Goal: Task Accomplishment & Management: Manage account settings

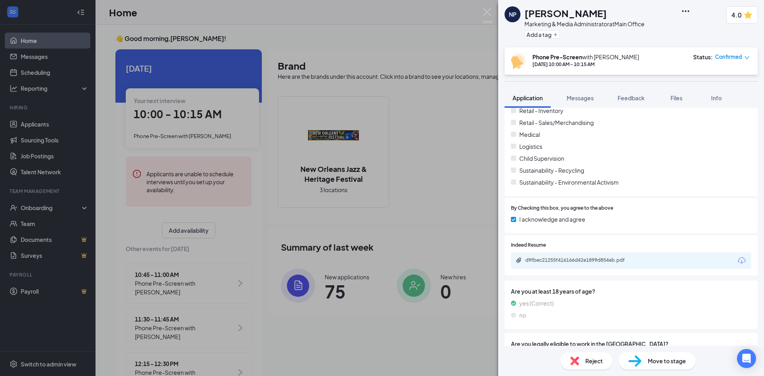
scroll to position [1366, 0]
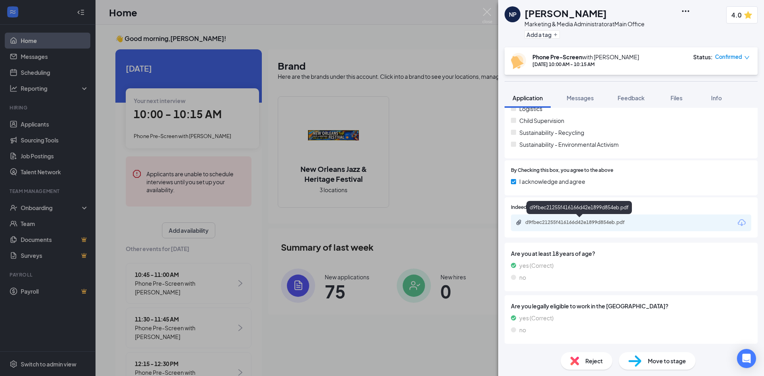
click at [558, 219] on div "d9fbec21255f416166d42e1899d854eb.pdf" at bounding box center [580, 222] width 111 height 6
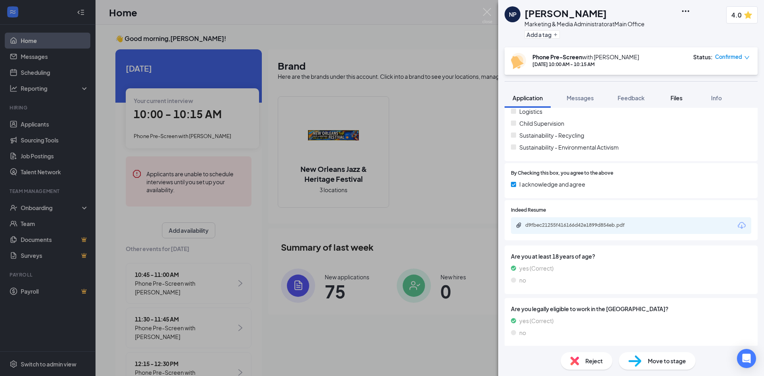
click at [676, 97] on span "Files" at bounding box center [677, 97] width 12 height 7
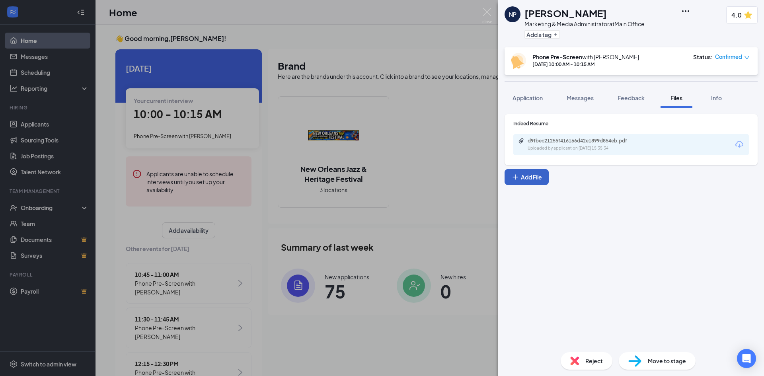
click at [528, 176] on button "Add File" at bounding box center [527, 177] width 44 height 16
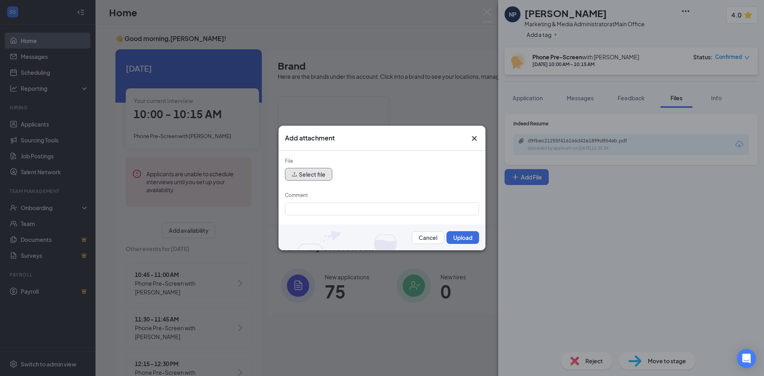
click at [296, 175] on icon "upload" at bounding box center [295, 175] width 6 height 6
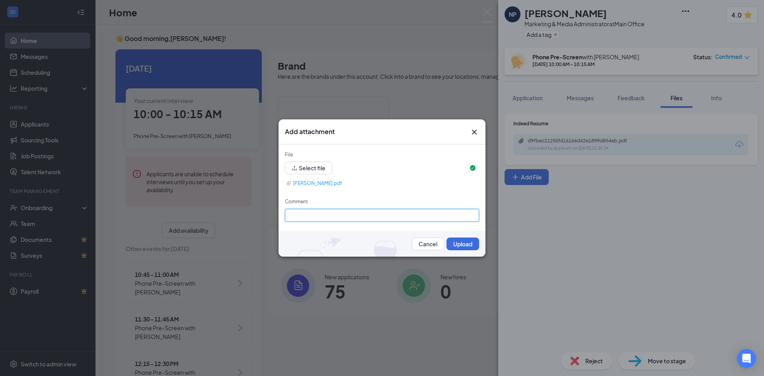
click at [348, 211] on input "Comment" at bounding box center [382, 215] width 194 height 13
type input "Prescreen"
click at [459, 245] on button "Upload" at bounding box center [463, 244] width 33 height 13
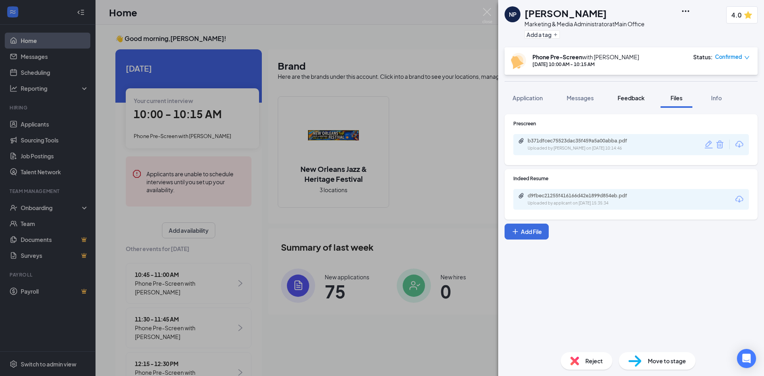
click at [632, 97] on span "Feedback" at bounding box center [631, 97] width 27 height 7
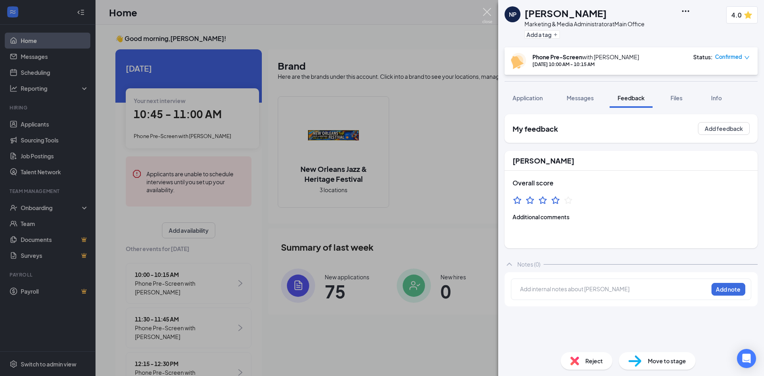
click at [487, 11] on img at bounding box center [487, 16] width 10 height 16
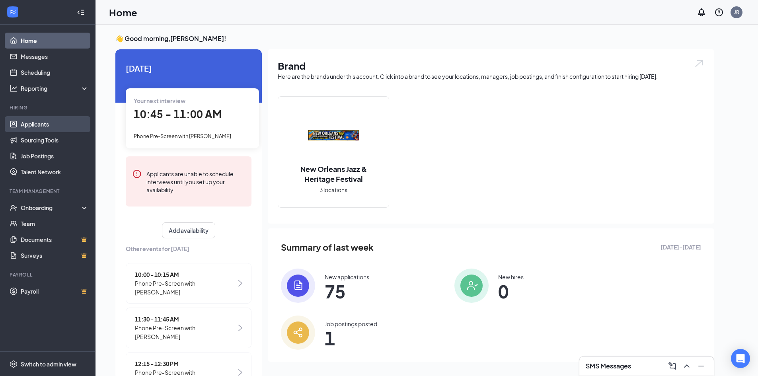
click at [44, 125] on link "Applicants" at bounding box center [55, 124] width 68 height 16
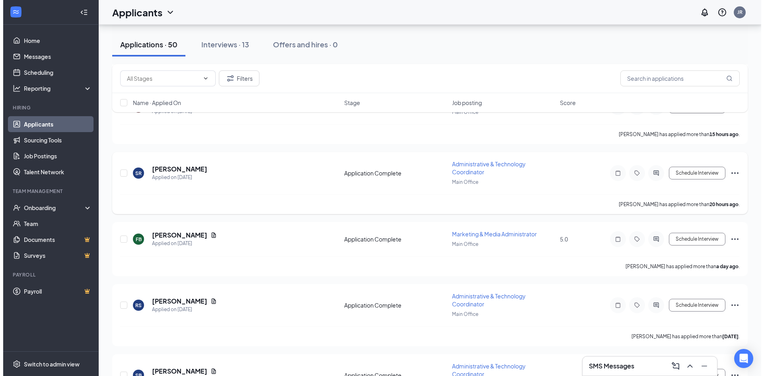
scroll to position [318, 0]
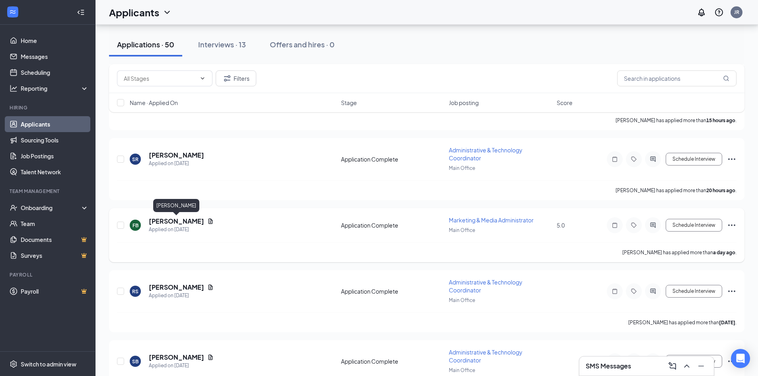
click at [178, 219] on h5 "[PERSON_NAME]" at bounding box center [176, 221] width 55 height 9
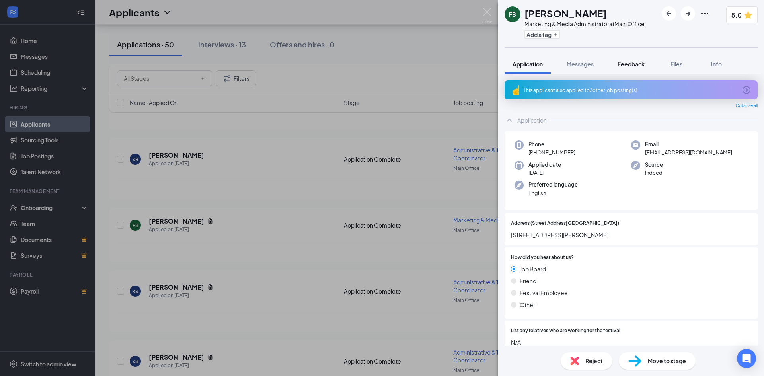
click at [632, 60] on span "Feedback" at bounding box center [631, 63] width 27 height 7
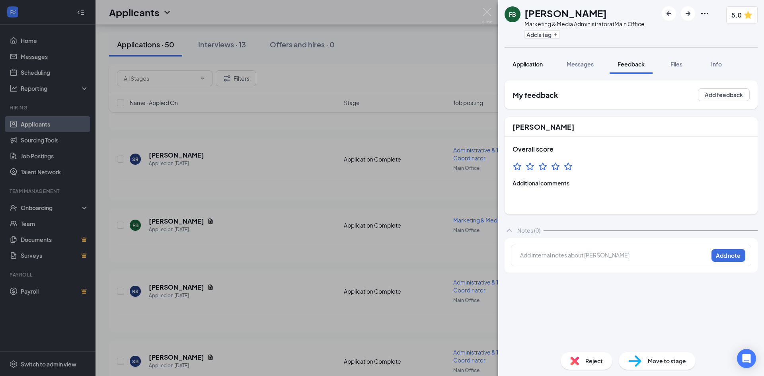
click at [525, 61] on span "Application" at bounding box center [528, 63] width 30 height 7
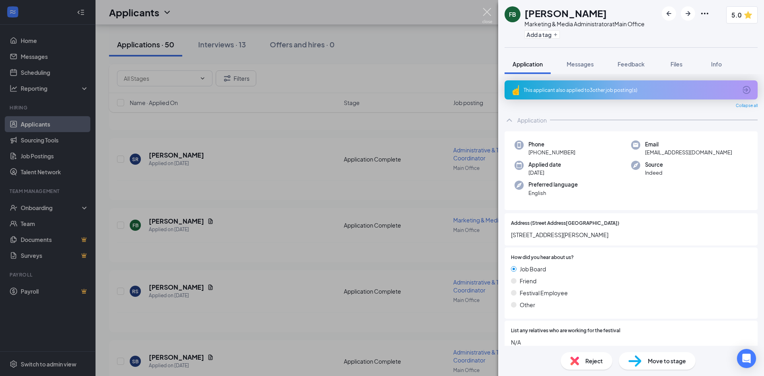
click at [487, 11] on img at bounding box center [487, 16] width 10 height 16
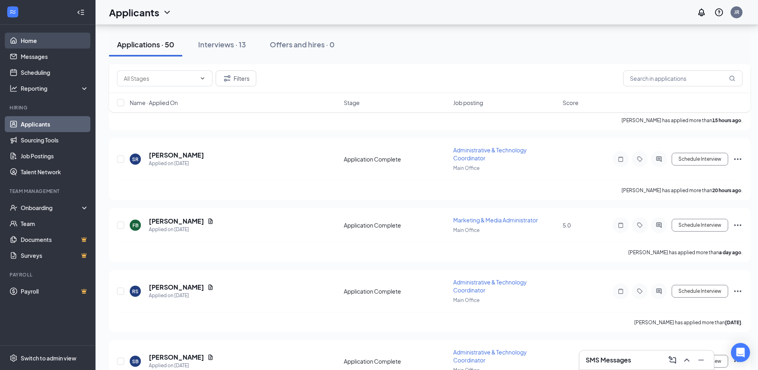
click at [34, 40] on link "Home" at bounding box center [55, 41] width 68 height 16
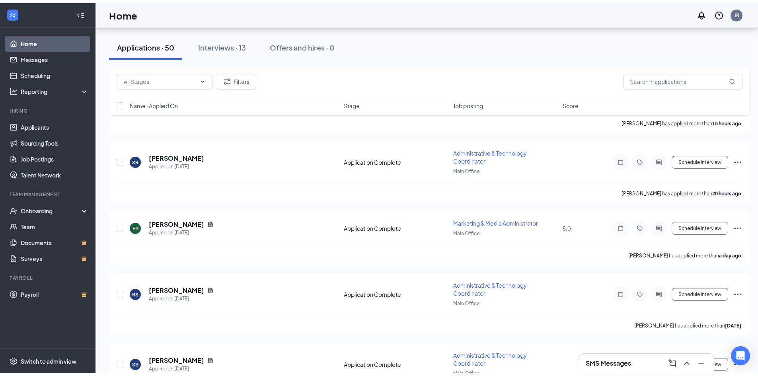
scroll to position [17, 0]
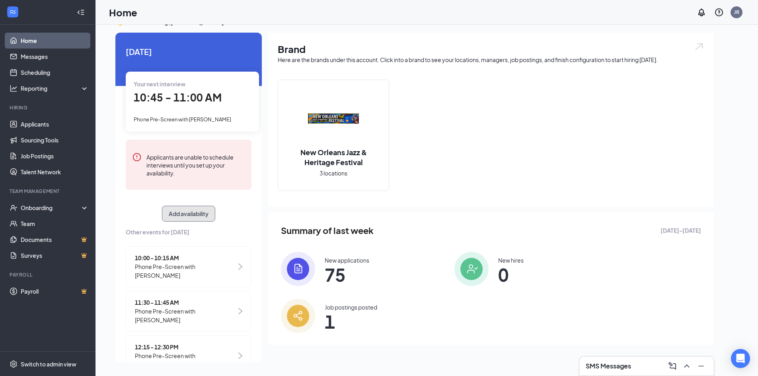
click at [184, 215] on button "Add availability" at bounding box center [188, 214] width 53 height 16
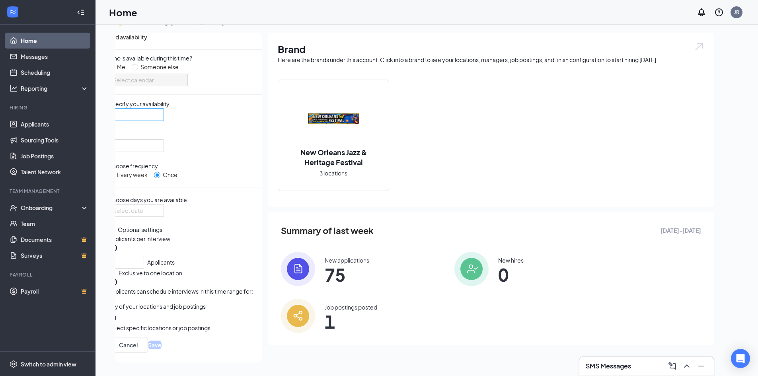
click at [164, 121] on div at bounding box center [136, 114] width 56 height 13
click at [159, 215] on div at bounding box center [136, 210] width 46 height 9
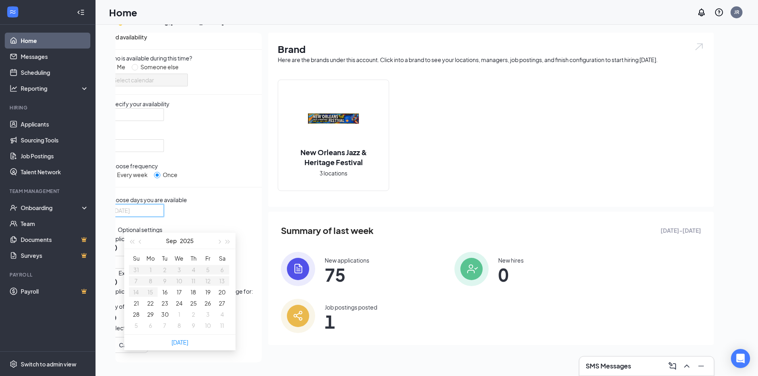
type input "[DATE]"
click at [177, 297] on button "17" at bounding box center [179, 292] width 5 height 9
click at [164, 121] on div at bounding box center [136, 114] width 56 height 13
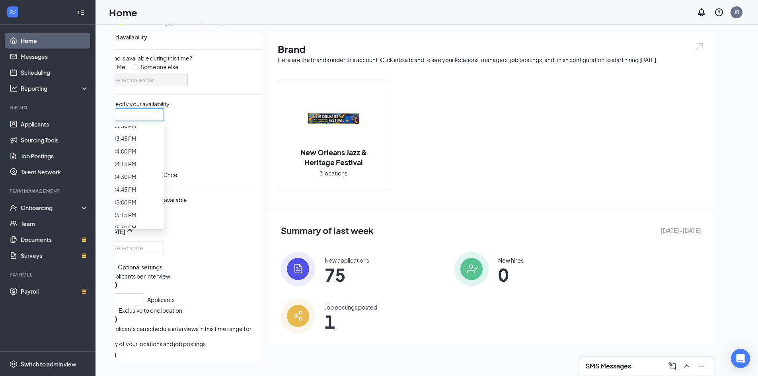
scroll to position [756, 0]
click at [164, 143] on div at bounding box center [136, 145] width 56 height 13
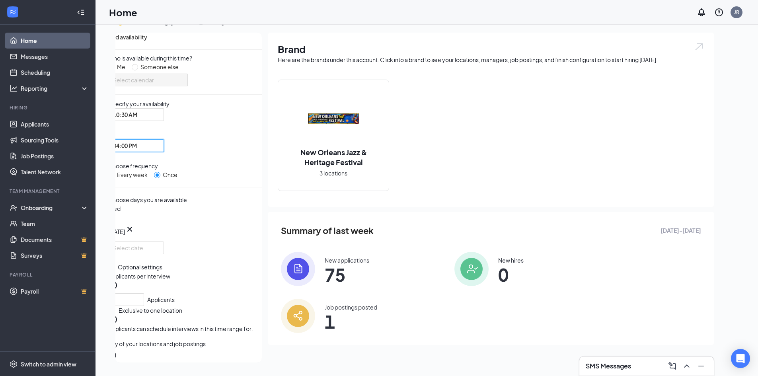
scroll to position [61, 0]
click at [143, 351] on button "Select specific locations or job postings" at bounding box center [159, 360] width 102 height 18
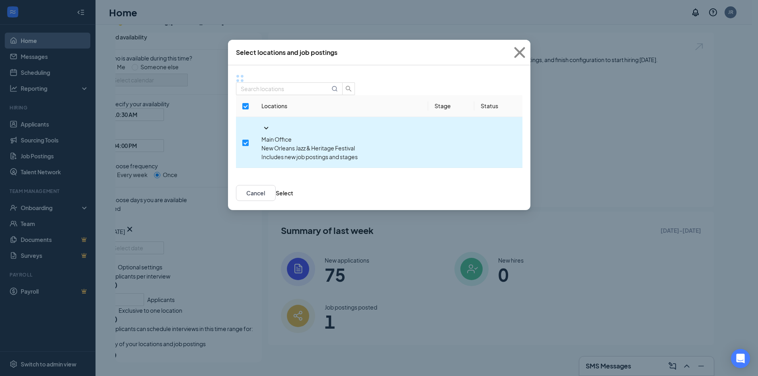
click at [243, 140] on input "checkbox" at bounding box center [245, 143] width 6 height 6
checkbox input "false"
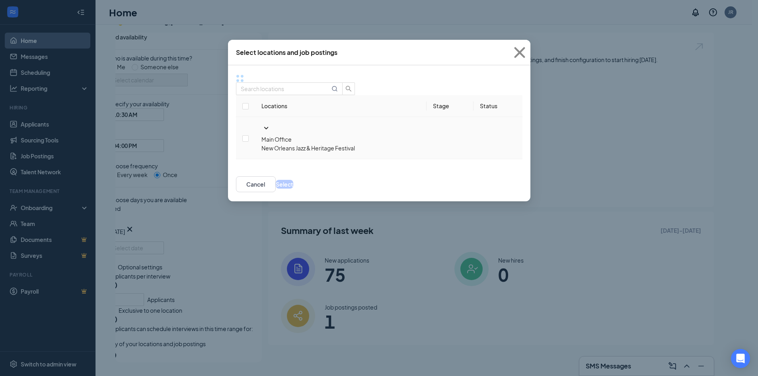
click at [261, 123] on icon "SmallChevronDown" at bounding box center [266, 128] width 10 height 10
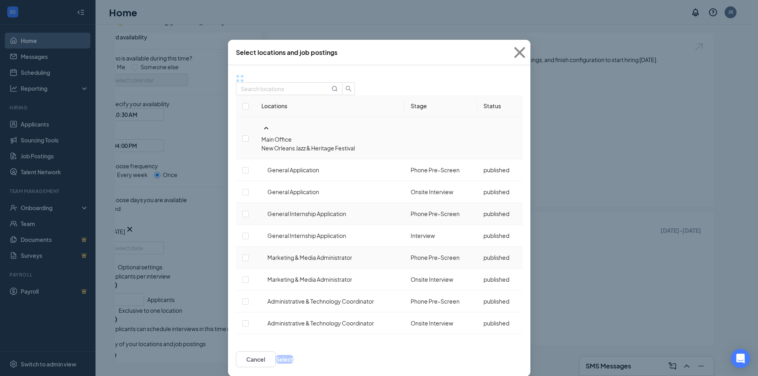
scroll to position [47, 0]
click at [249, 255] on input "checkbox" at bounding box center [245, 258] width 6 height 6
checkbox input "false"
checkbox input "true"
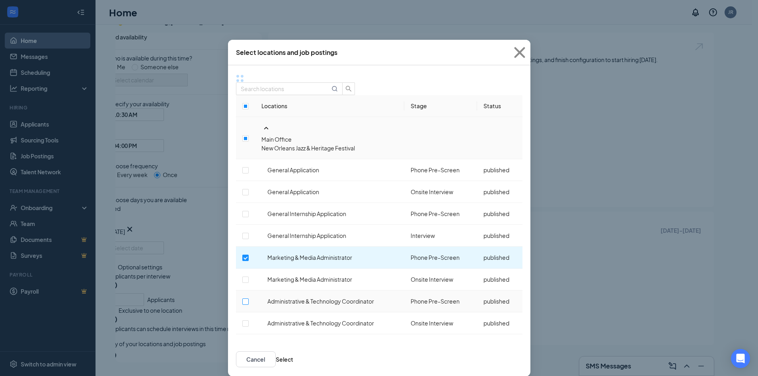
click at [249, 299] on input "checkbox" at bounding box center [245, 302] width 6 height 6
checkbox input "true"
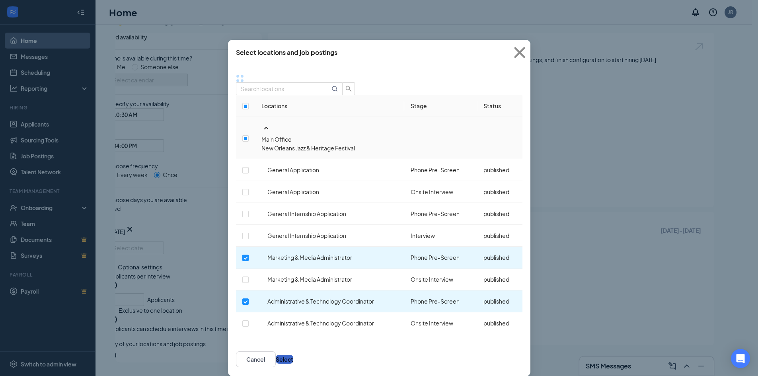
click at [293, 355] on button "Select" at bounding box center [285, 359] width 18 height 9
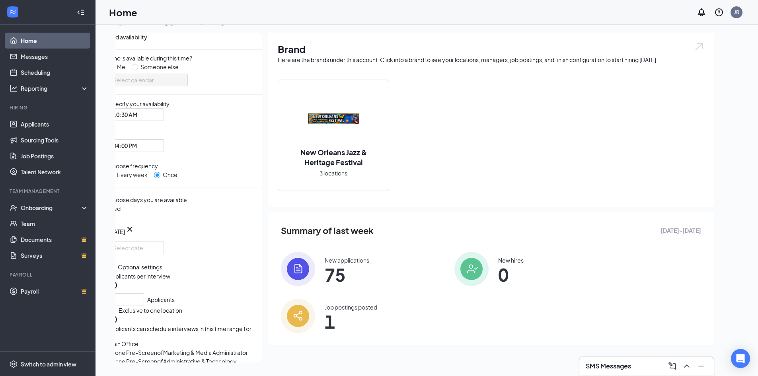
scroll to position [102, 0]
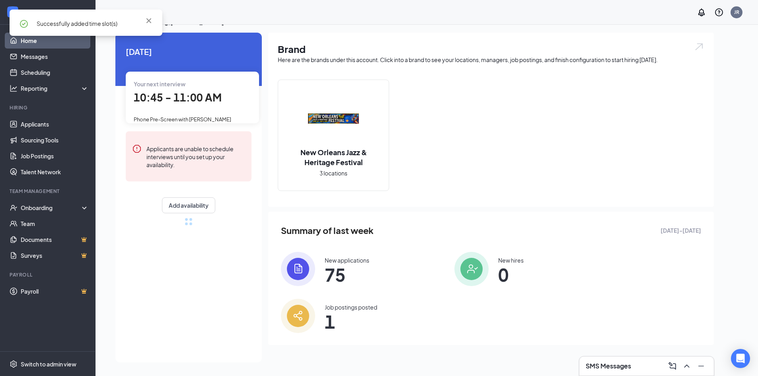
scroll to position [61, 0]
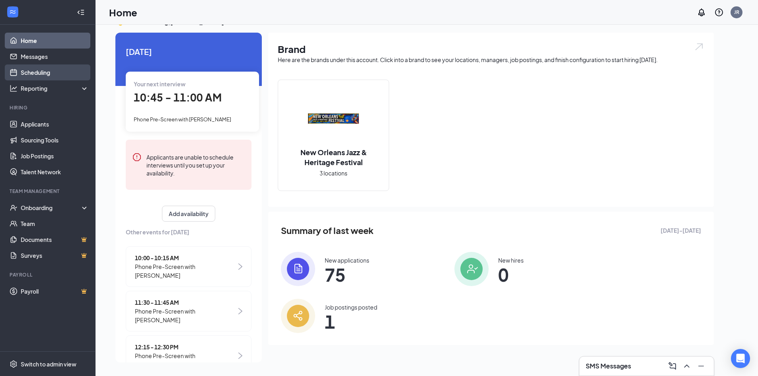
click at [38, 72] on link "Scheduling" at bounding box center [55, 72] width 68 height 16
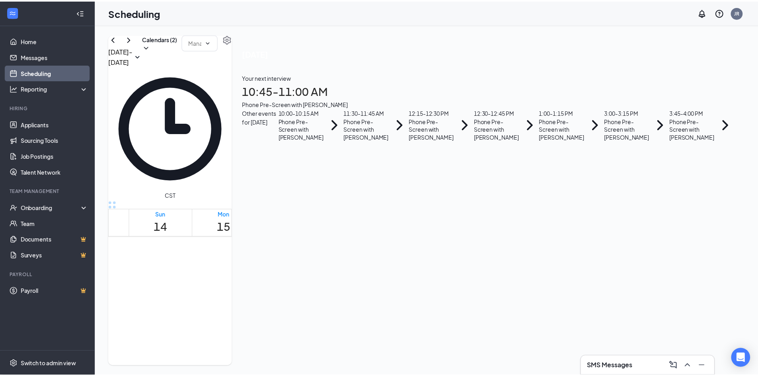
scroll to position [113, 0]
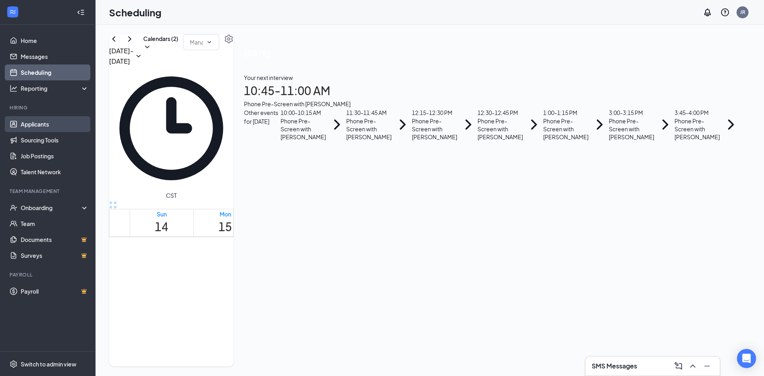
click at [37, 123] on link "Applicants" at bounding box center [55, 124] width 68 height 16
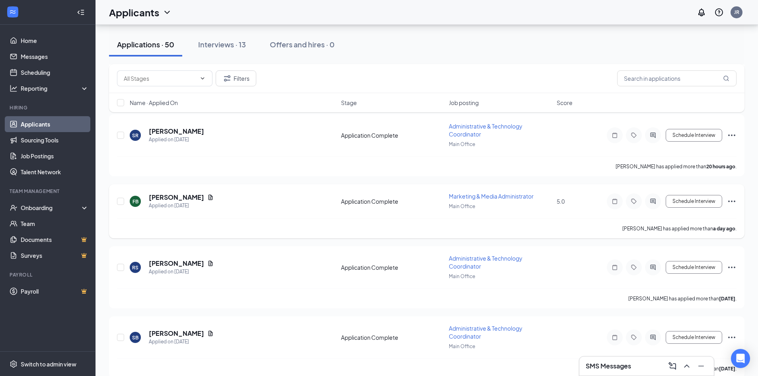
scroll to position [318, 0]
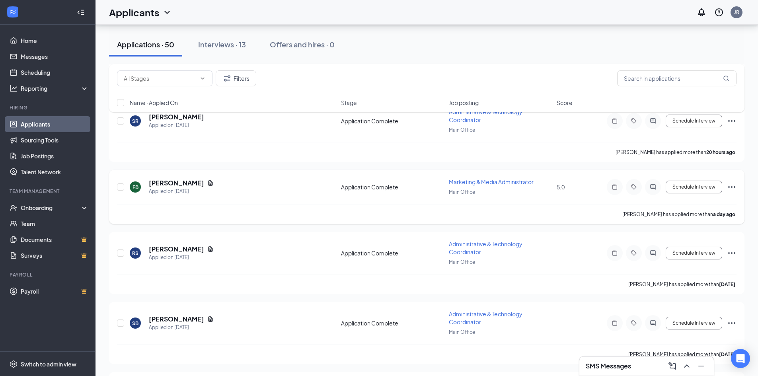
click at [732, 186] on icon "Ellipses" at bounding box center [732, 187] width 10 height 10
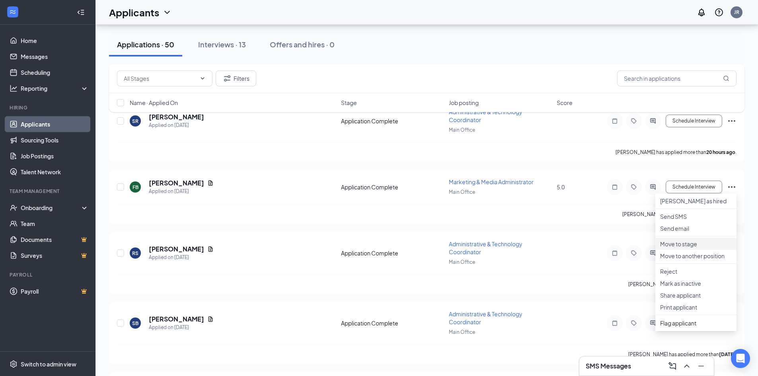
click at [685, 248] on p "Move to stage" at bounding box center [696, 244] width 72 height 8
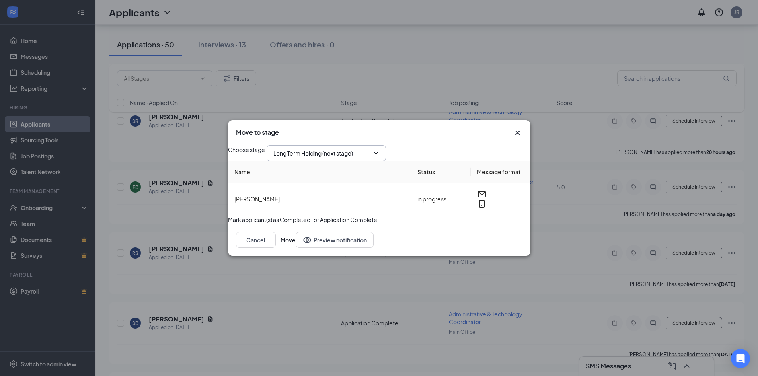
click at [370, 149] on input "Long Term Holding (next stage)" at bounding box center [321, 153] width 96 height 9
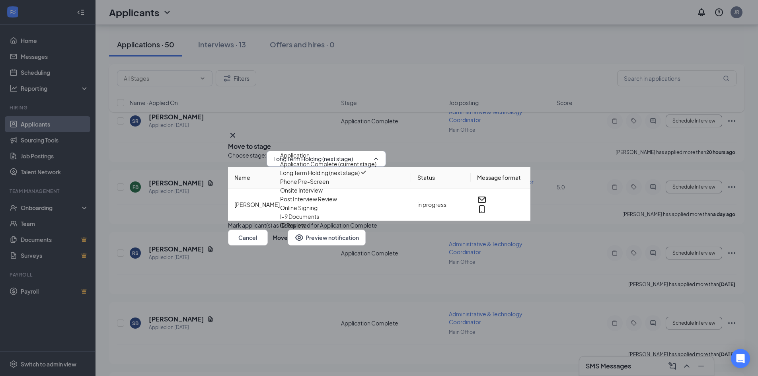
click at [325, 186] on div "Phone Pre-Screen" at bounding box center [304, 181] width 49 height 9
type input "Phone Pre-Screen"
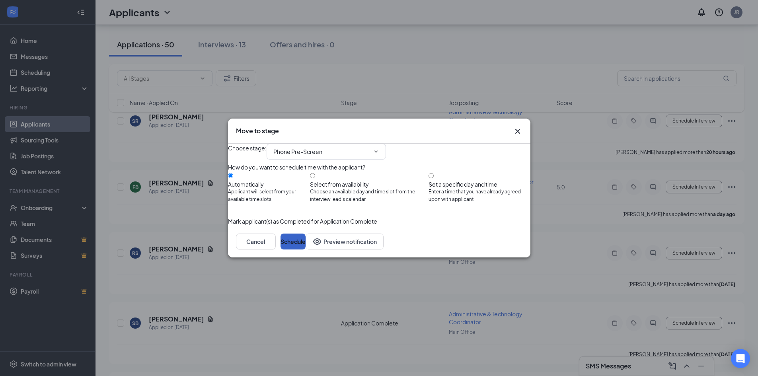
click at [306, 250] on button "Schedule" at bounding box center [293, 242] width 25 height 16
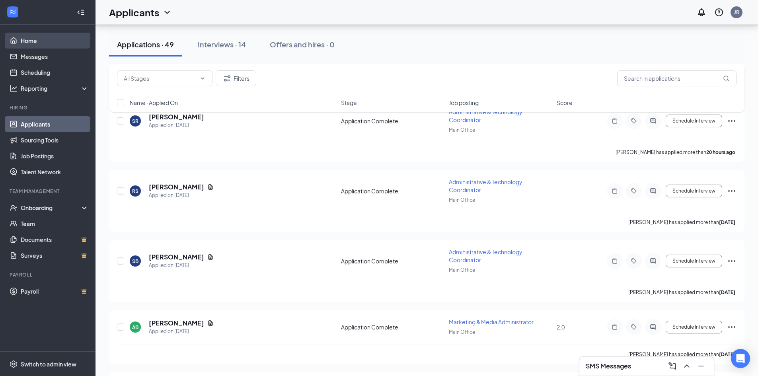
click at [26, 40] on link "Home" at bounding box center [55, 41] width 68 height 16
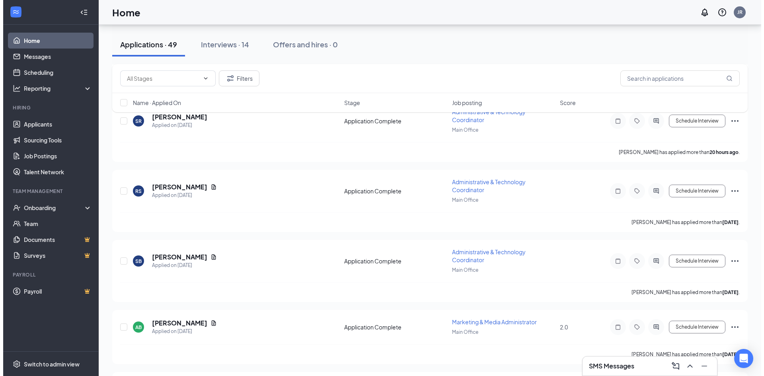
scroll to position [17, 0]
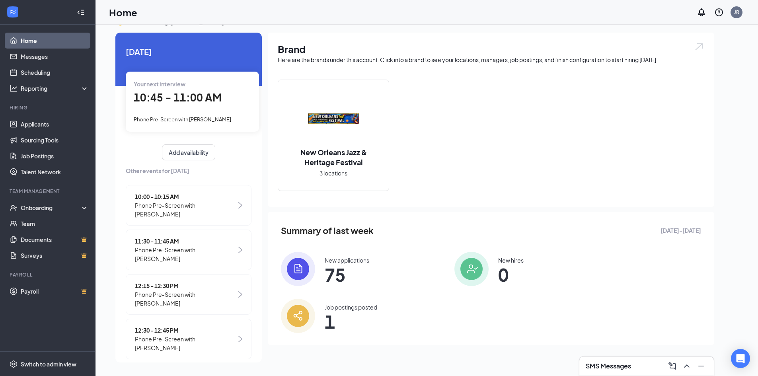
click at [163, 107] on div "Your next interview 10:45 - 11:00 AM Phone Pre-Screen with [PERSON_NAME]" at bounding box center [192, 102] width 133 height 60
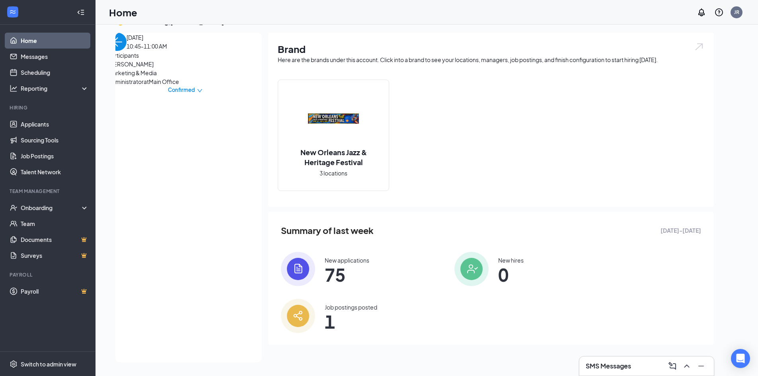
click at [149, 68] on span "[PERSON_NAME]" at bounding box center [150, 64] width 84 height 9
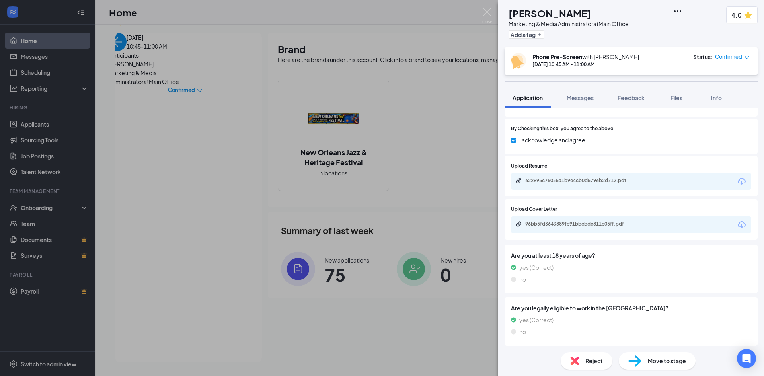
scroll to position [1075, 0]
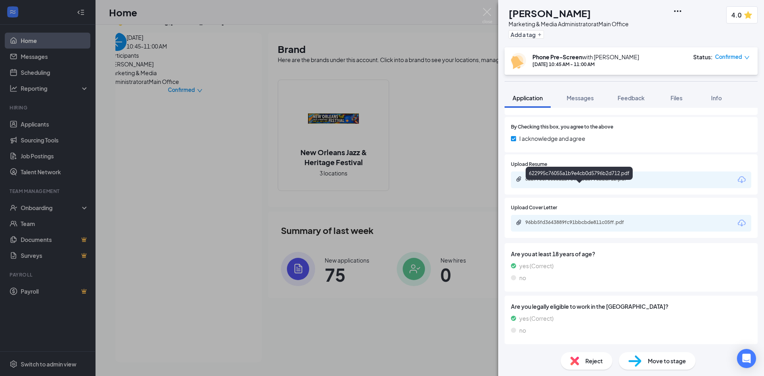
click at [555, 182] on div "622995c76055a1b9e4cb0d5796b2d712.pdf" at bounding box center [580, 179] width 111 height 6
click at [641, 95] on span "Feedback" at bounding box center [631, 97] width 27 height 7
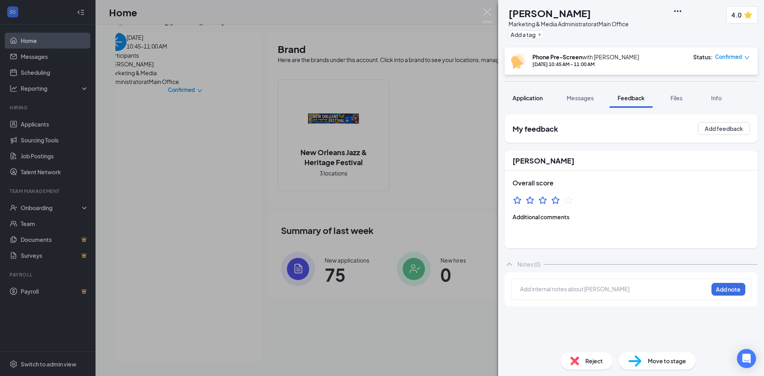
click at [529, 98] on span "Application" at bounding box center [528, 97] width 30 height 7
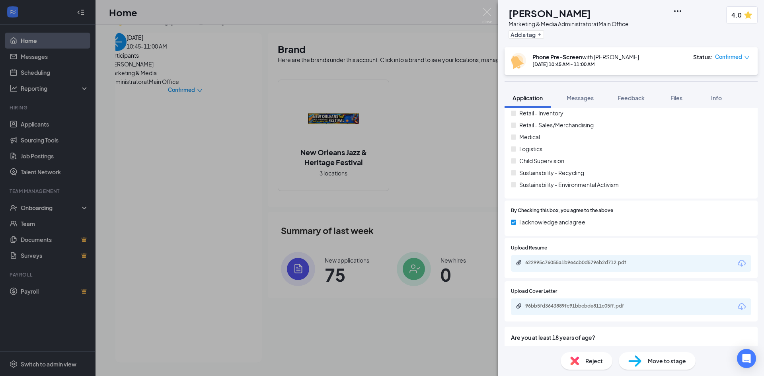
scroll to position [1084, 0]
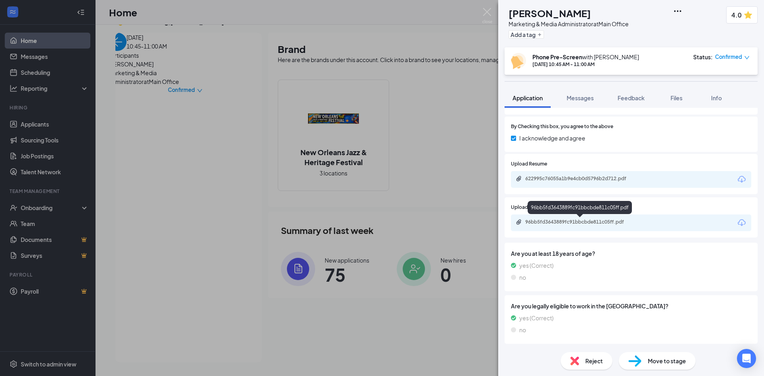
click at [564, 220] on div "96bb5fd3643889fc91bbcbde811c05ff.pdf" at bounding box center [580, 222] width 111 height 6
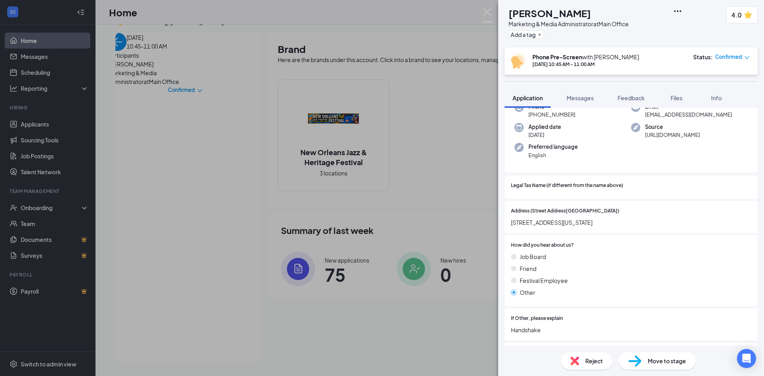
scroll to position [0, 0]
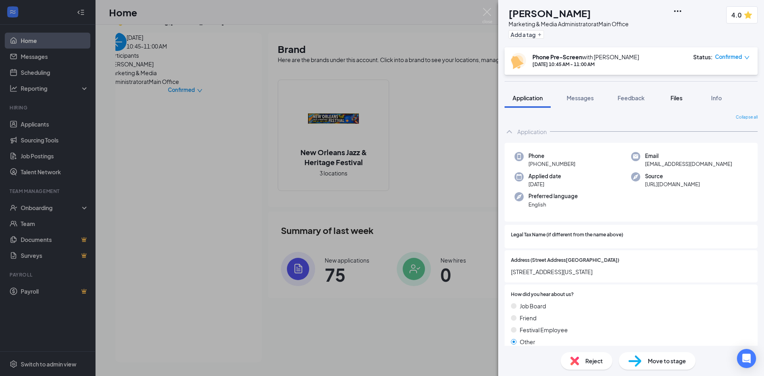
click at [677, 95] on span "Files" at bounding box center [677, 97] width 12 height 7
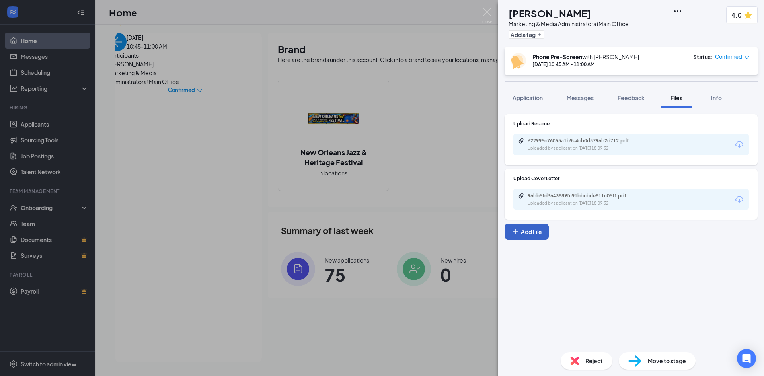
click at [520, 235] on button "Add File" at bounding box center [527, 232] width 44 height 16
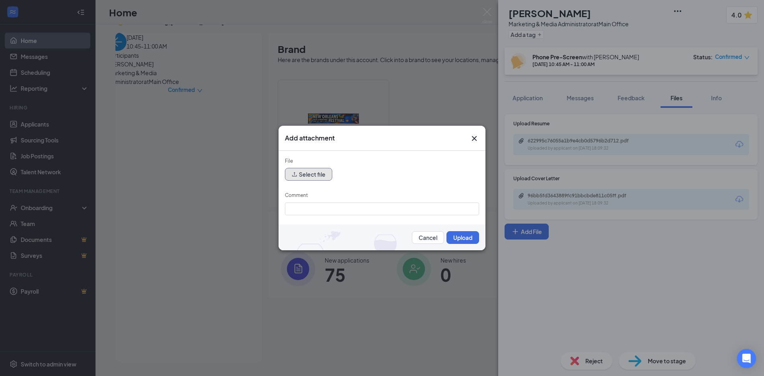
click at [308, 174] on button "Select file" at bounding box center [308, 174] width 47 height 13
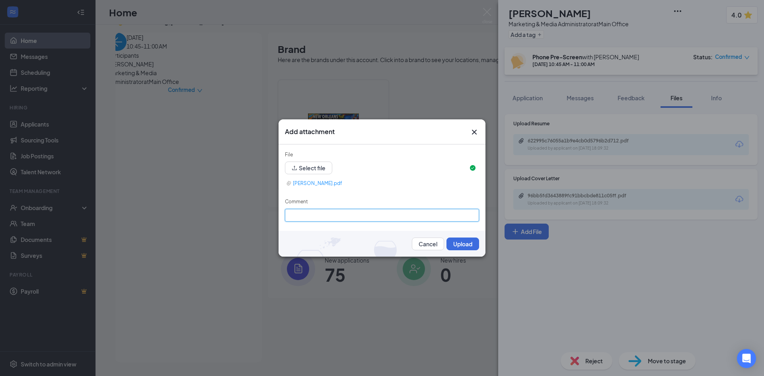
click at [349, 215] on input "Comment" at bounding box center [382, 215] width 194 height 13
type input "Prescreen"
click at [458, 241] on button "Upload" at bounding box center [463, 244] width 33 height 13
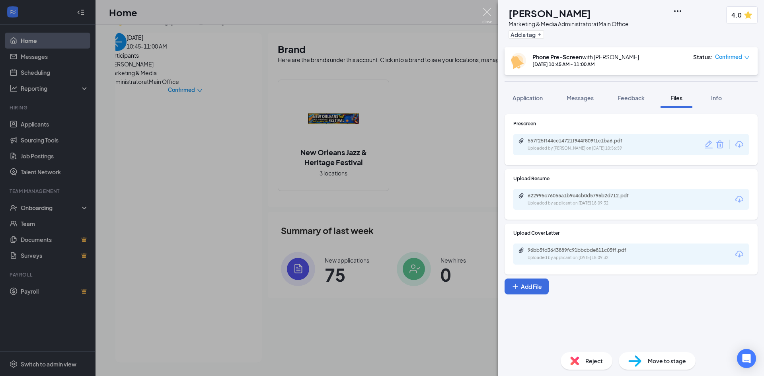
click at [483, 11] on img at bounding box center [487, 16] width 10 height 16
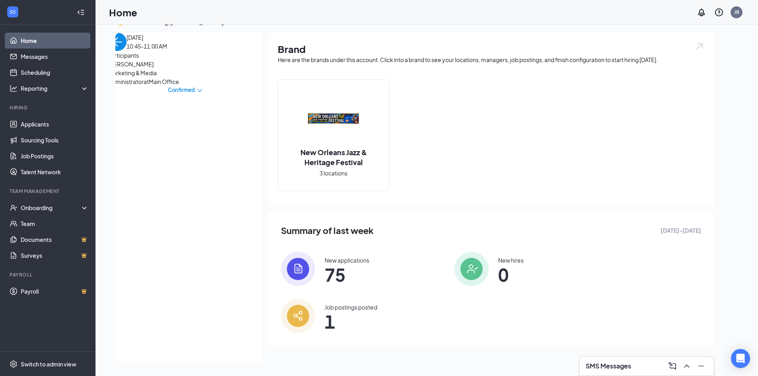
click at [136, 68] on span "[PERSON_NAME]" at bounding box center [150, 64] width 84 height 9
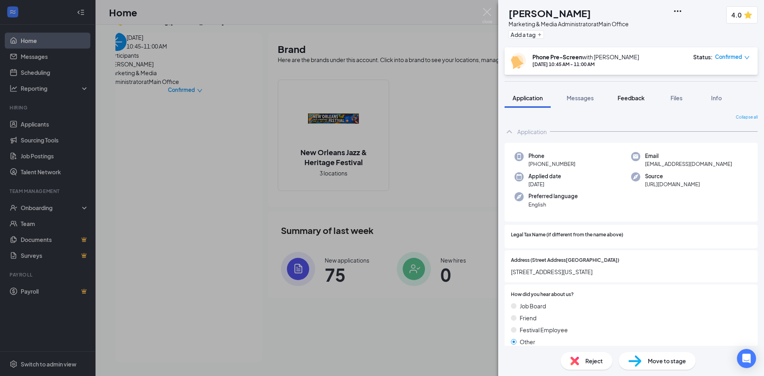
click at [630, 97] on span "Feedback" at bounding box center [631, 97] width 27 height 7
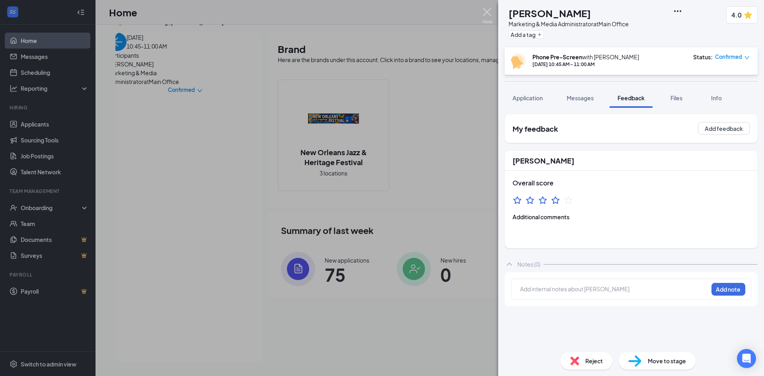
click at [486, 10] on img at bounding box center [487, 16] width 10 height 16
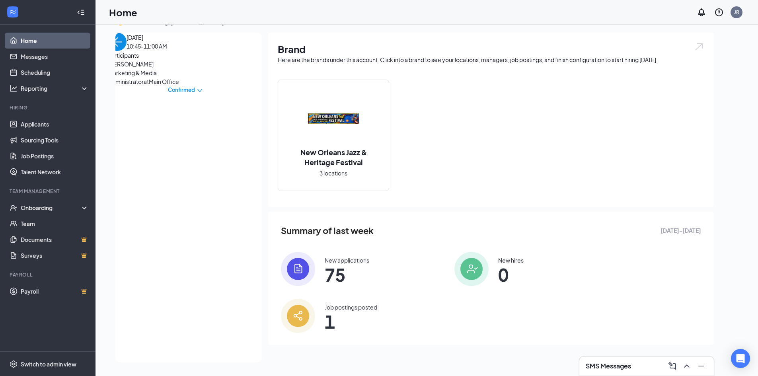
click at [122, 51] on img "back-button" at bounding box center [117, 42] width 18 height 18
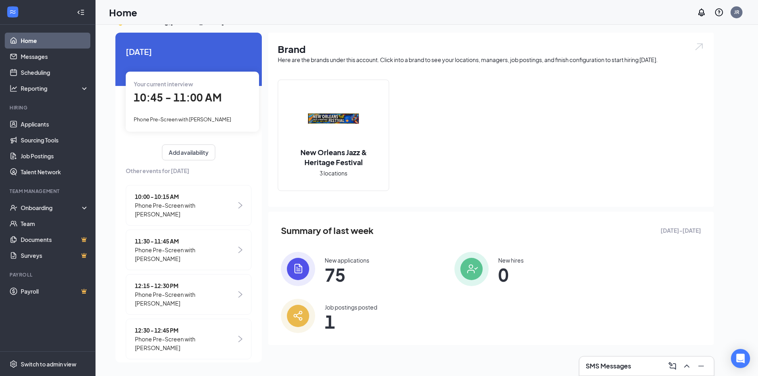
click at [178, 246] on span "Phone Pre-Screen with [PERSON_NAME]" at bounding box center [185, 255] width 101 height 18
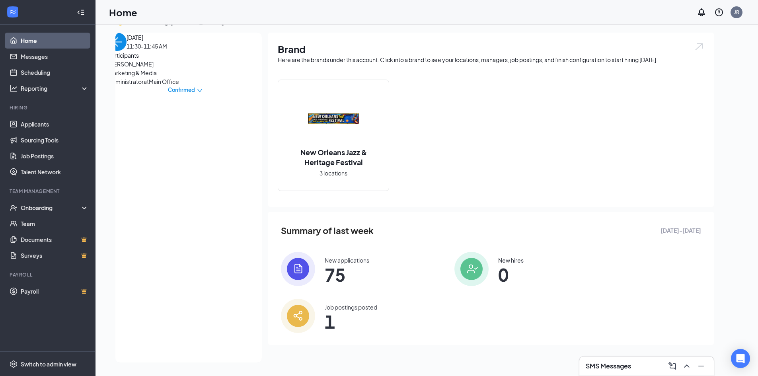
click at [125, 68] on span "[PERSON_NAME]" at bounding box center [150, 64] width 84 height 9
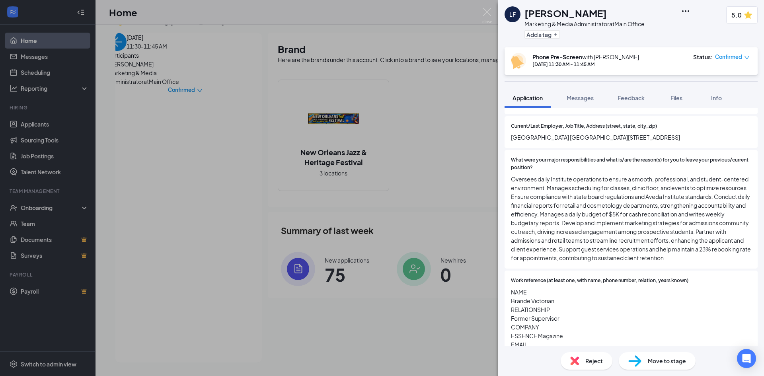
scroll to position [398, 0]
click at [629, 100] on span "Feedback" at bounding box center [631, 97] width 27 height 7
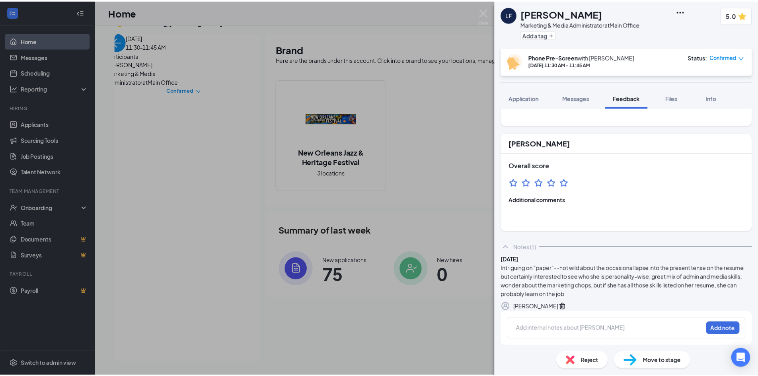
scroll to position [156, 0]
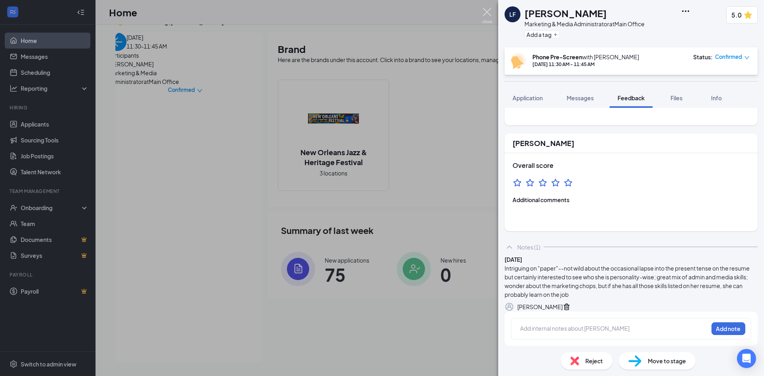
click at [489, 12] on img at bounding box center [487, 16] width 10 height 16
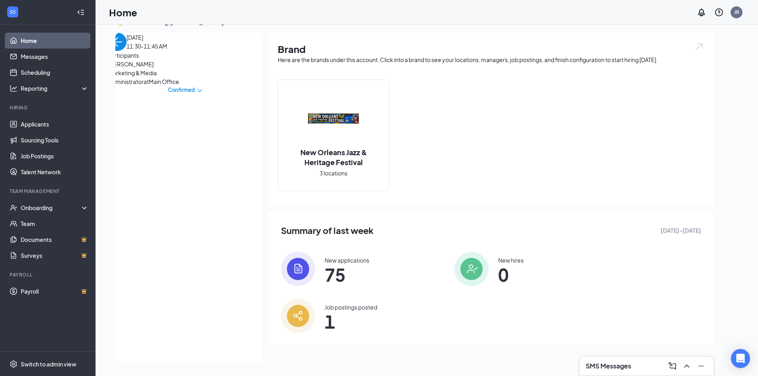
click at [124, 46] on img "back-button" at bounding box center [117, 42] width 18 height 18
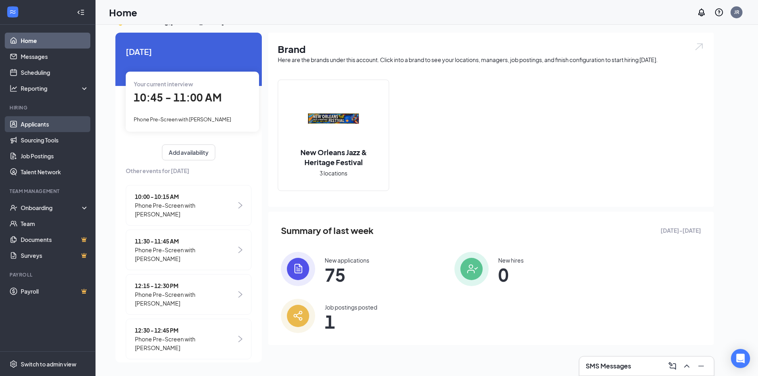
click at [32, 122] on link "Applicants" at bounding box center [55, 124] width 68 height 16
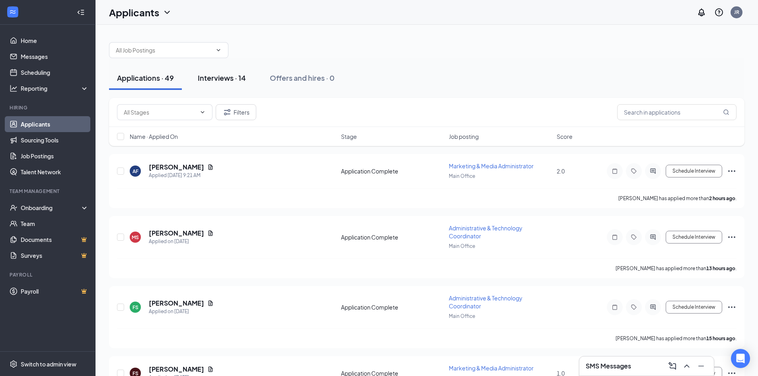
click at [221, 74] on div "Interviews · 14" at bounding box center [222, 78] width 48 height 10
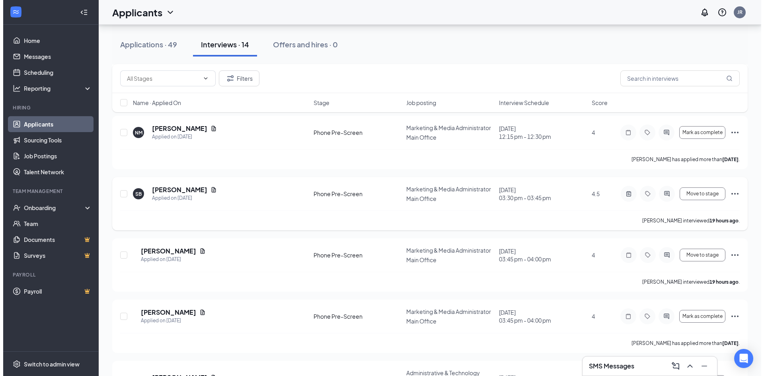
scroll to position [403, 0]
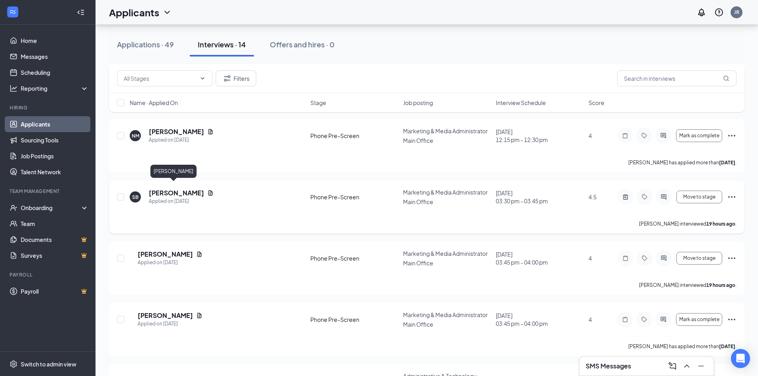
click at [178, 189] on h5 "[PERSON_NAME]" at bounding box center [176, 193] width 55 height 9
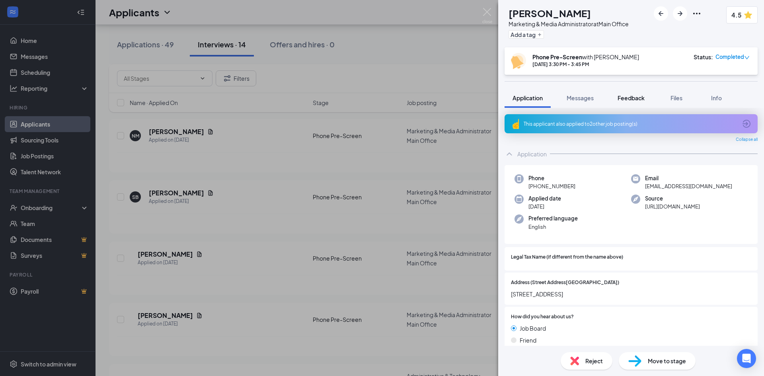
click at [635, 96] on span "Feedback" at bounding box center [631, 97] width 27 height 7
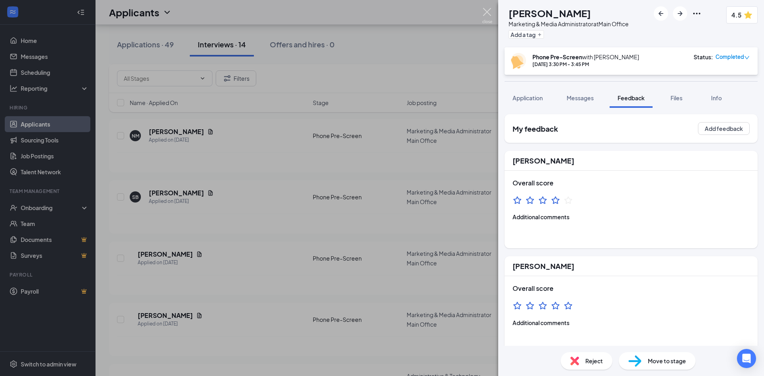
click at [491, 11] on img at bounding box center [487, 16] width 10 height 16
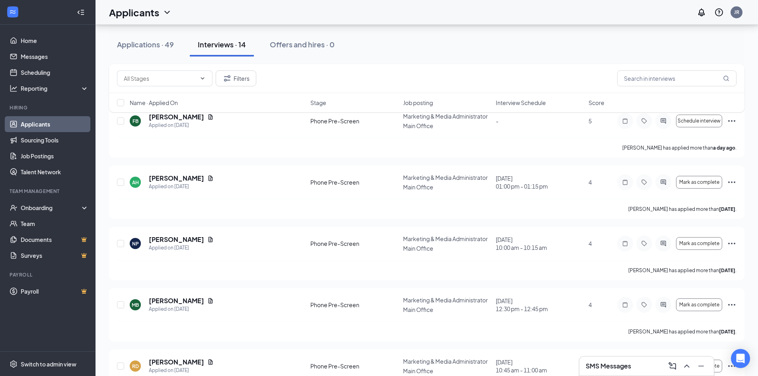
scroll to position [40, 0]
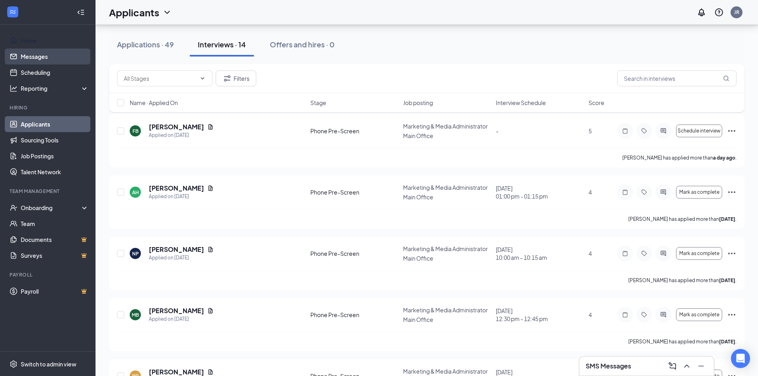
drag, startPoint x: 28, startPoint y: 39, endPoint x: 49, endPoint y: 55, distance: 26.2
click at [28, 39] on link "Home" at bounding box center [55, 41] width 68 height 16
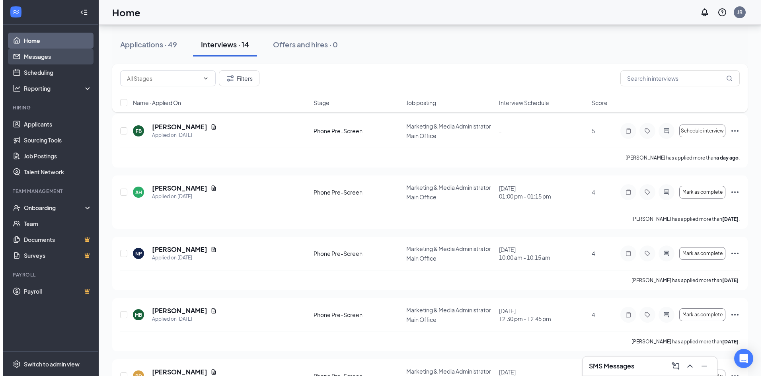
scroll to position [17, 0]
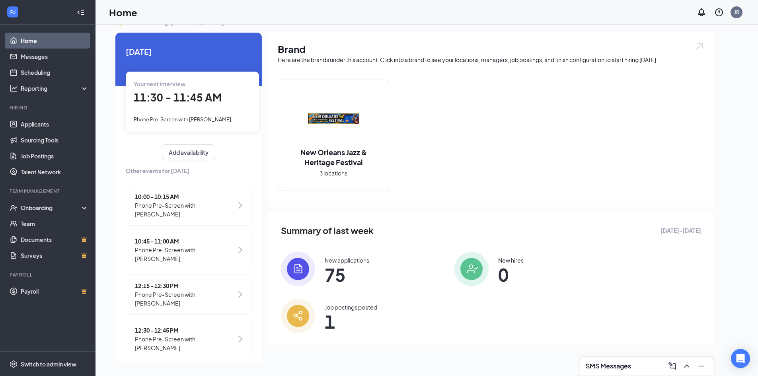
click at [181, 101] on span "11:30 - 11:45 AM" at bounding box center [178, 97] width 88 height 13
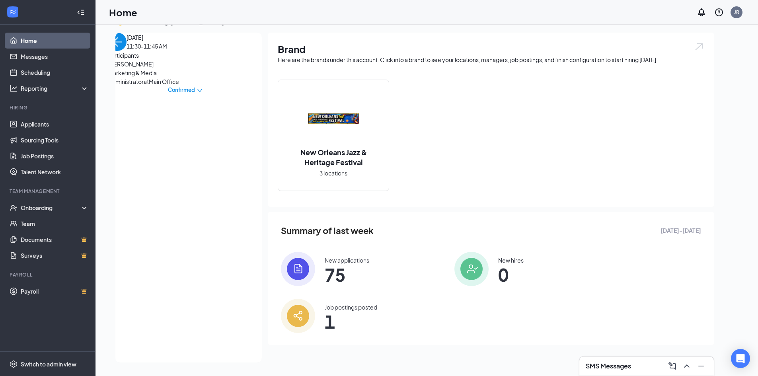
click at [133, 68] on span "[PERSON_NAME]" at bounding box center [150, 64] width 84 height 9
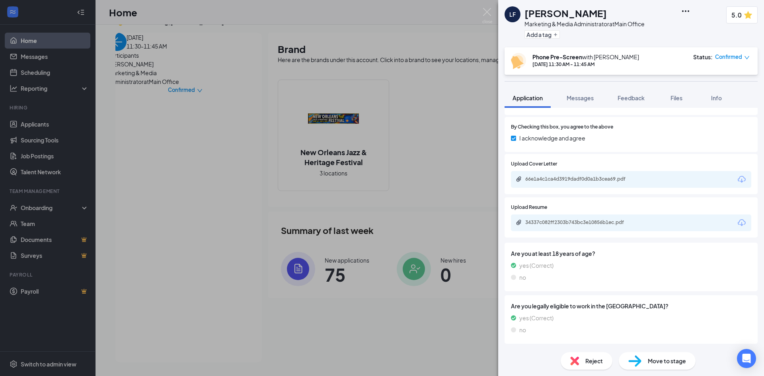
scroll to position [1202, 0]
click at [564, 222] on div "34337c082ff2303b743bc3e10856b1ec.pdf" at bounding box center [580, 222] width 111 height 6
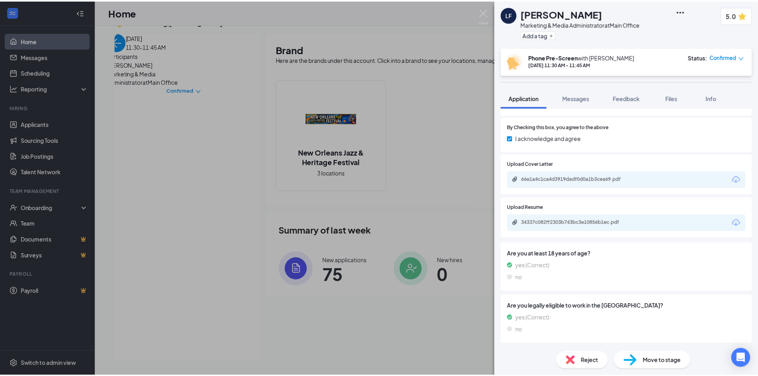
scroll to position [1199, 0]
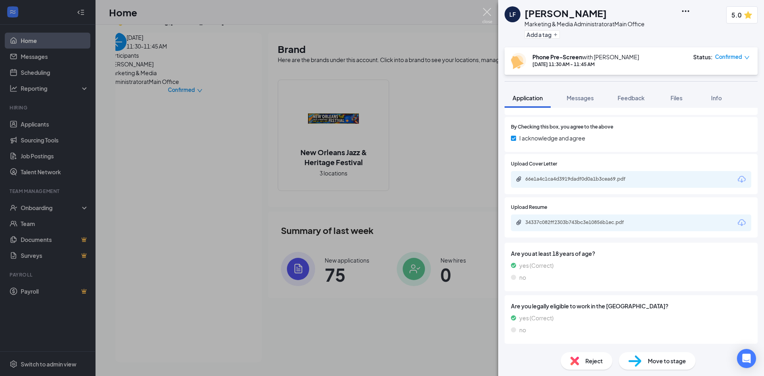
click at [484, 10] on img at bounding box center [487, 16] width 10 height 16
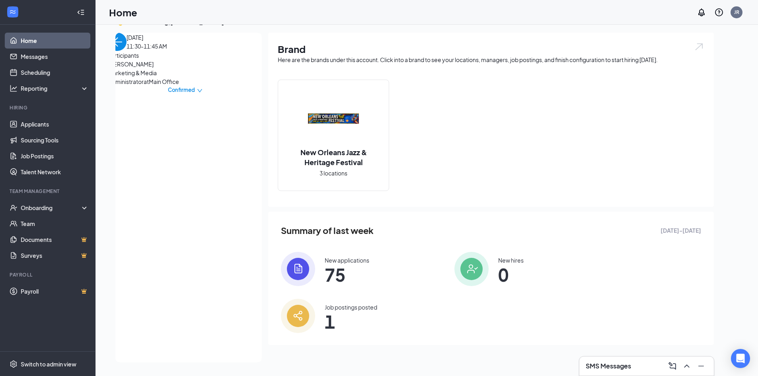
click at [119, 50] on img "back-button" at bounding box center [117, 42] width 18 height 18
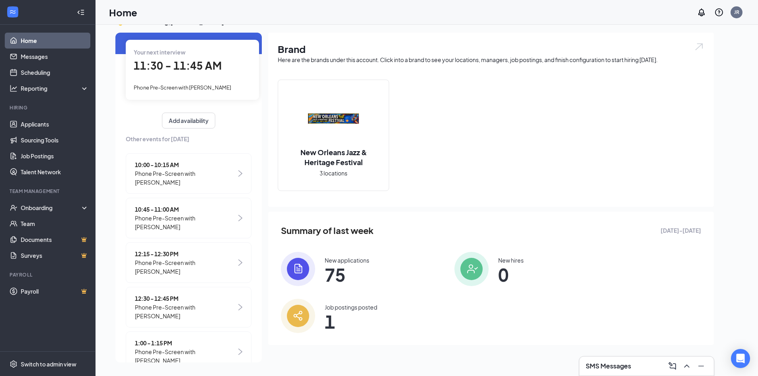
scroll to position [80, 0]
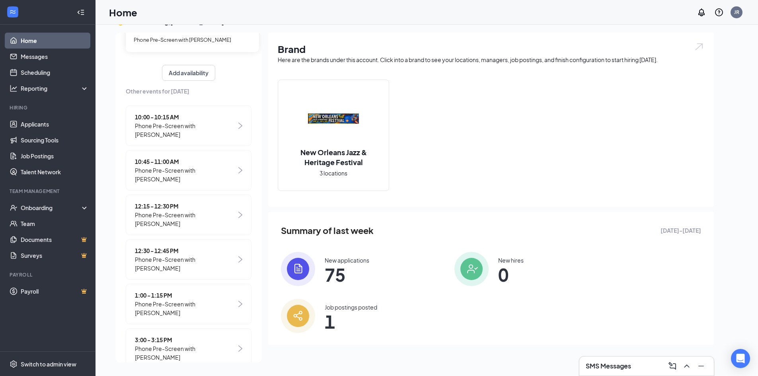
click at [162, 202] on span "12:15 - 12:30 PM" at bounding box center [185, 206] width 101 height 9
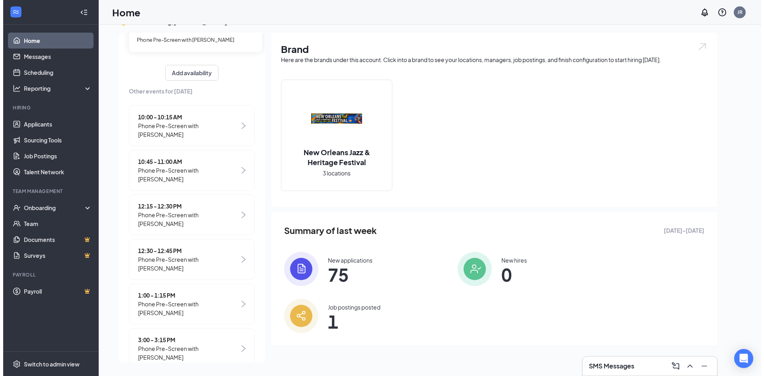
scroll to position [0, 0]
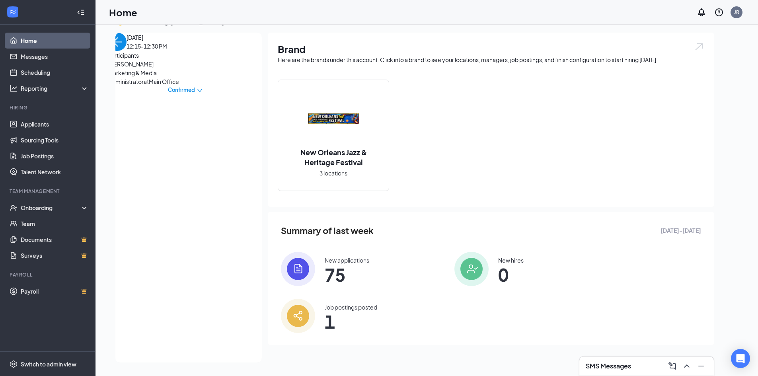
click at [133, 68] on span "[PERSON_NAME]" at bounding box center [150, 64] width 84 height 9
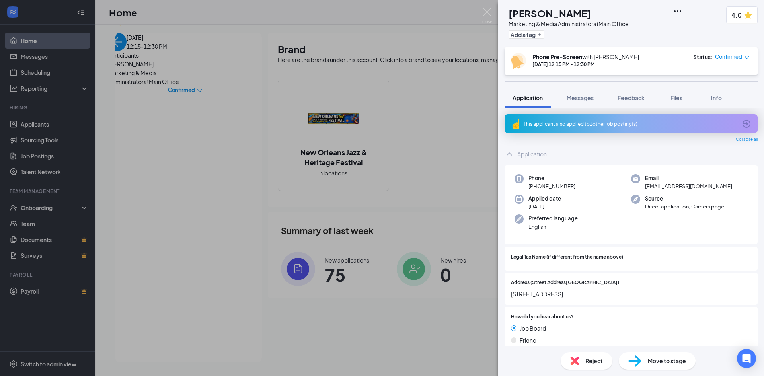
click at [580, 123] on div "This applicant also applied to 1 other job posting(s)" at bounding box center [630, 124] width 213 height 7
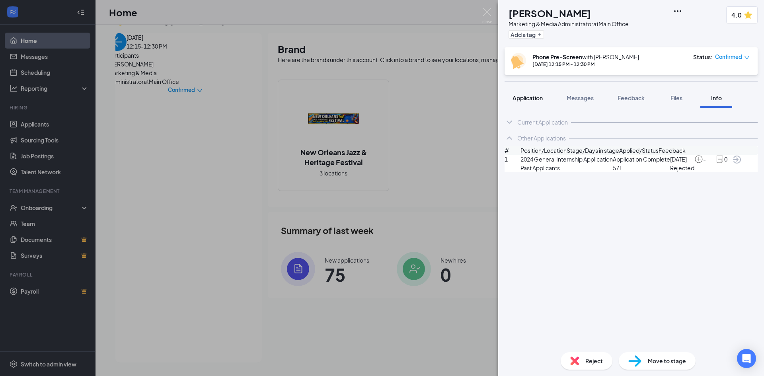
click at [525, 98] on span "Application" at bounding box center [528, 97] width 30 height 7
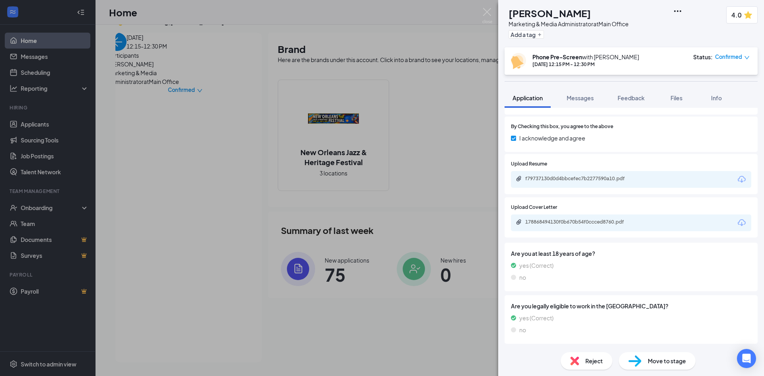
scroll to position [1054, 0]
click at [561, 177] on div "f79737130d0d4bbcefec7b2277590a10.pdf" at bounding box center [580, 179] width 111 height 6
click at [487, 11] on img at bounding box center [487, 16] width 10 height 16
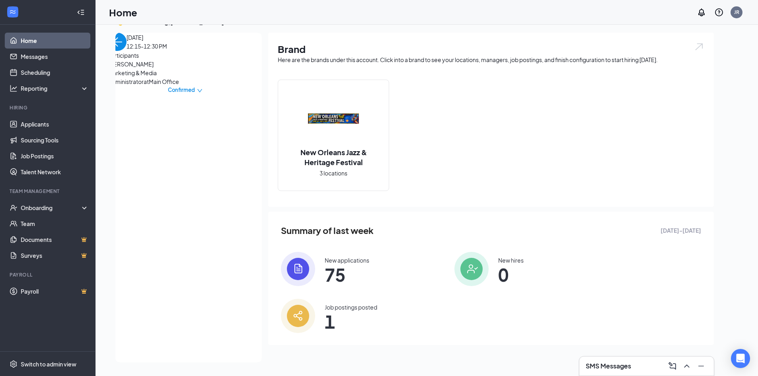
click at [123, 51] on img "back-button" at bounding box center [117, 42] width 18 height 18
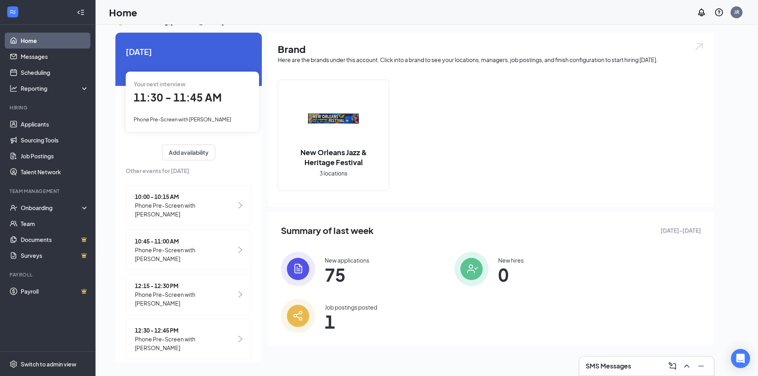
click at [170, 335] on span "Phone Pre-Screen with [PERSON_NAME]" at bounding box center [185, 344] width 101 height 18
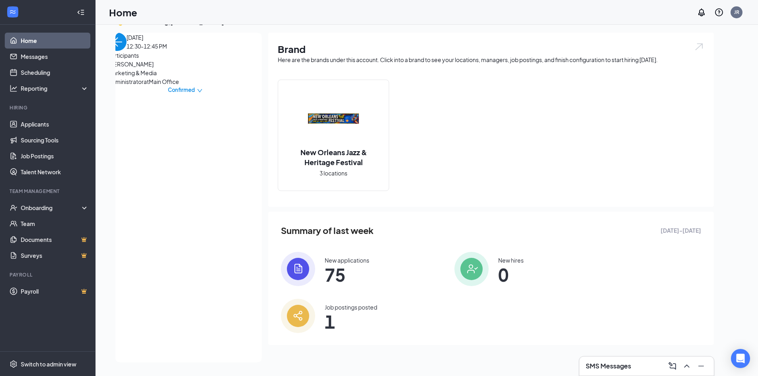
click at [152, 68] on span "[PERSON_NAME]" at bounding box center [150, 64] width 84 height 9
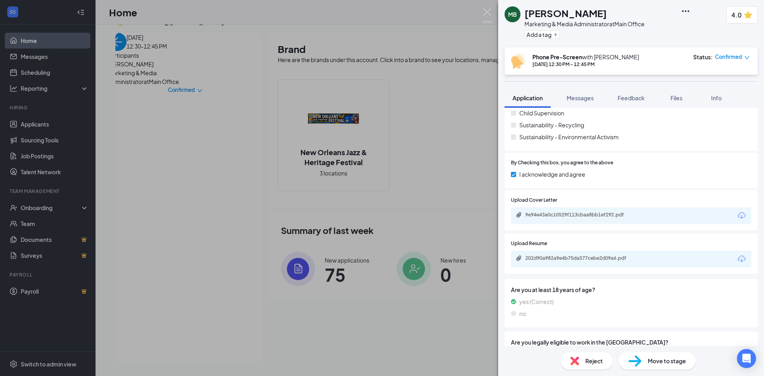
scroll to position [1128, 0]
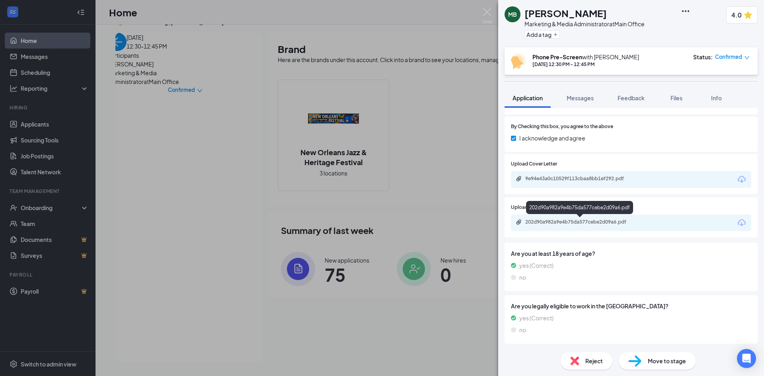
click at [574, 221] on div "202d90a982a9e4b75da577cebe2d09a6.pdf" at bounding box center [580, 222] width 111 height 6
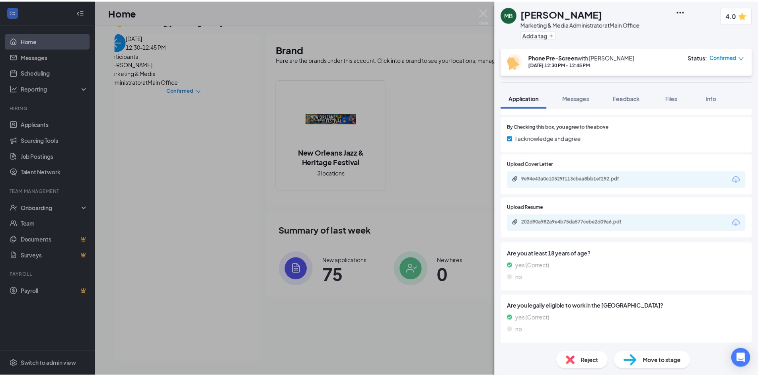
scroll to position [1124, 0]
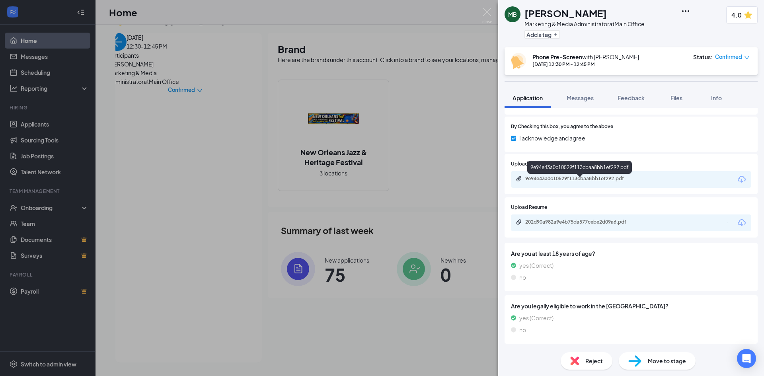
click at [602, 179] on div "9e94e43a0c10529f113cbaa8bb1ef292.pdf" at bounding box center [580, 179] width 111 height 6
click at [488, 12] on img at bounding box center [487, 16] width 10 height 16
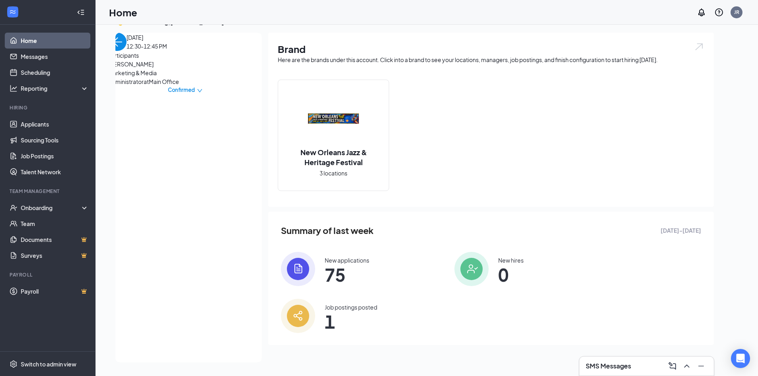
click at [114, 53] on div "👋 Good morning, [PERSON_NAME] ! [DATE] Your next interview 11:30 - 11:45 AM Pho…" at bounding box center [414, 192] width 611 height 349
click at [121, 51] on img "back-button" at bounding box center [117, 42] width 18 height 18
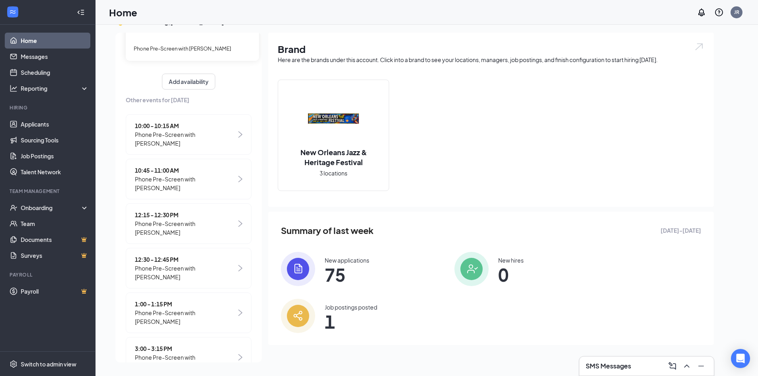
scroll to position [121, 0]
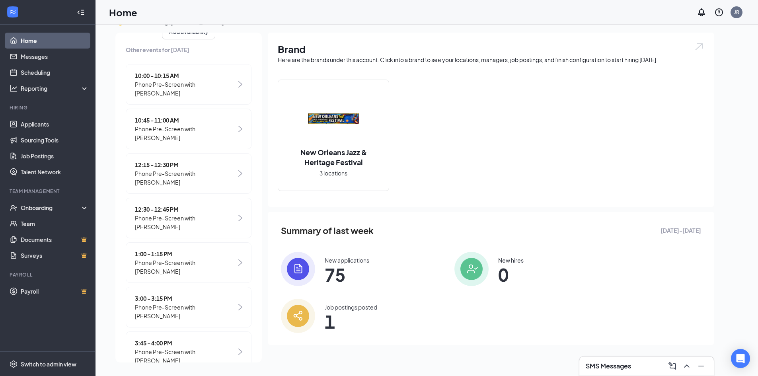
click at [178, 258] on span "Phone Pre-Screen with [PERSON_NAME]" at bounding box center [185, 267] width 101 height 18
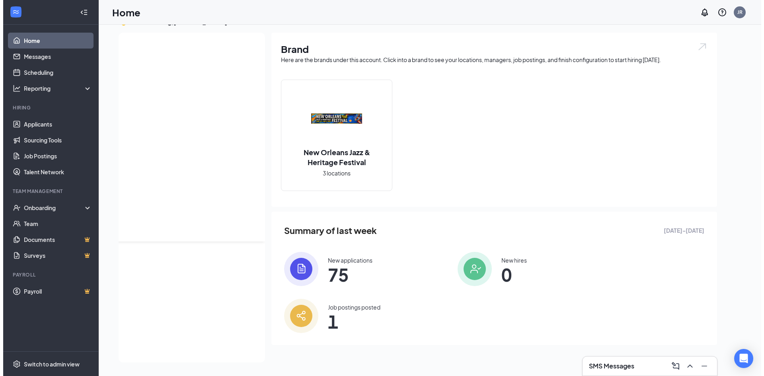
scroll to position [0, 0]
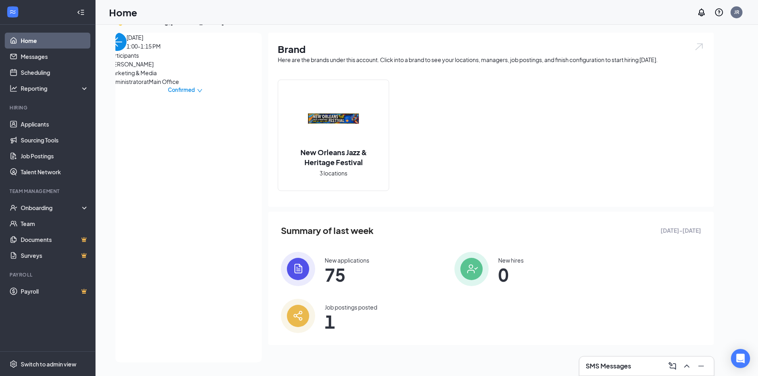
click at [142, 68] on span "[PERSON_NAME]" at bounding box center [150, 64] width 84 height 9
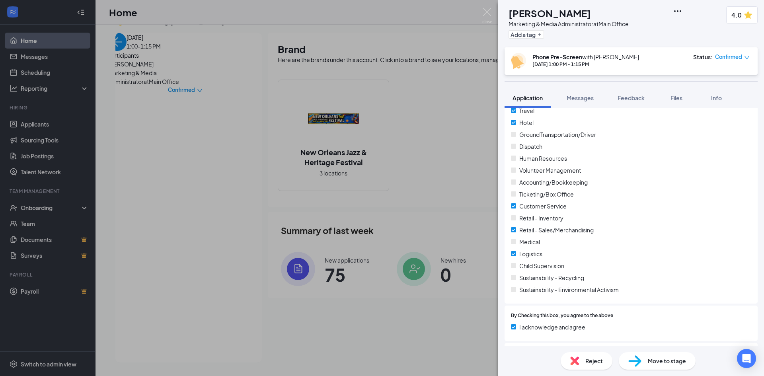
scroll to position [903, 0]
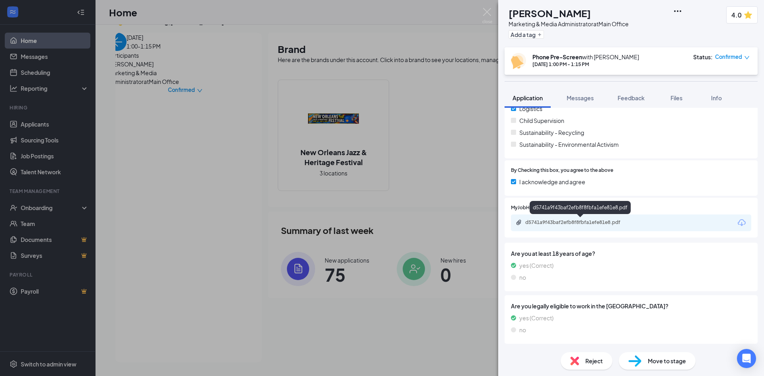
click at [564, 220] on div "d5741a9f43baf2efb8f8fbfa1efe81e8.pdf" at bounding box center [580, 222] width 111 height 6
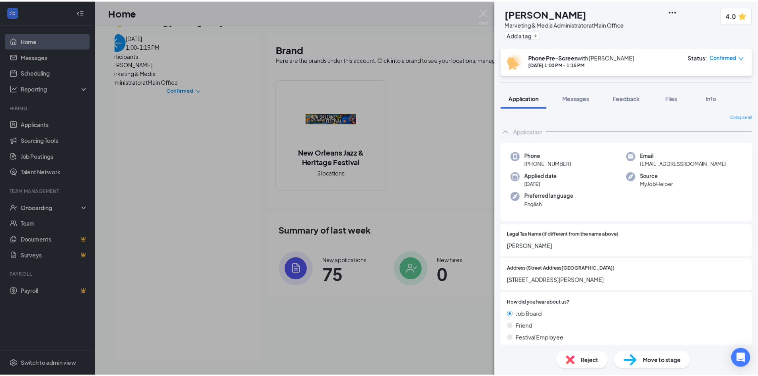
scroll to position [0, 0]
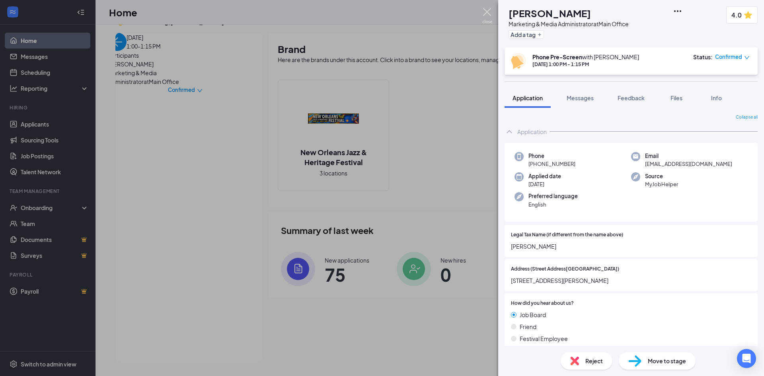
click at [487, 11] on img at bounding box center [487, 16] width 10 height 16
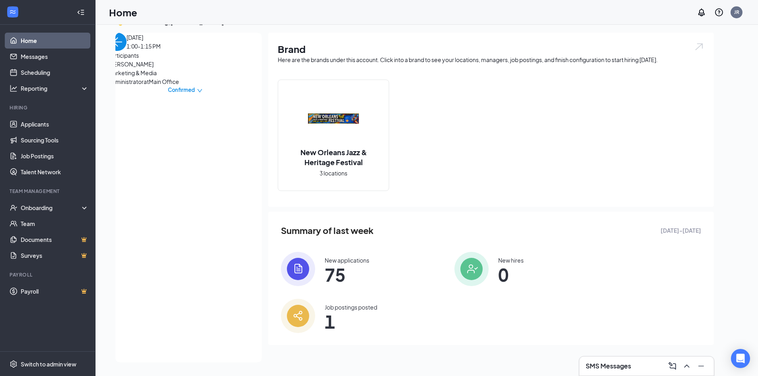
click at [119, 49] on img "back-button" at bounding box center [117, 42] width 18 height 18
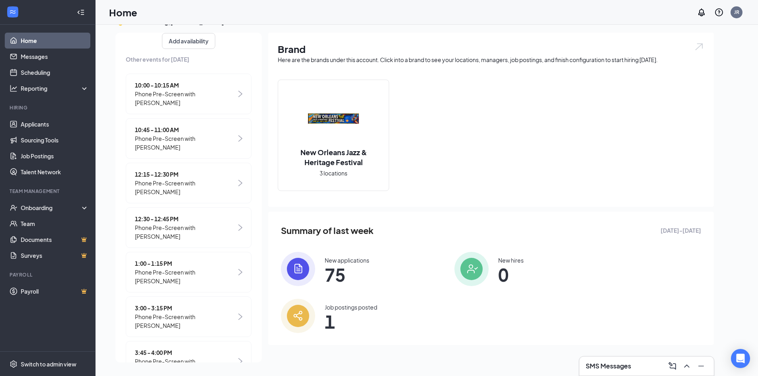
scroll to position [121, 0]
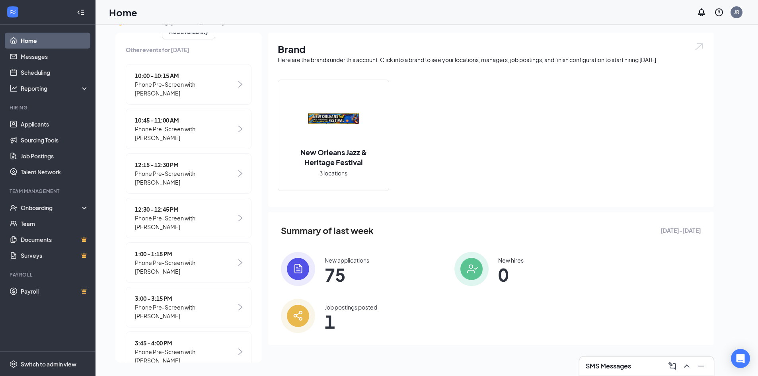
click at [152, 303] on span "Phone Pre-Screen with [PERSON_NAME]" at bounding box center [185, 312] width 101 height 18
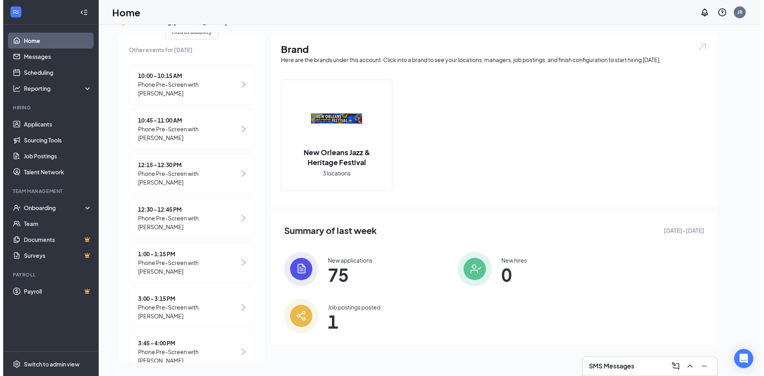
scroll to position [0, 0]
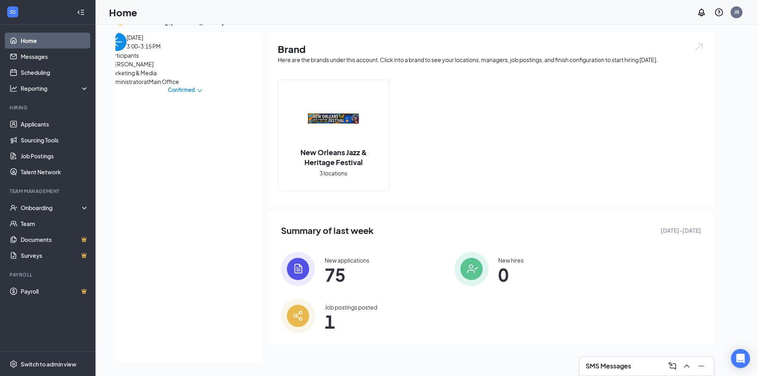
click at [142, 68] on span "[PERSON_NAME]" at bounding box center [150, 64] width 84 height 9
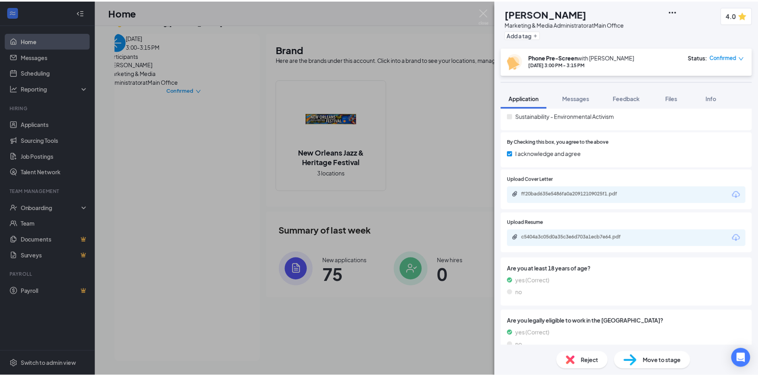
scroll to position [1106, 0]
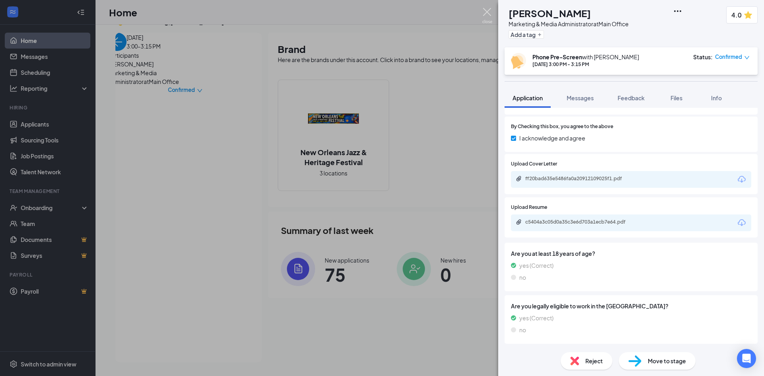
click at [487, 12] on img at bounding box center [487, 16] width 10 height 16
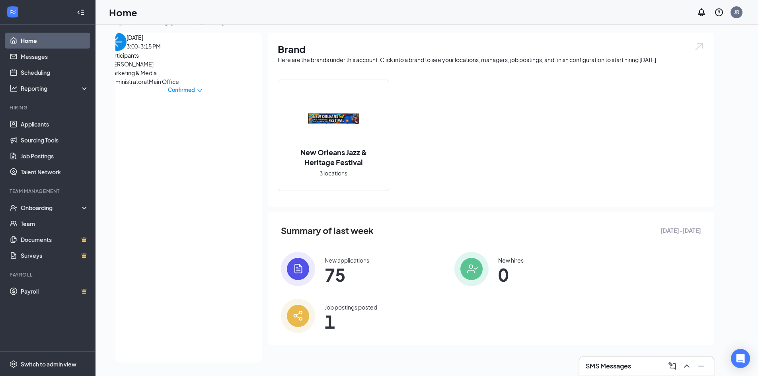
click at [125, 51] on img "back-button" at bounding box center [117, 42] width 18 height 18
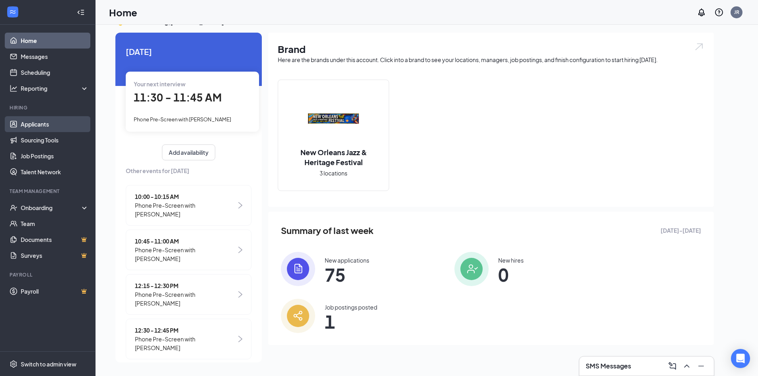
click at [35, 122] on link "Applicants" at bounding box center [55, 124] width 68 height 16
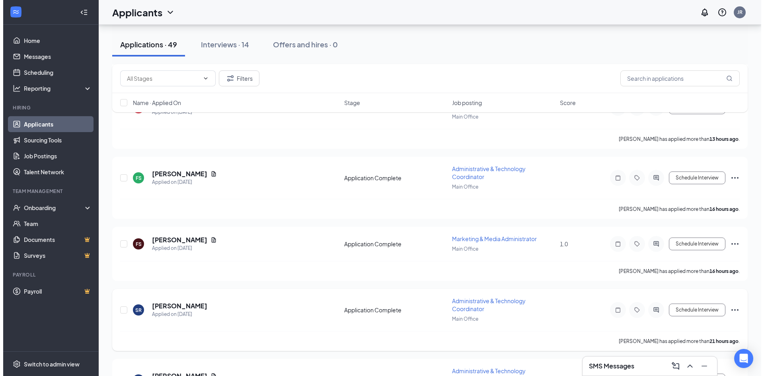
scroll to position [119, 0]
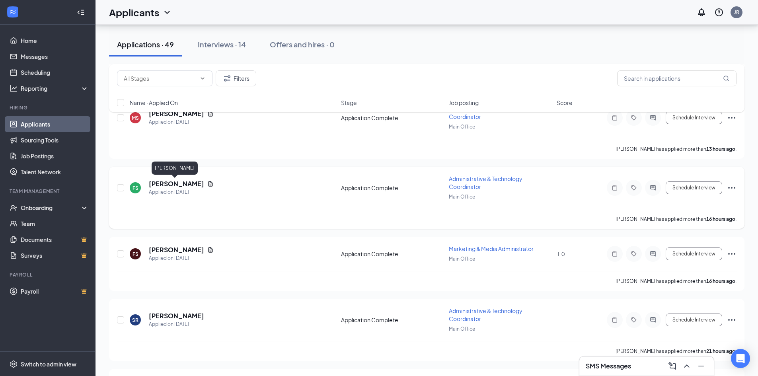
click at [167, 183] on h5 "[PERSON_NAME]" at bounding box center [176, 184] width 55 height 9
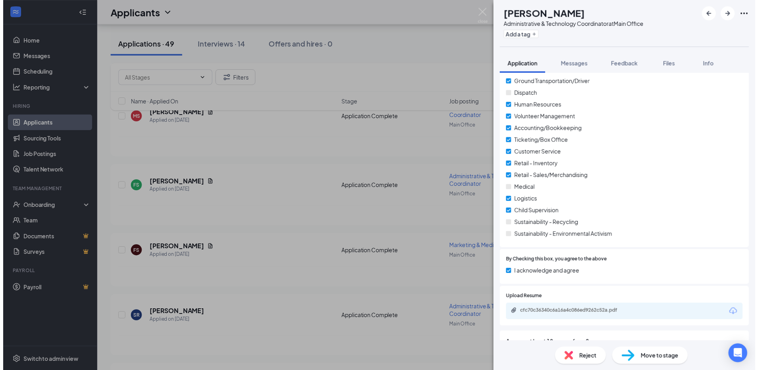
scroll to position [1125, 0]
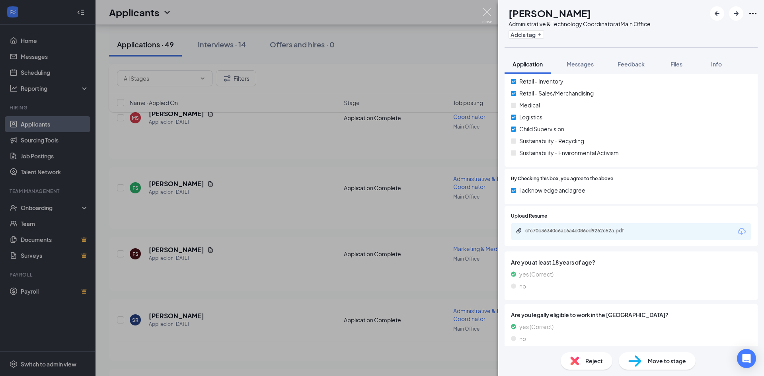
click at [490, 12] on img at bounding box center [487, 16] width 10 height 16
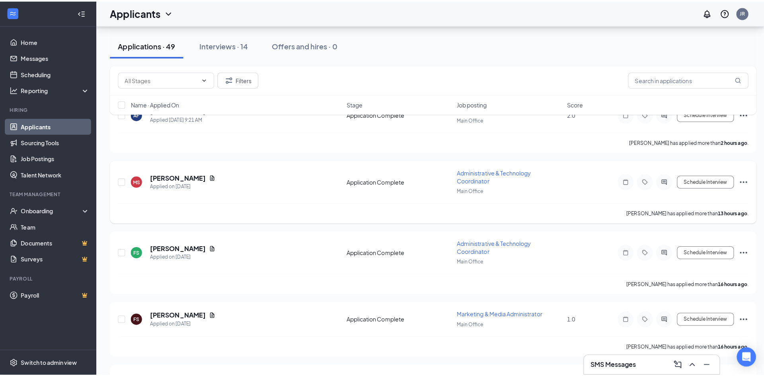
scroll to position [40, 0]
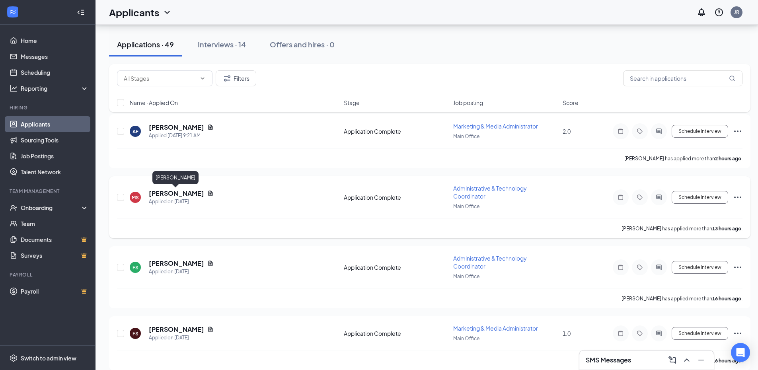
click at [170, 191] on h5 "[PERSON_NAME]" at bounding box center [176, 193] width 55 height 9
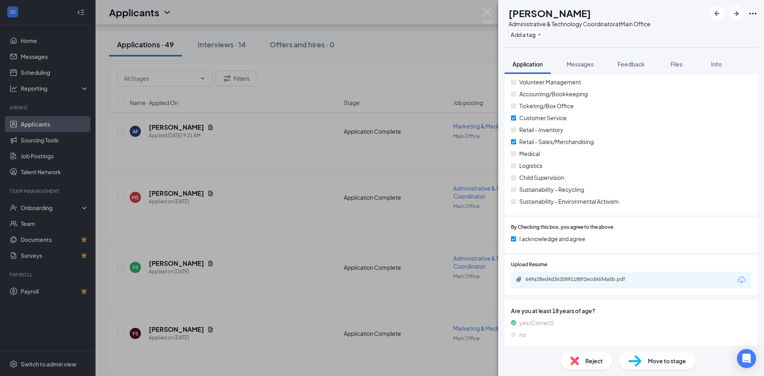
scroll to position [945, 0]
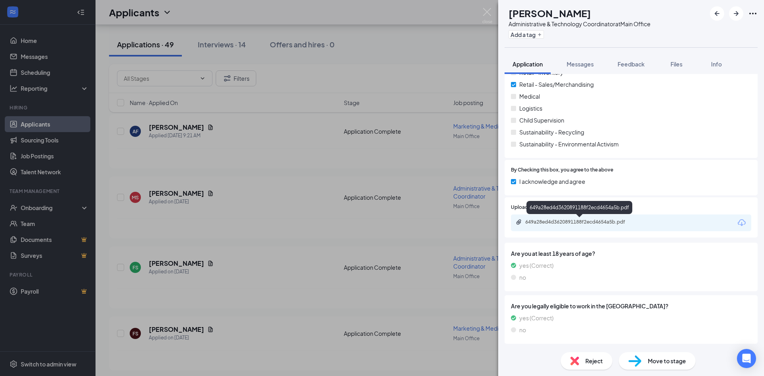
click at [566, 220] on div "649a28ed4d3620891188f2ecd4654a5b.pdf" at bounding box center [580, 222] width 111 height 6
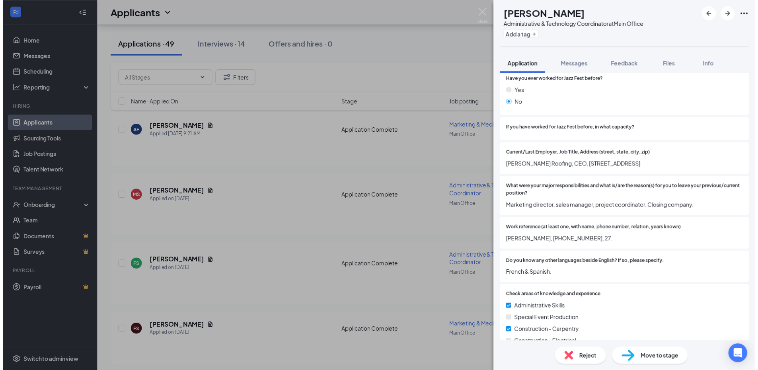
scroll to position [305, 0]
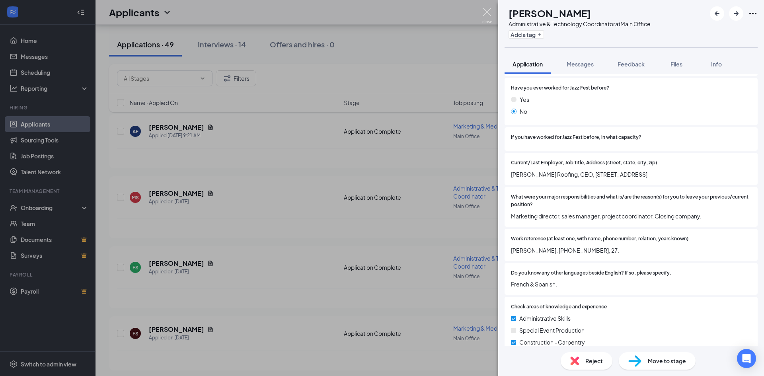
click at [486, 14] on img at bounding box center [487, 16] width 10 height 16
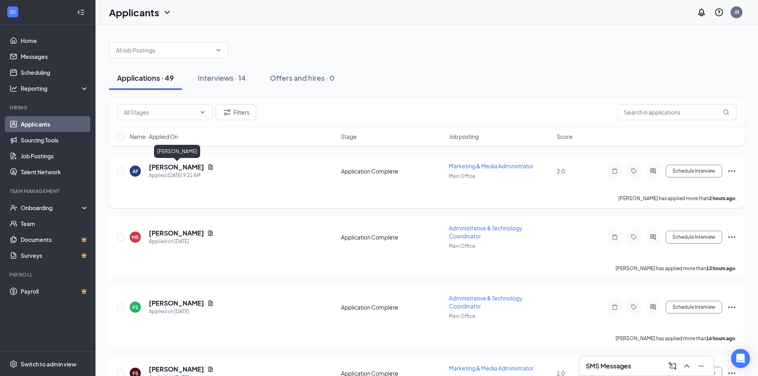
click at [175, 166] on h5 "[PERSON_NAME]" at bounding box center [176, 167] width 55 height 9
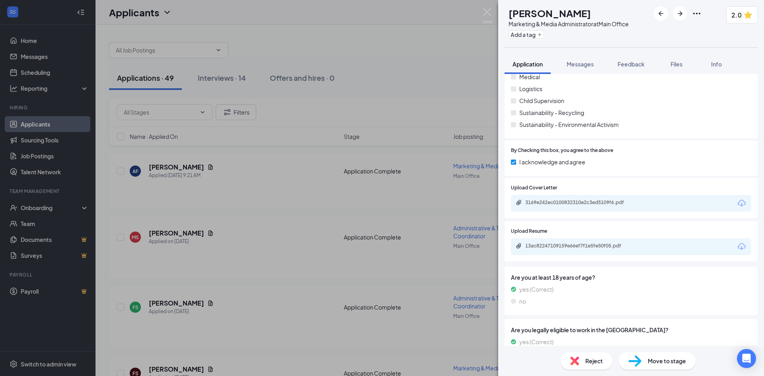
scroll to position [1173, 0]
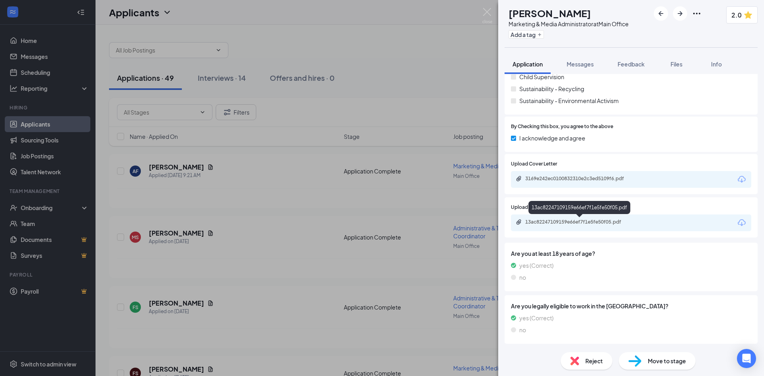
click at [544, 220] on div "13ac82247109159e66ef7f1e5fe50f05.pdf" at bounding box center [580, 222] width 111 height 6
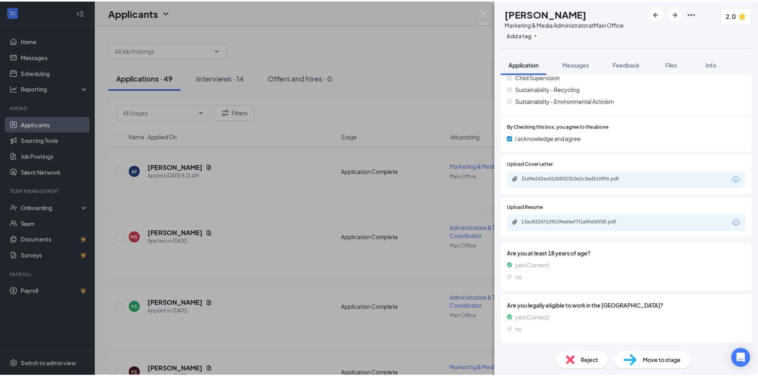
scroll to position [1169, 0]
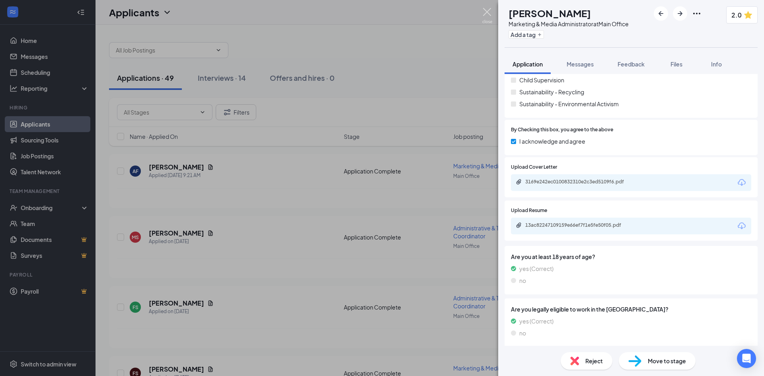
click at [483, 10] on img at bounding box center [487, 16] width 10 height 16
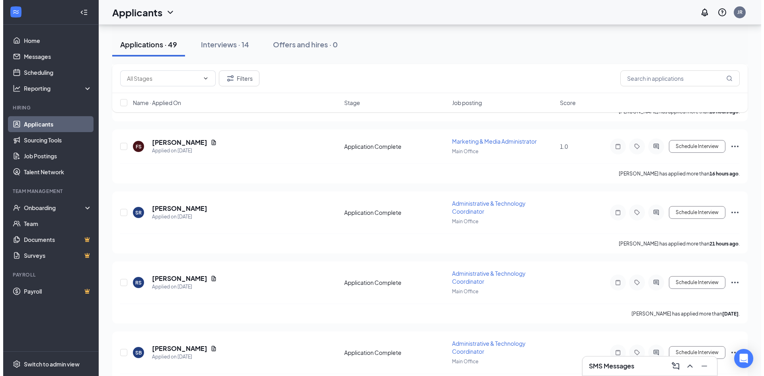
scroll to position [239, 0]
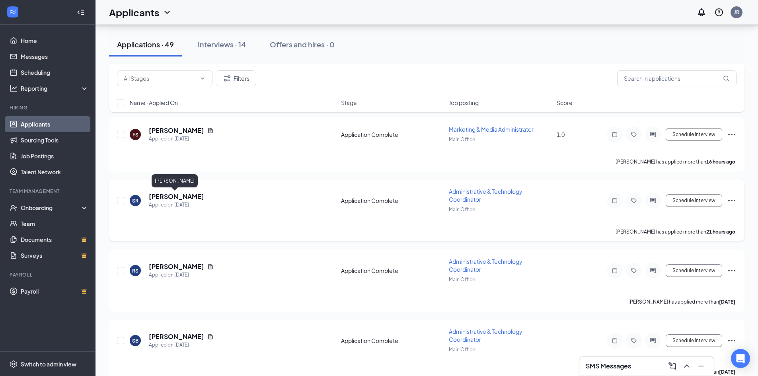
click at [166, 196] on h5 "[PERSON_NAME]" at bounding box center [176, 196] width 55 height 9
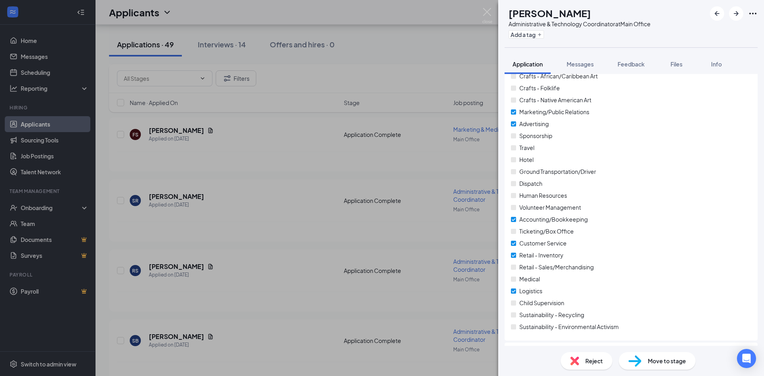
scroll to position [1147, 0]
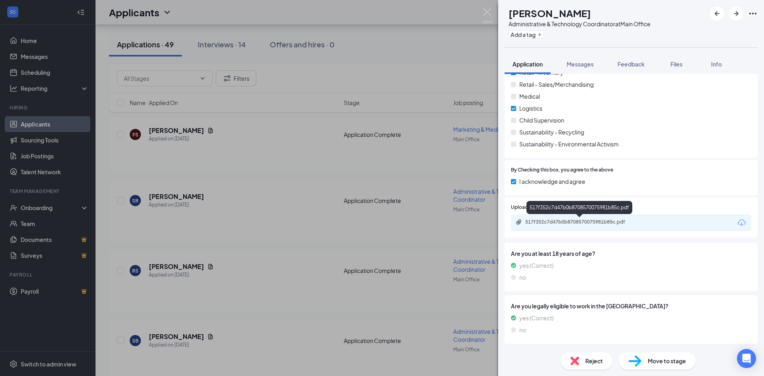
click at [571, 223] on div "517f352c7d47b0b8708570075981b85c.pdf" at bounding box center [580, 222] width 111 height 6
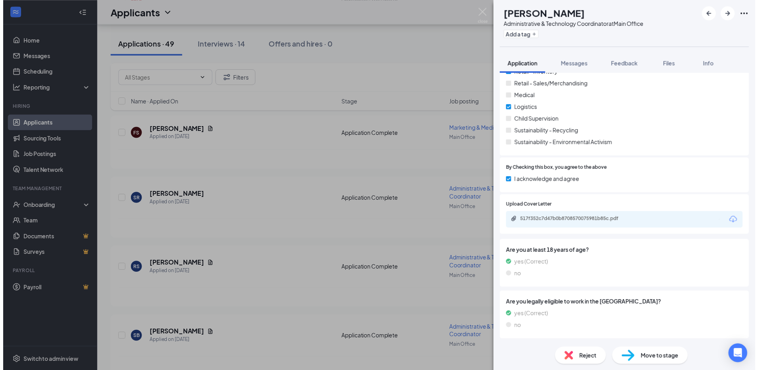
scroll to position [1143, 0]
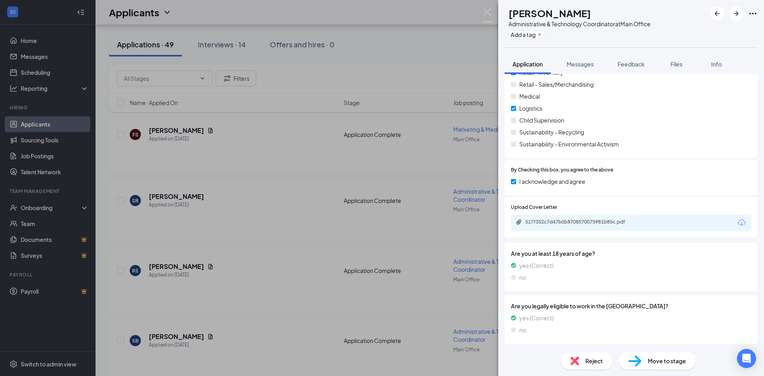
drag, startPoint x: 45, startPoint y: 124, endPoint x: 476, endPoint y: 20, distance: 443.9
click at [44, 123] on div "SR [PERSON_NAME] Administrative & Technology Coordinator at Main Office Add a t…" at bounding box center [382, 188] width 764 height 376
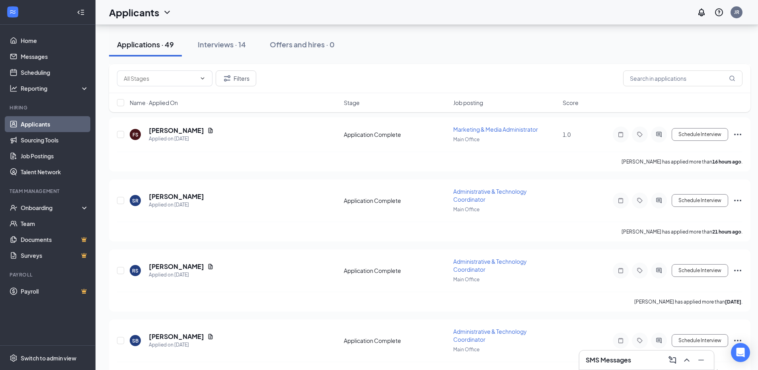
click at [23, 125] on link "Applicants" at bounding box center [55, 124] width 68 height 16
click at [23, 35] on link "Home" at bounding box center [55, 41] width 68 height 16
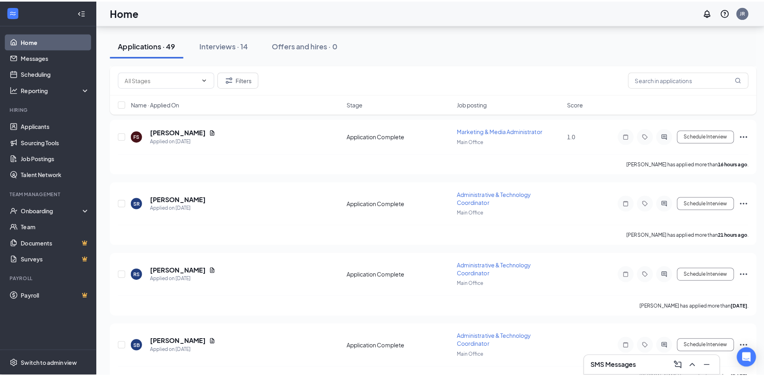
scroll to position [17, 0]
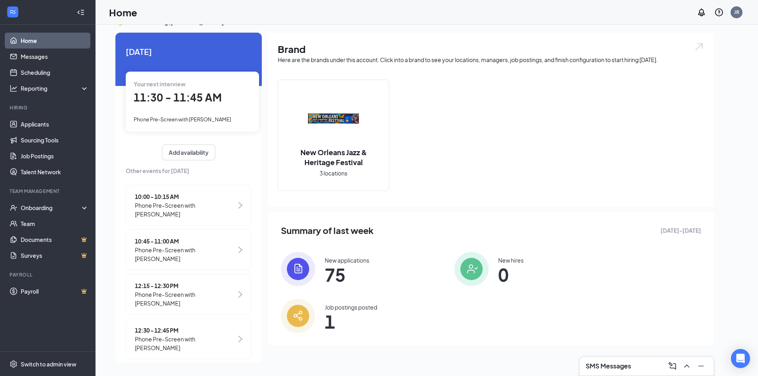
click at [157, 92] on span "11:30 - 11:45 AM" at bounding box center [178, 97] width 88 height 13
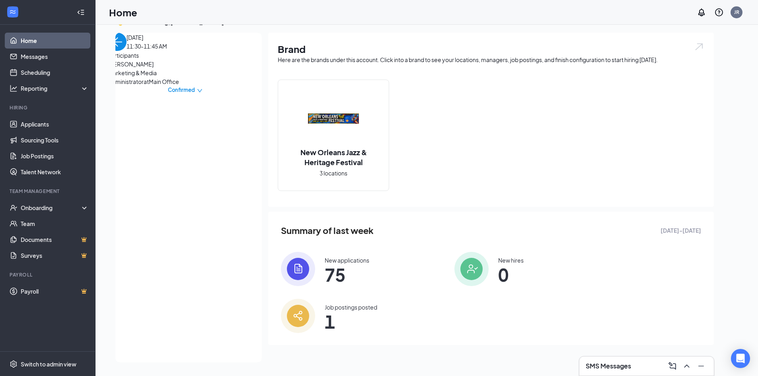
click at [139, 68] on span "[PERSON_NAME]" at bounding box center [150, 64] width 84 height 9
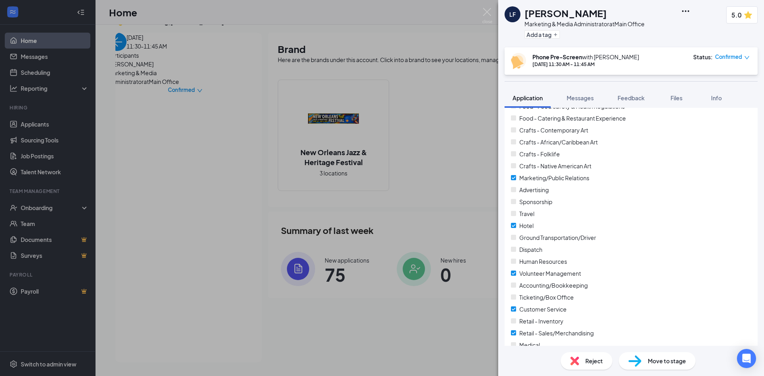
scroll to position [1202, 0]
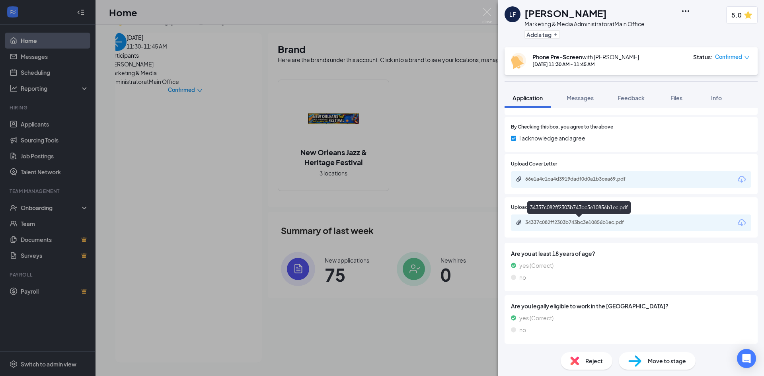
click at [548, 220] on div "34337c082ff2303b743bc3e10856b1ec.pdf" at bounding box center [580, 222] width 111 height 6
click at [673, 97] on span "Files" at bounding box center [677, 97] width 12 height 7
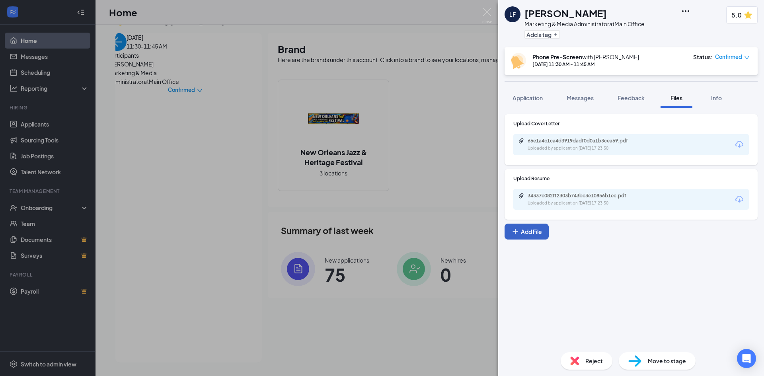
click at [531, 230] on button "Add File" at bounding box center [527, 232] width 44 height 16
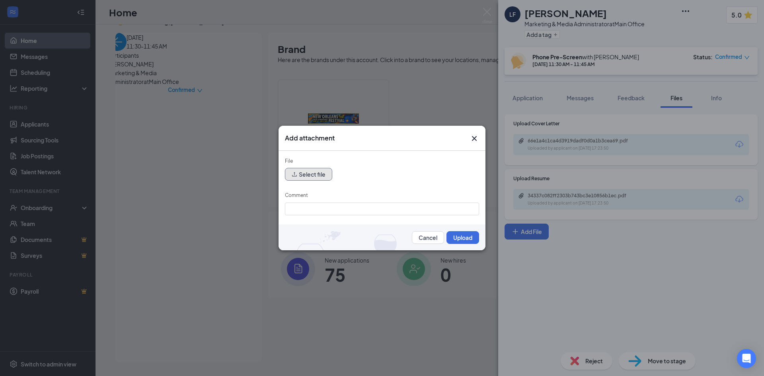
click at [296, 175] on icon "upload" at bounding box center [295, 175] width 6 height 6
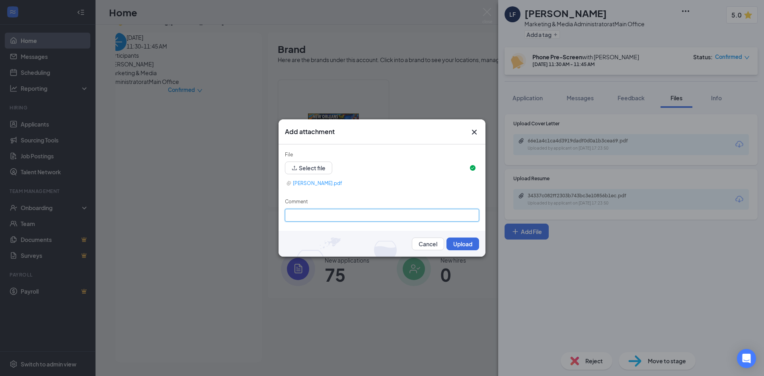
click at [328, 218] on input "Comment" at bounding box center [382, 215] width 194 height 13
type input "Prescreen"
click at [461, 243] on button "Upload" at bounding box center [463, 244] width 33 height 13
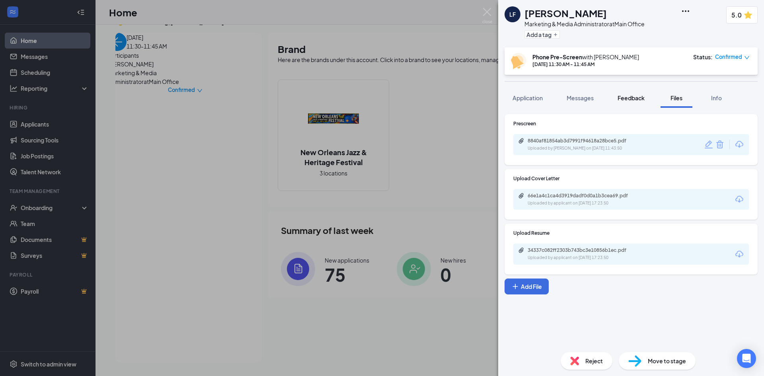
click at [620, 94] on span "Feedback" at bounding box center [631, 97] width 27 height 7
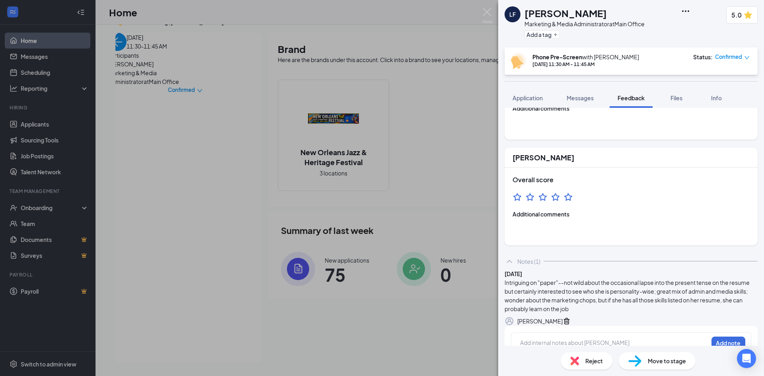
scroll to position [119, 0]
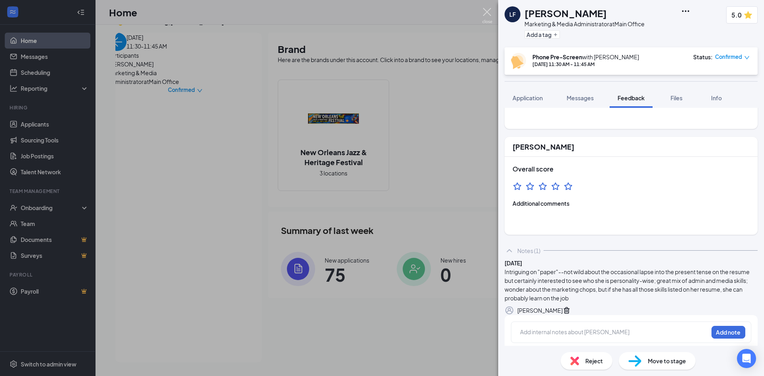
click at [486, 10] on img at bounding box center [487, 16] width 10 height 16
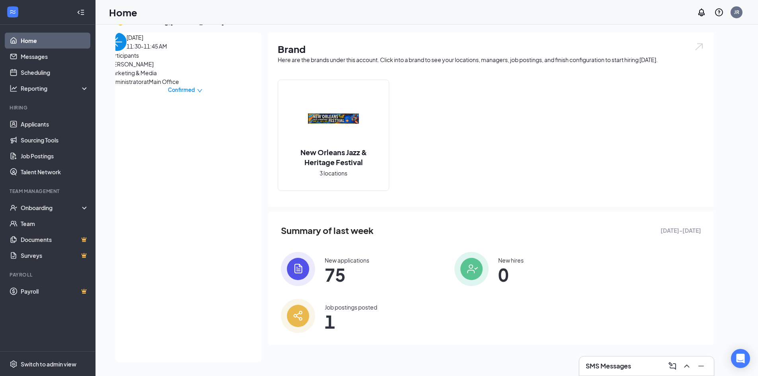
click at [119, 51] on img "back-button" at bounding box center [117, 42] width 18 height 18
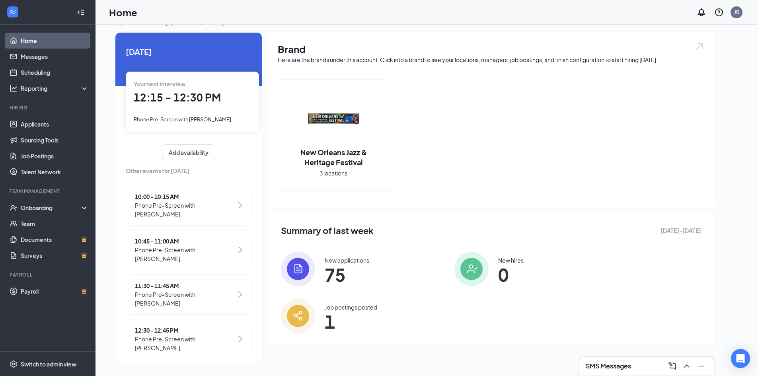
click at [173, 97] on span "12:15 - 12:30 PM" at bounding box center [177, 97] width 87 height 13
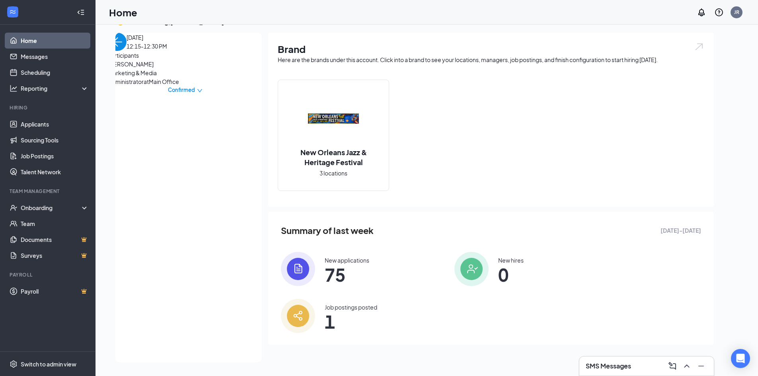
click at [142, 68] on span "[PERSON_NAME]" at bounding box center [150, 64] width 84 height 9
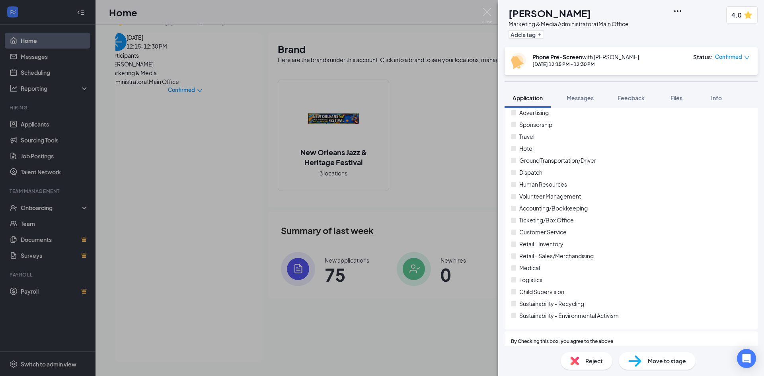
scroll to position [1054, 0]
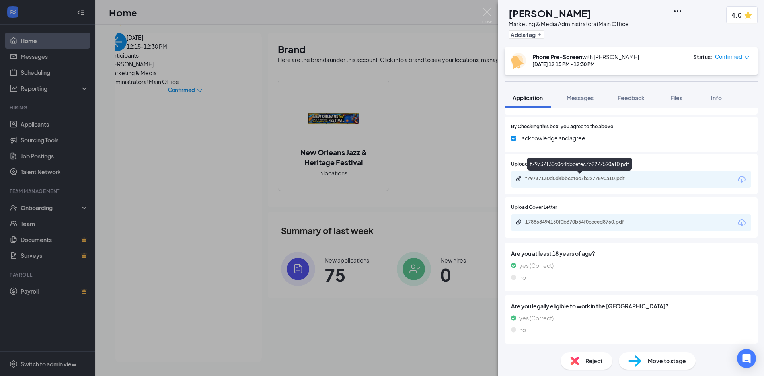
click at [558, 178] on div "f79737130d0d4bbcefec7b2277590a10.pdf" at bounding box center [580, 179] width 111 height 6
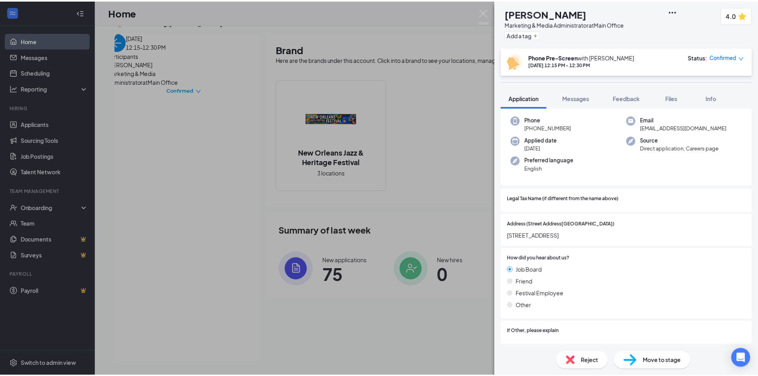
scroll to position [0, 0]
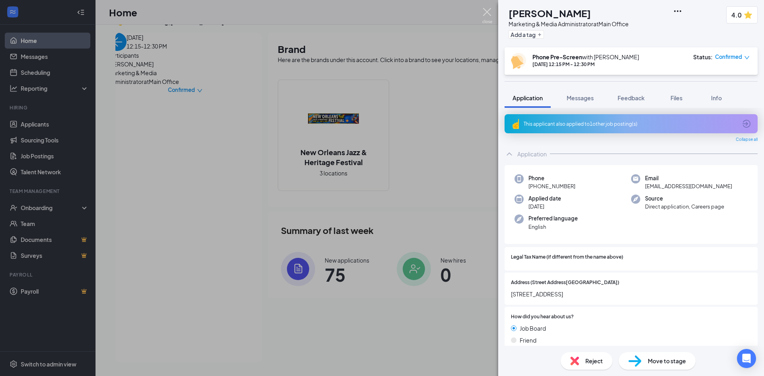
click at [484, 9] on img at bounding box center [487, 16] width 10 height 16
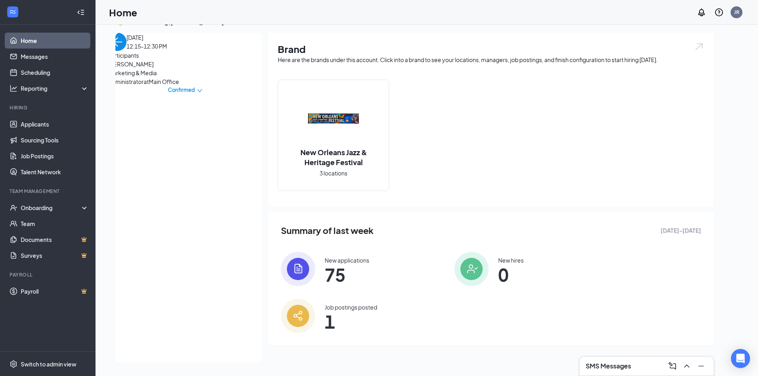
click at [121, 49] on img "back-button" at bounding box center [117, 42] width 18 height 18
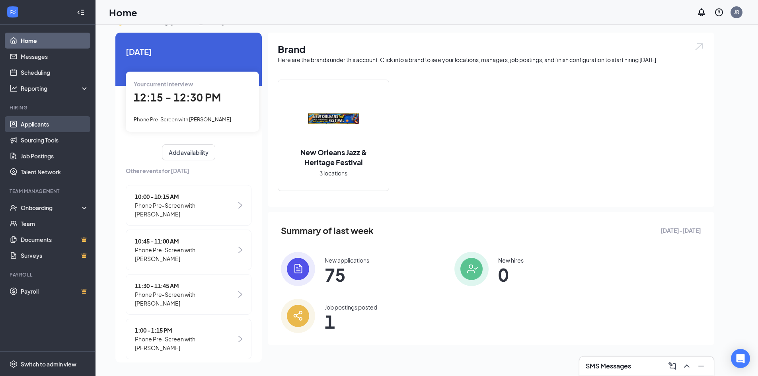
click at [37, 120] on link "Applicants" at bounding box center [55, 124] width 68 height 16
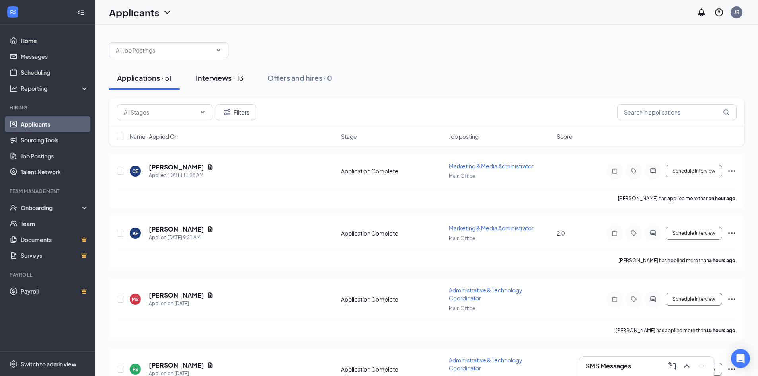
click at [222, 76] on div "Interviews · 13" at bounding box center [220, 78] width 48 height 10
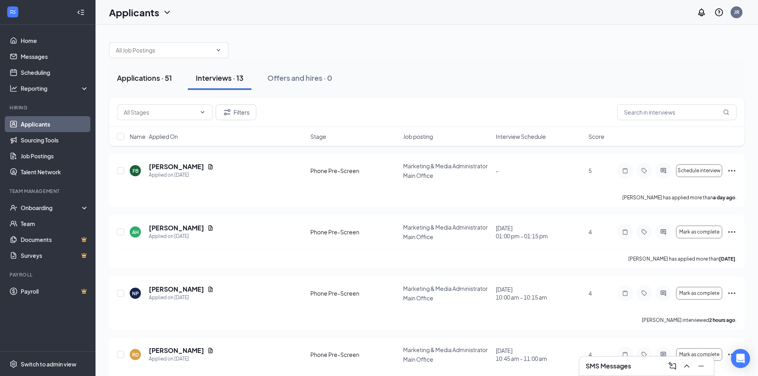
click at [146, 77] on div "Applications · 51" at bounding box center [144, 78] width 55 height 10
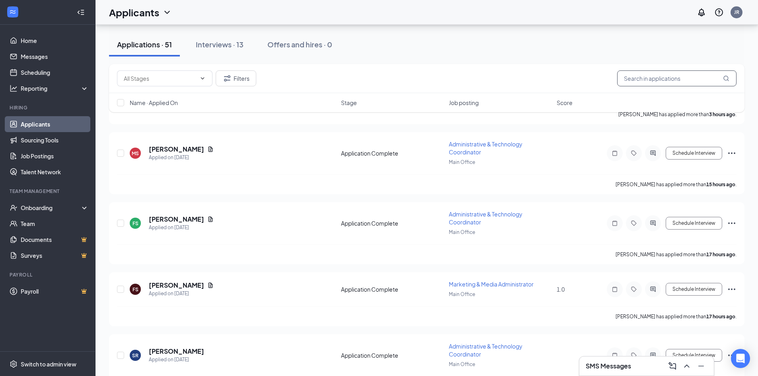
scroll to position [119, 0]
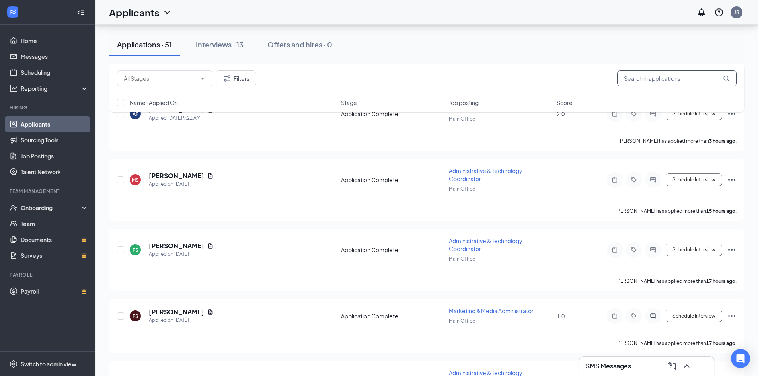
click at [660, 74] on input "text" at bounding box center [676, 78] width 119 height 16
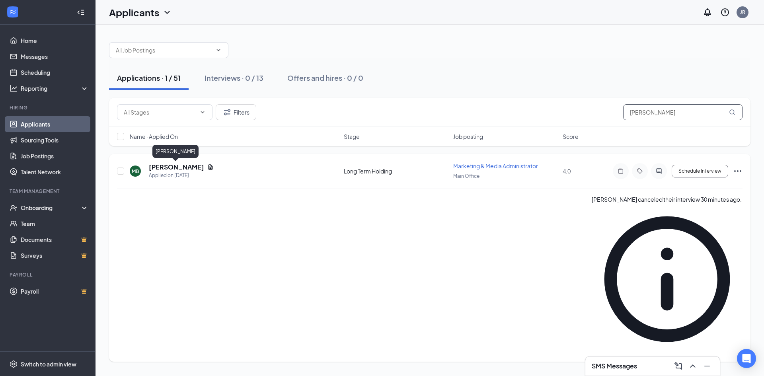
type input "[PERSON_NAME]"
click at [171, 166] on h5 "[PERSON_NAME]" at bounding box center [176, 167] width 55 height 9
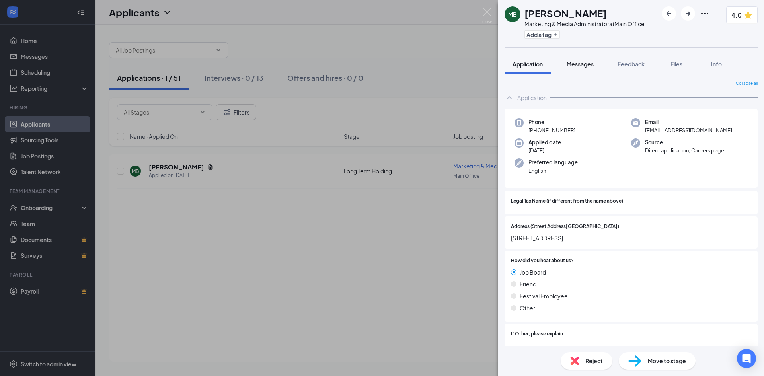
click at [585, 63] on span "Messages" at bounding box center [580, 63] width 27 height 7
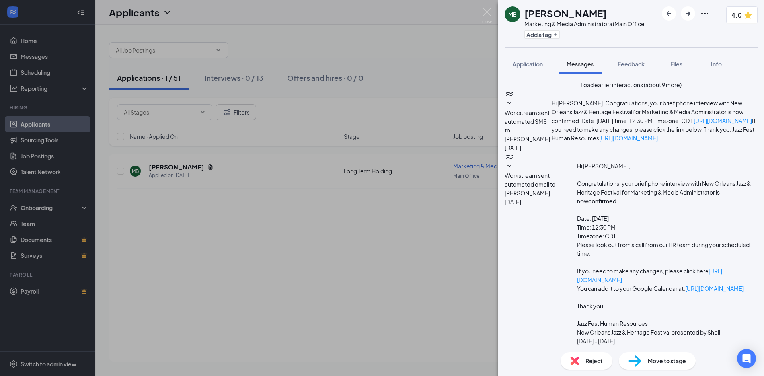
scroll to position [187, 0]
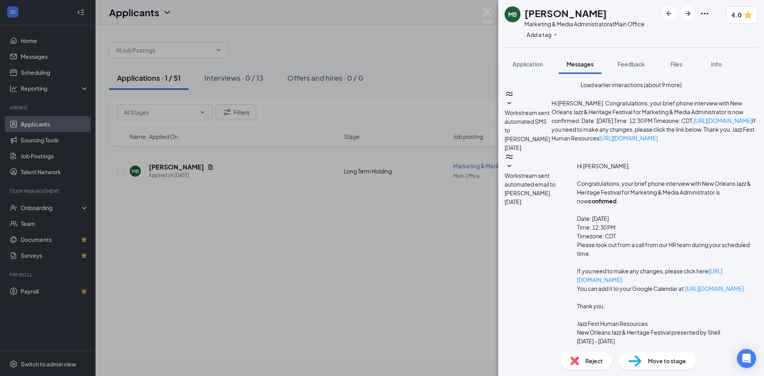
scroll to position [459, 0]
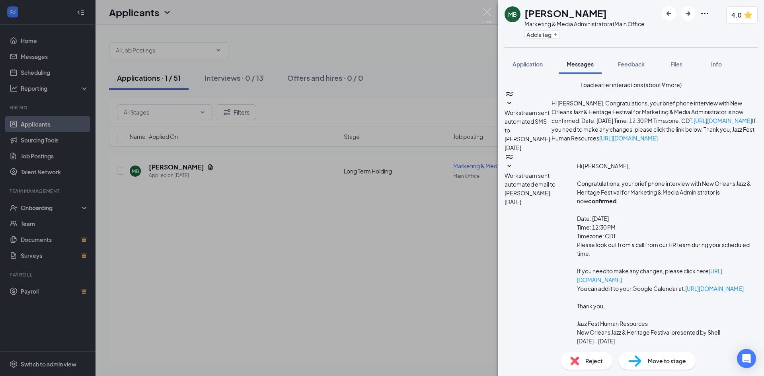
click at [632, 63] on span "Feedback" at bounding box center [631, 63] width 27 height 7
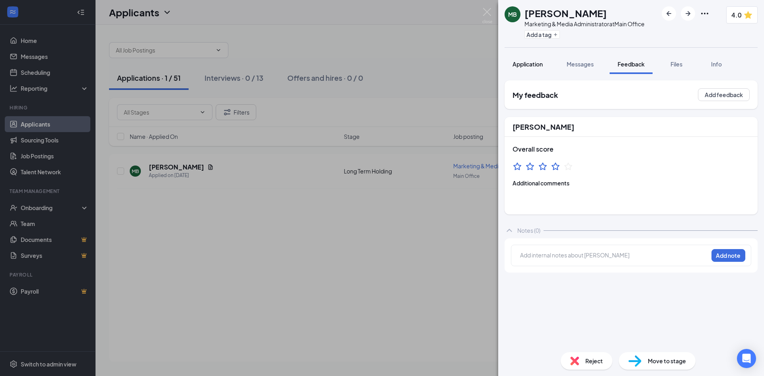
click at [529, 64] on span "Application" at bounding box center [528, 63] width 30 height 7
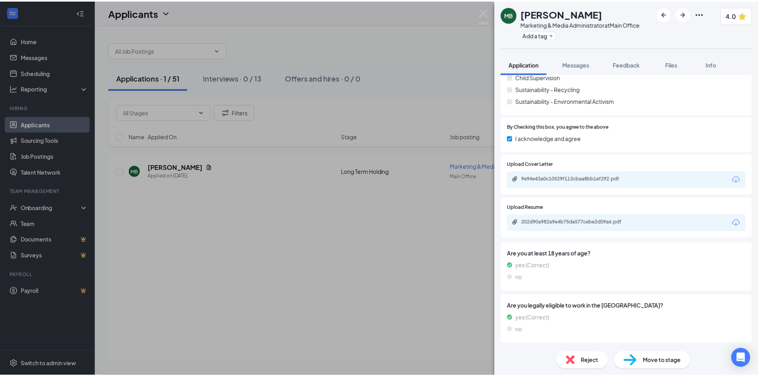
scroll to position [1091, 0]
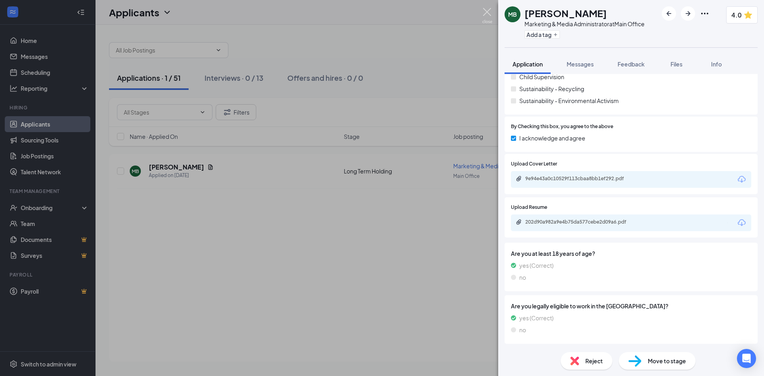
click at [483, 12] on img at bounding box center [487, 16] width 10 height 16
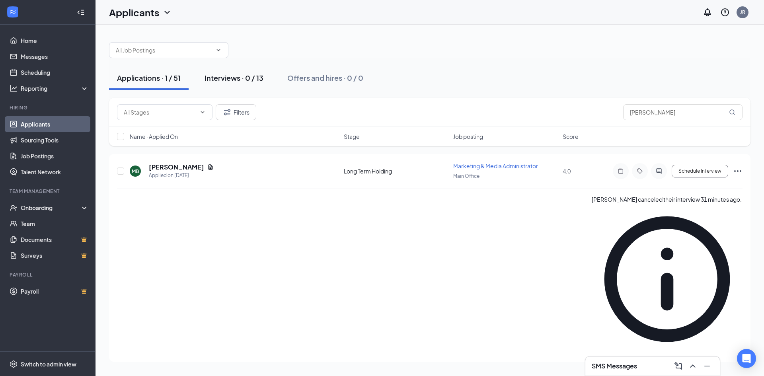
click at [234, 79] on div "Interviews · 0 / 13" at bounding box center [234, 78] width 59 height 10
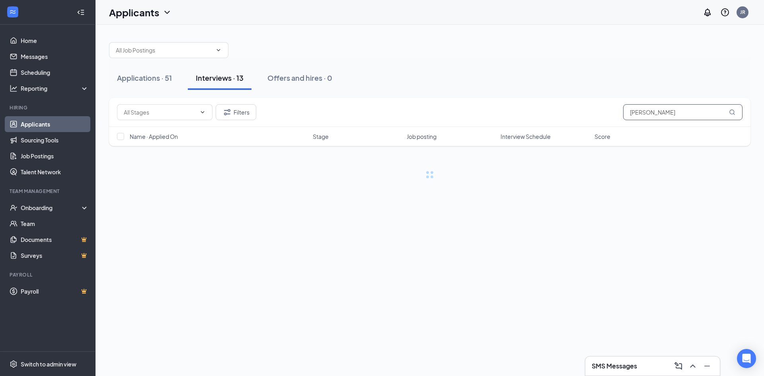
drag, startPoint x: 677, startPoint y: 113, endPoint x: 559, endPoint y: 120, distance: 118.4
click at [562, 118] on div "Filters [PERSON_NAME]" at bounding box center [430, 112] width 626 height 16
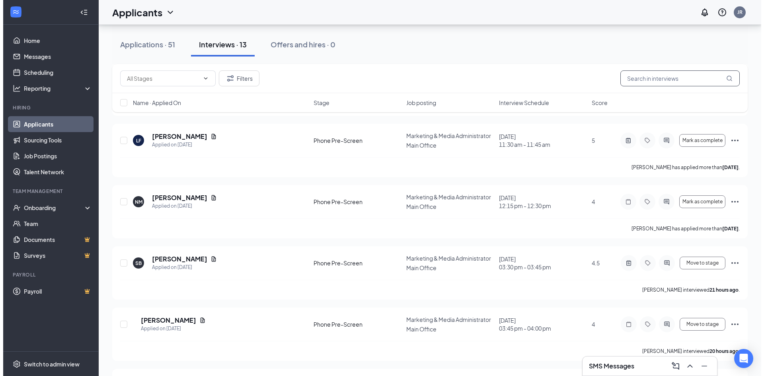
scroll to position [279, 0]
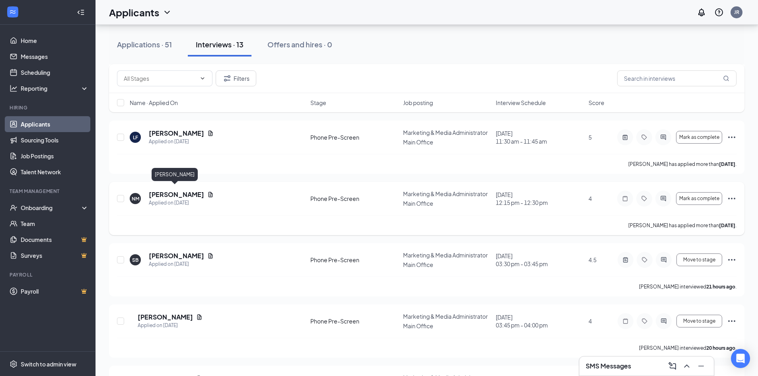
click at [170, 190] on h5 "[PERSON_NAME]" at bounding box center [176, 194] width 55 height 9
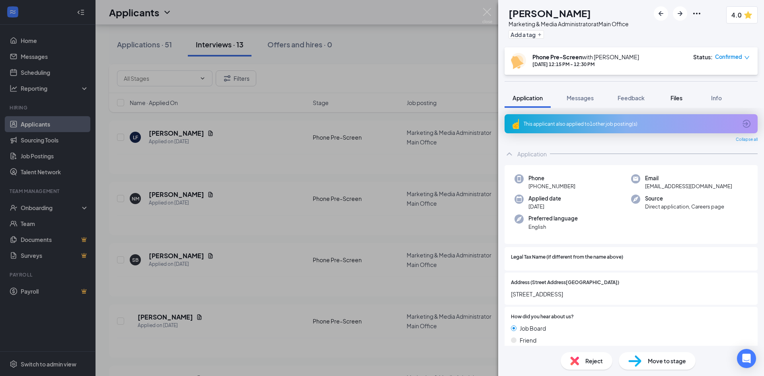
click at [682, 96] on span "Files" at bounding box center [677, 97] width 12 height 7
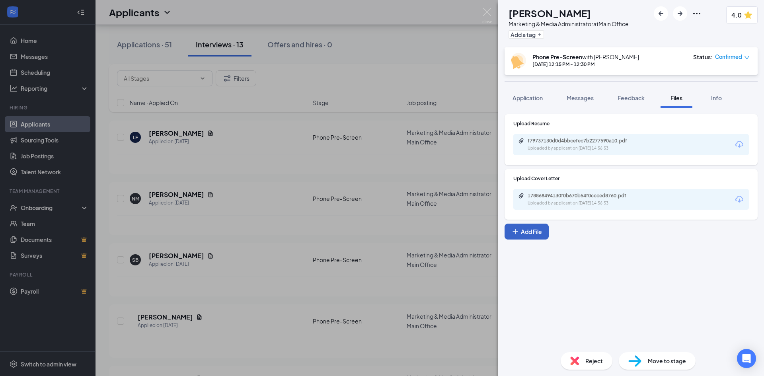
click at [527, 232] on button "Add File" at bounding box center [527, 232] width 44 height 16
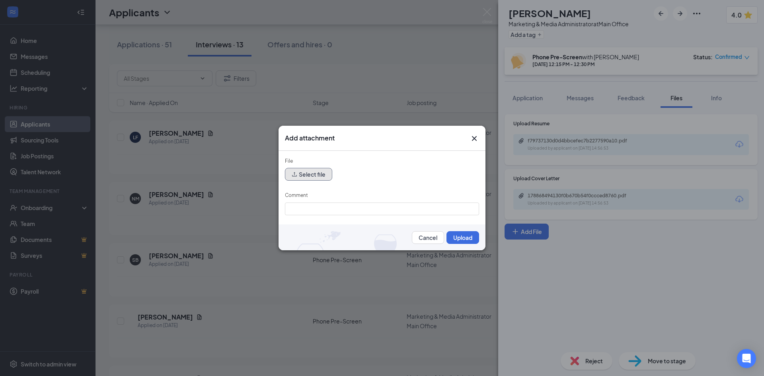
click at [310, 175] on button "Select file" at bounding box center [308, 174] width 47 height 13
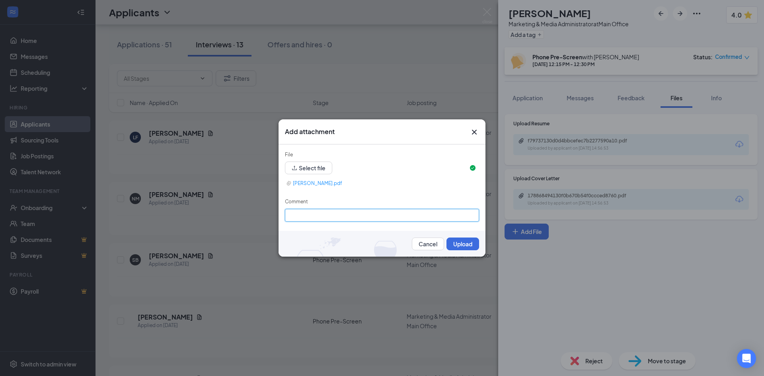
click at [384, 218] on input "Comment" at bounding box center [382, 215] width 194 height 13
type input "Prescreen"
click at [459, 242] on button "Upload" at bounding box center [463, 244] width 33 height 13
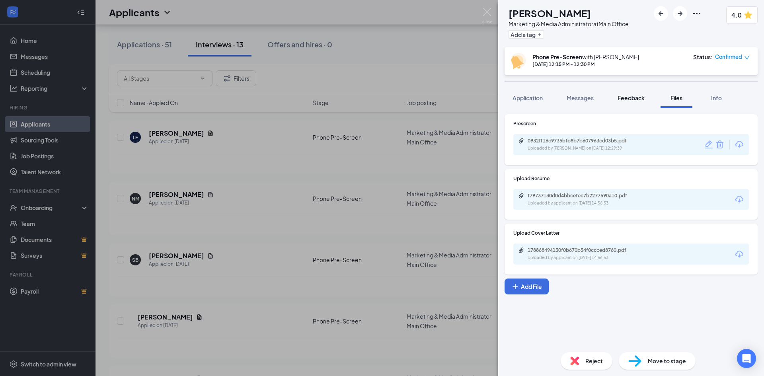
click at [636, 96] on span "Feedback" at bounding box center [631, 97] width 27 height 7
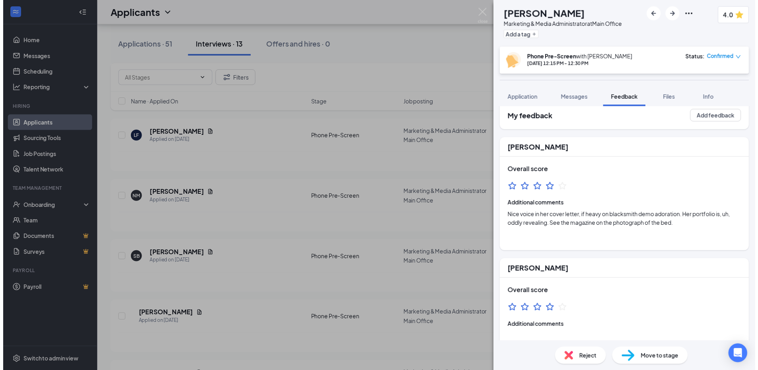
scroll to position [4, 0]
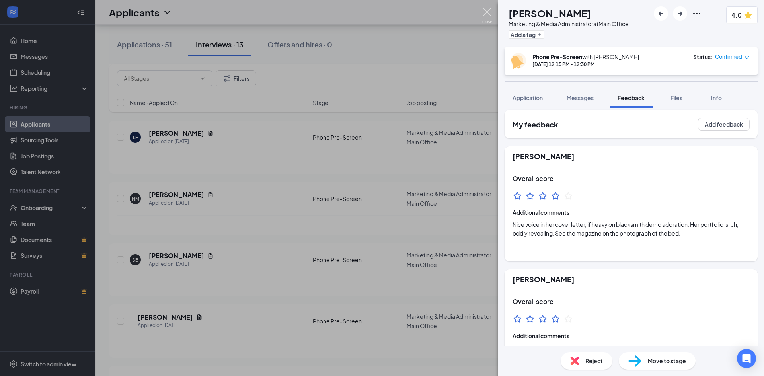
click at [487, 8] on img at bounding box center [487, 16] width 10 height 16
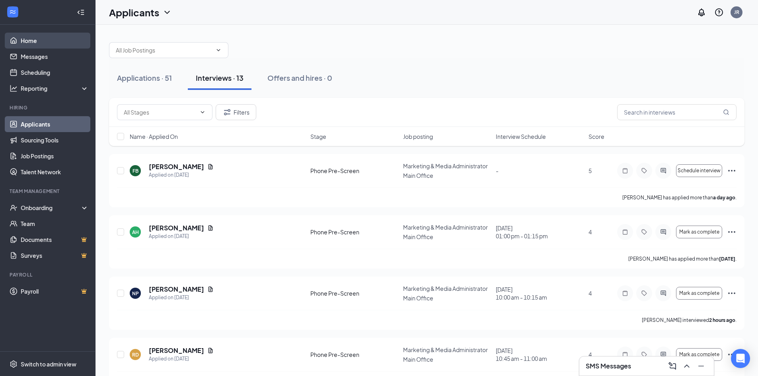
click at [26, 36] on link "Home" at bounding box center [55, 41] width 68 height 16
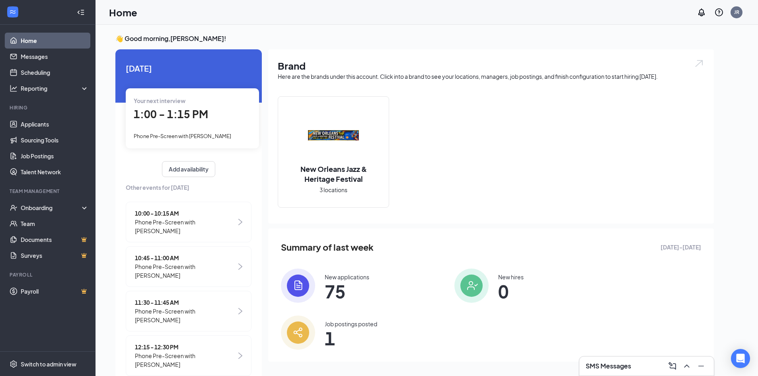
scroll to position [76, 0]
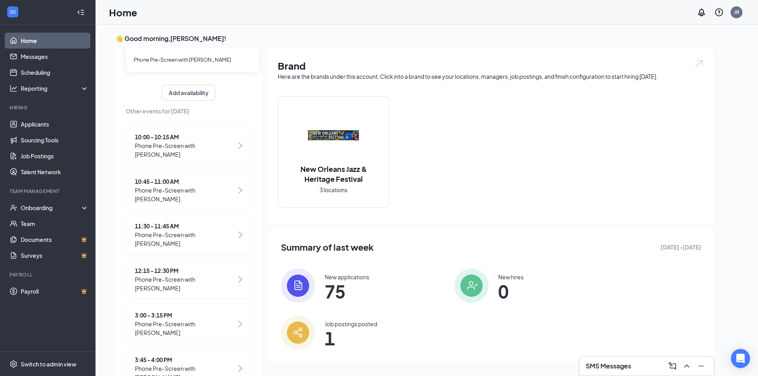
click at [170, 364] on span "Phone Pre-Screen with [PERSON_NAME]" at bounding box center [185, 373] width 101 height 18
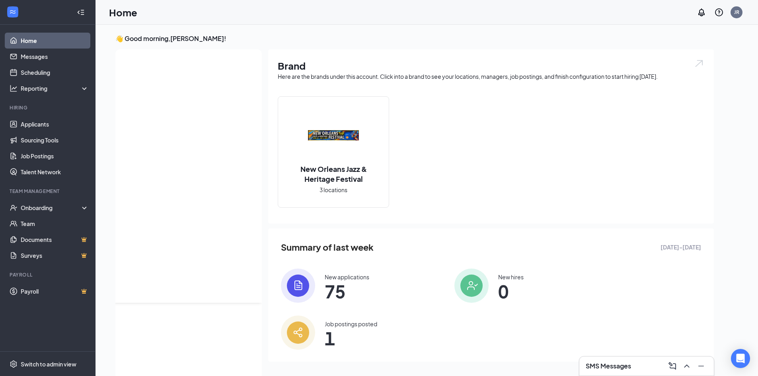
scroll to position [0, 0]
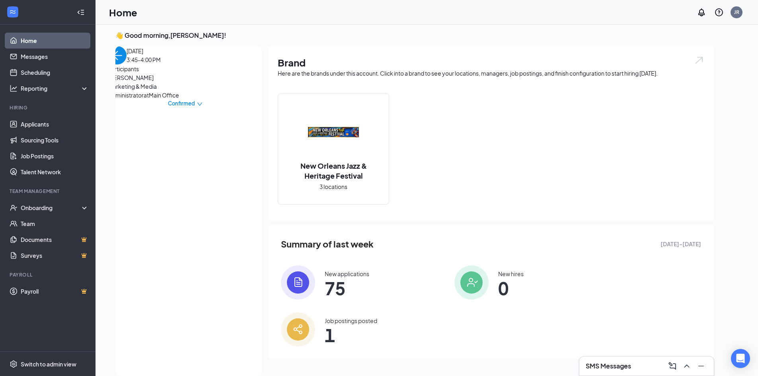
click at [122, 64] on img "back-button" at bounding box center [117, 55] width 18 height 18
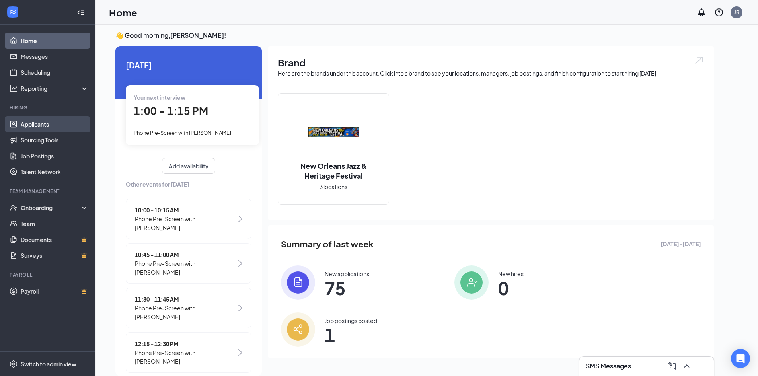
click at [36, 119] on link "Applicants" at bounding box center [55, 124] width 68 height 16
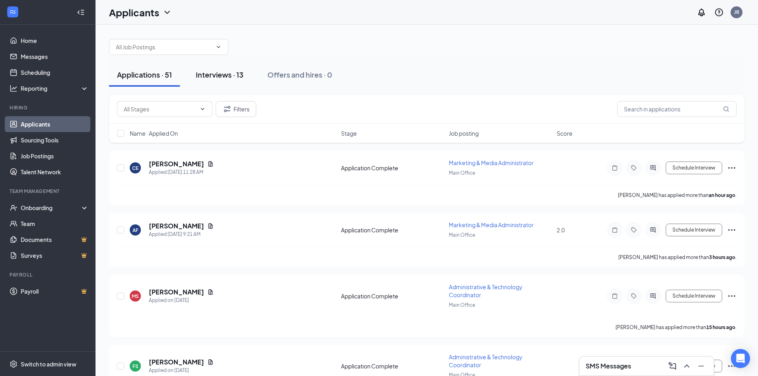
click at [226, 67] on button "Interviews · 13" at bounding box center [220, 75] width 64 height 24
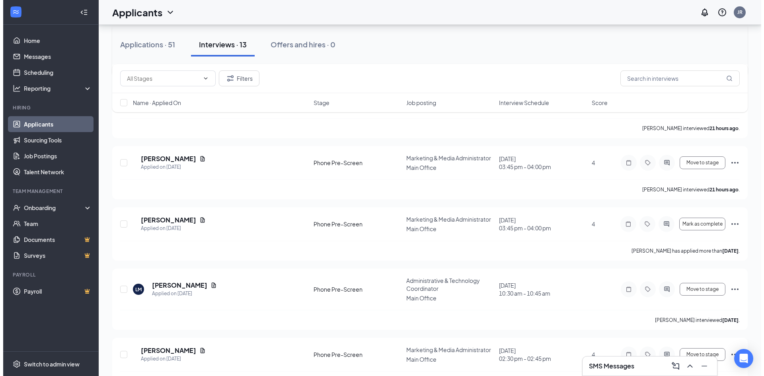
scroll to position [438, 0]
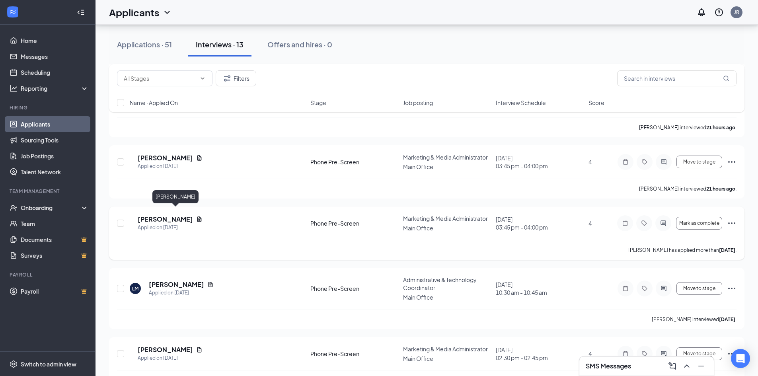
click at [171, 215] on h5 "[PERSON_NAME]" at bounding box center [165, 219] width 55 height 9
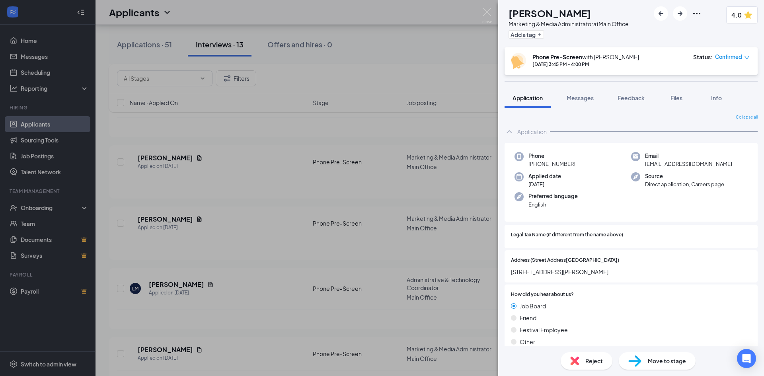
drag, startPoint x: 578, startPoint y: 164, endPoint x: 535, endPoint y: 169, distance: 42.9
click at [535, 169] on div "Phone [PHONE_NUMBER] Email [EMAIL_ADDRESS][DOMAIN_NAME] Applied date [DATE] Sou…" at bounding box center [631, 182] width 253 height 79
copy span "[PHONE_NUMBER]"
drag, startPoint x: 488, startPoint y: 7, endPoint x: 123, endPoint y: 42, distance: 367.0
click at [489, 7] on div "AF [PERSON_NAME] Marketing & Media Administrator at Main Office Add a tag 4.0 P…" at bounding box center [382, 188] width 764 height 376
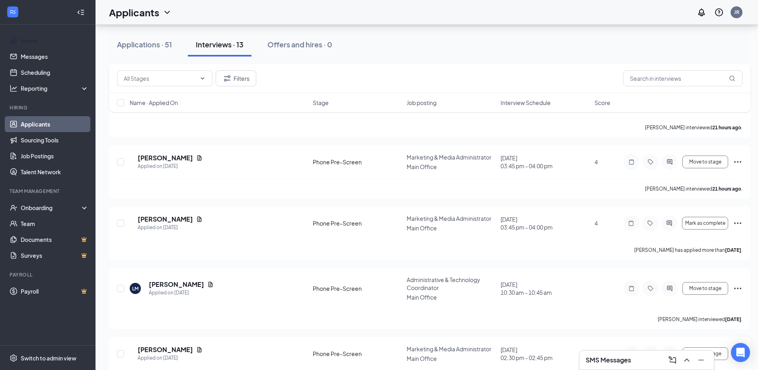
click at [23, 41] on link "Home" at bounding box center [55, 41] width 68 height 16
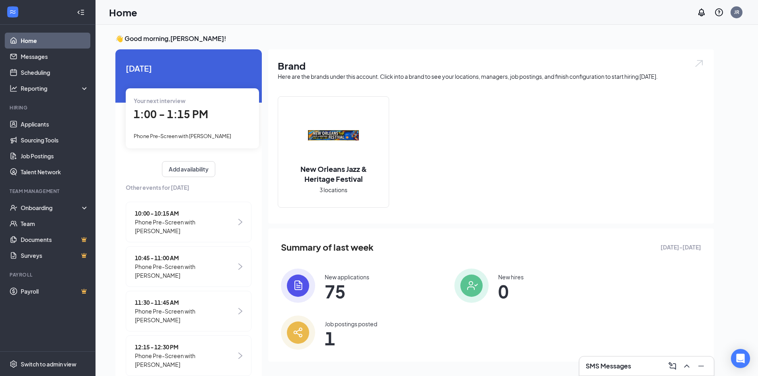
click at [170, 105] on div "Your next interview 1:00 - 1:15 PM Phone Pre-Screen with [PERSON_NAME]" at bounding box center [192, 118] width 133 height 60
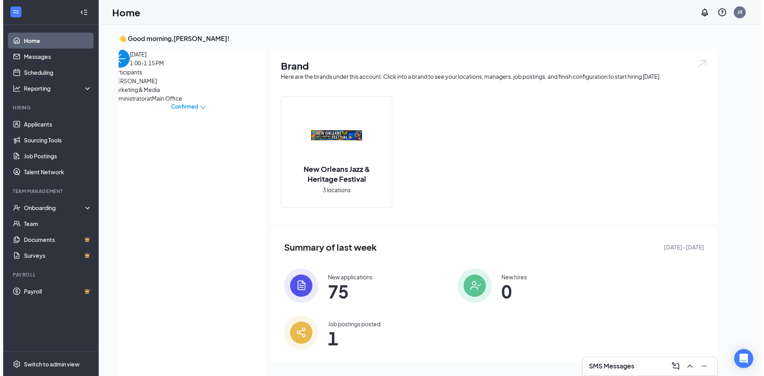
scroll to position [3, 0]
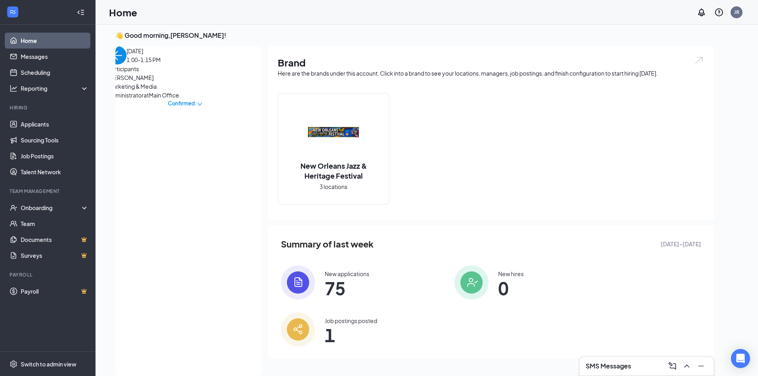
click at [129, 82] on span "[PERSON_NAME]" at bounding box center [150, 77] width 84 height 9
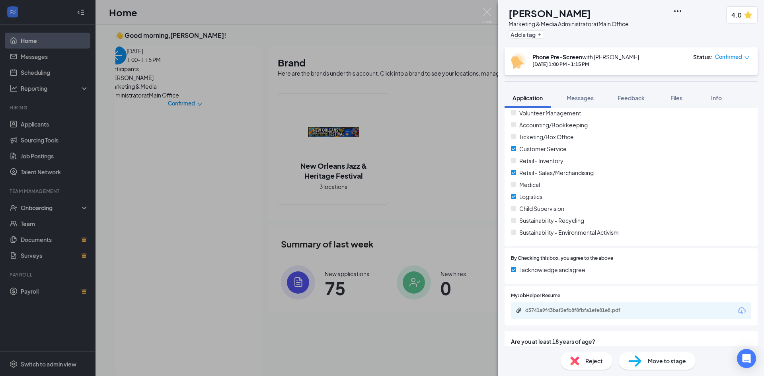
scroll to position [903, 0]
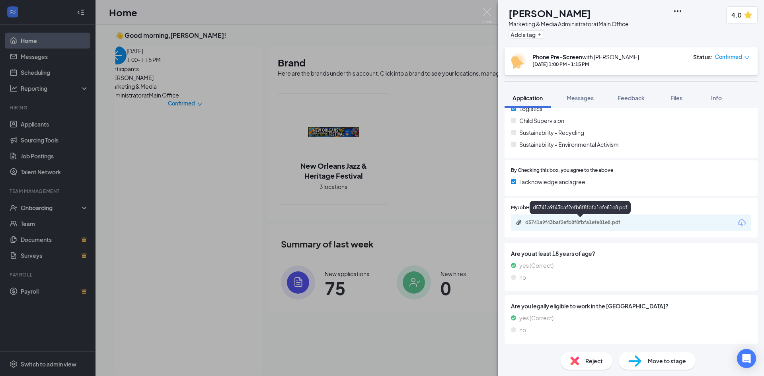
click at [575, 223] on div "d5741a9f43baf2efb8f8fbfa1efe81e8.pdf" at bounding box center [580, 222] width 111 height 6
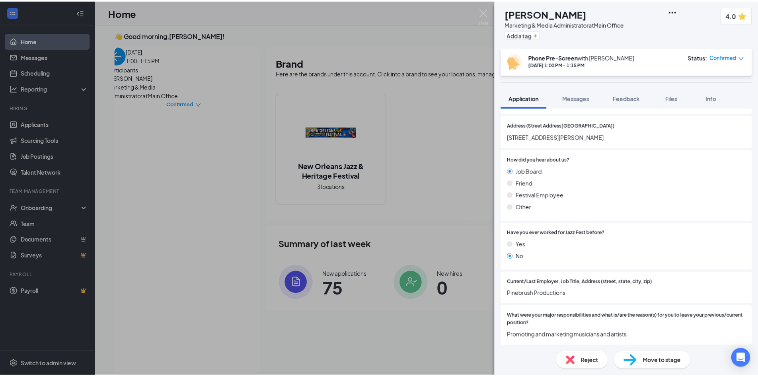
scroll to position [0, 0]
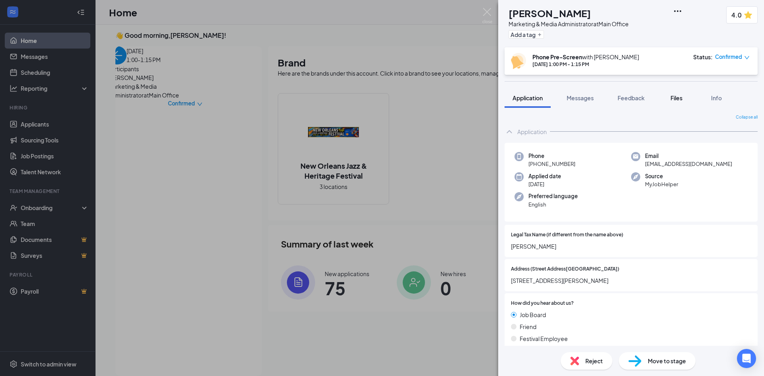
click at [675, 98] on span "Files" at bounding box center [677, 97] width 12 height 7
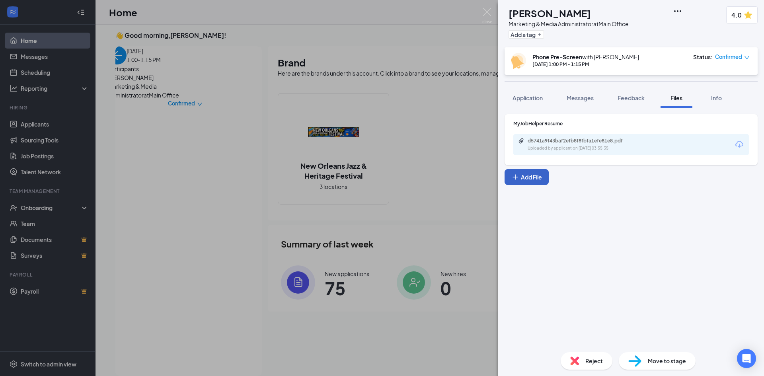
click at [523, 177] on button "Add File" at bounding box center [527, 177] width 44 height 16
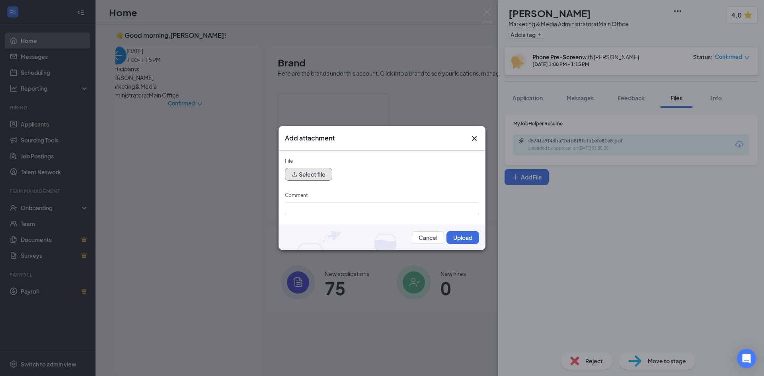
click at [299, 174] on button "Select file" at bounding box center [308, 174] width 47 height 13
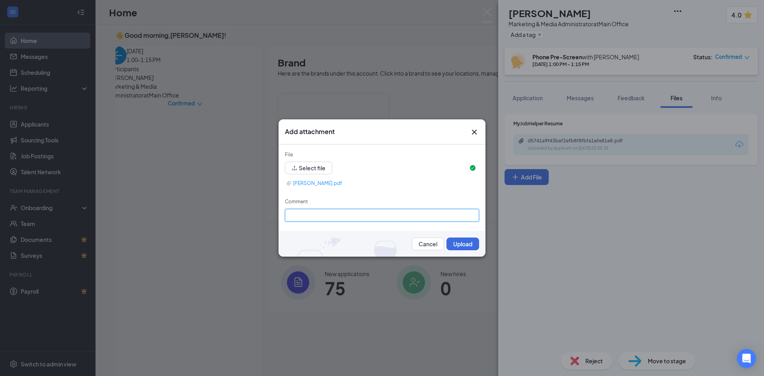
click at [318, 215] on input "Comment" at bounding box center [382, 215] width 194 height 13
type input "Prescreen"
click at [454, 246] on button "Upload" at bounding box center [463, 244] width 33 height 13
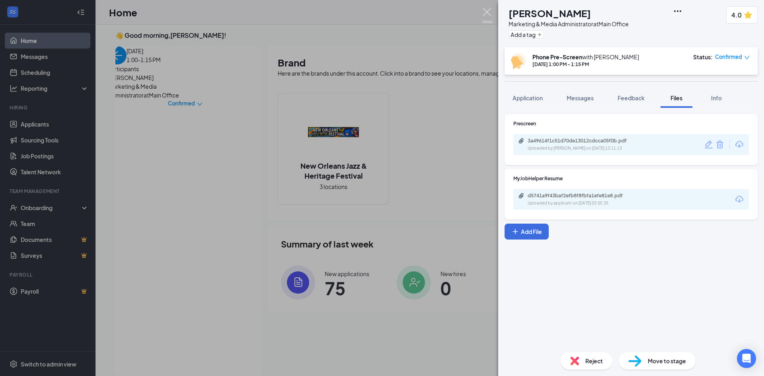
click at [487, 14] on img at bounding box center [487, 16] width 10 height 16
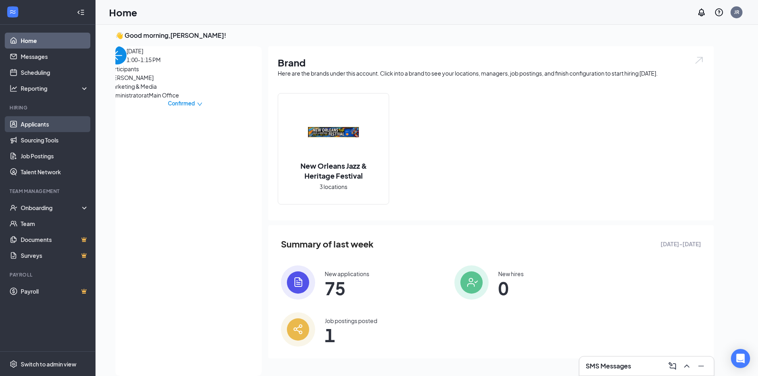
click at [39, 127] on link "Applicants" at bounding box center [55, 124] width 68 height 16
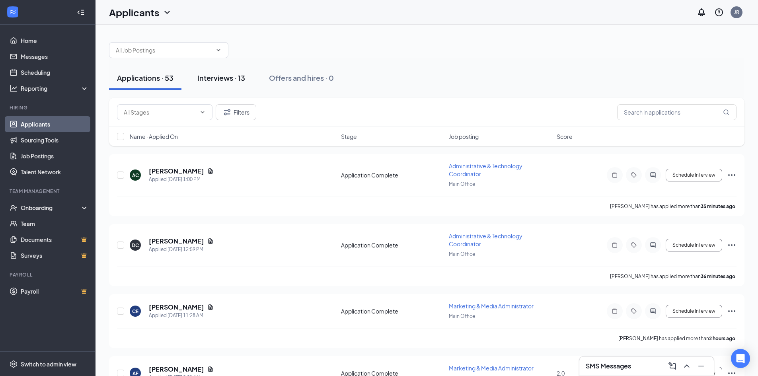
click at [223, 76] on div "Interviews · 13" at bounding box center [221, 78] width 48 height 10
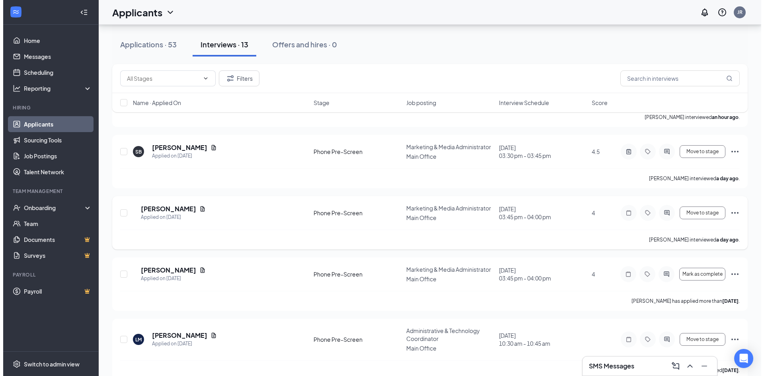
scroll to position [398, 0]
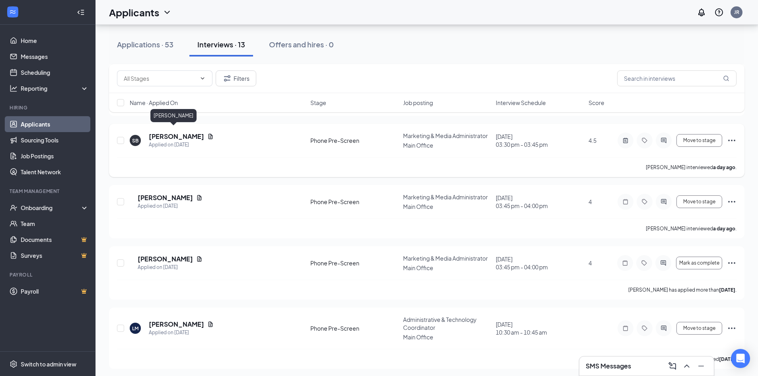
click at [159, 132] on h5 "[PERSON_NAME]" at bounding box center [176, 136] width 55 height 9
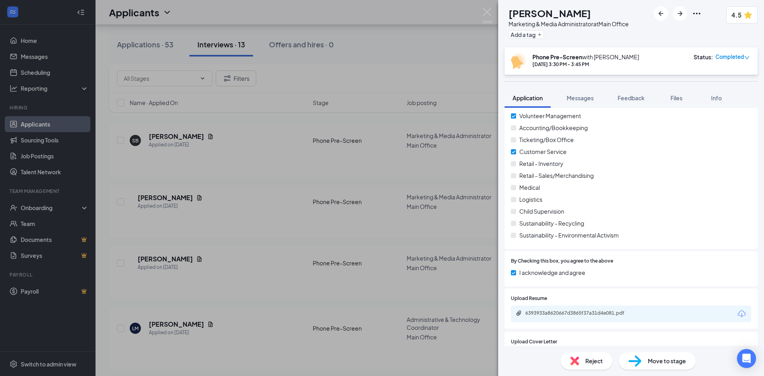
scroll to position [1150, 0]
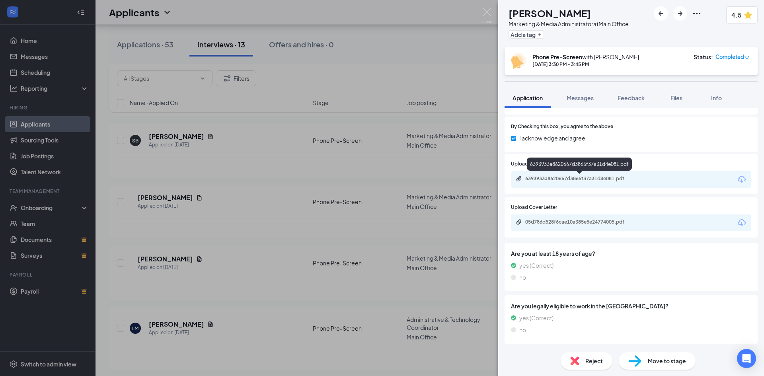
click at [567, 176] on div "6393933a8620667d3865f37a31d4e081.pdf" at bounding box center [580, 179] width 111 height 6
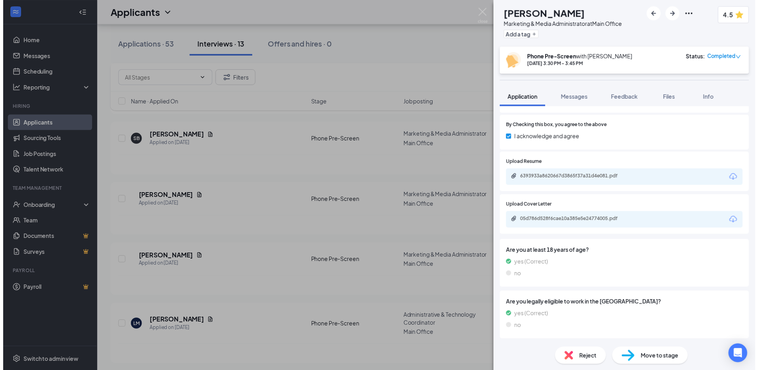
scroll to position [1147, 0]
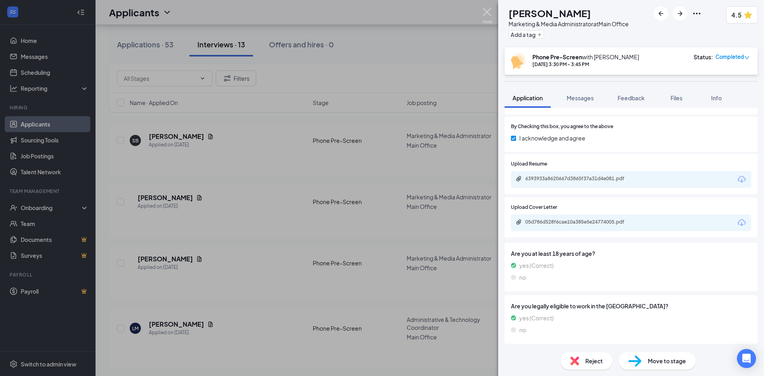
click at [489, 12] on img at bounding box center [487, 16] width 10 height 16
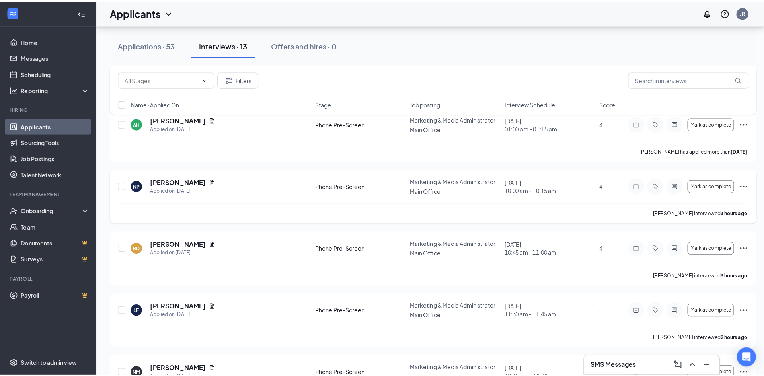
scroll to position [109, 0]
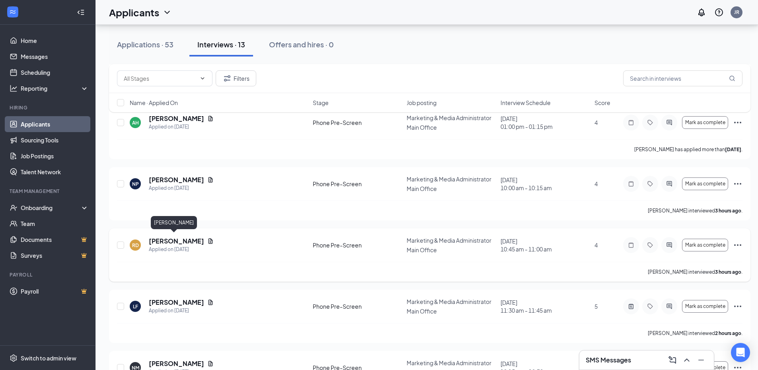
click at [166, 237] on h5 "[PERSON_NAME]" at bounding box center [176, 241] width 55 height 9
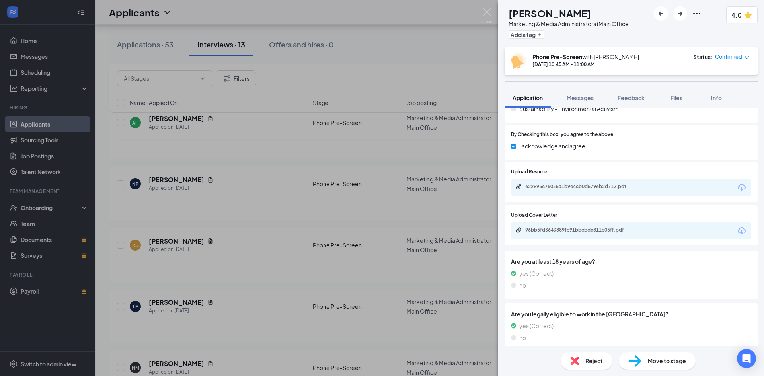
scroll to position [1084, 0]
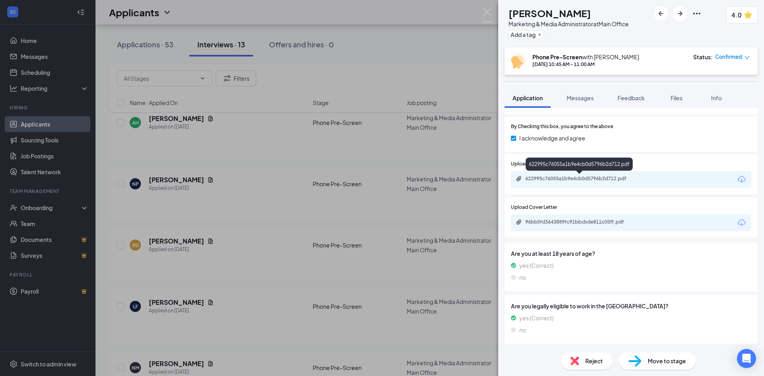
click at [564, 176] on div "622995c76055a1b9e4cb0d5796b2d712.pdf" at bounding box center [580, 179] width 111 height 6
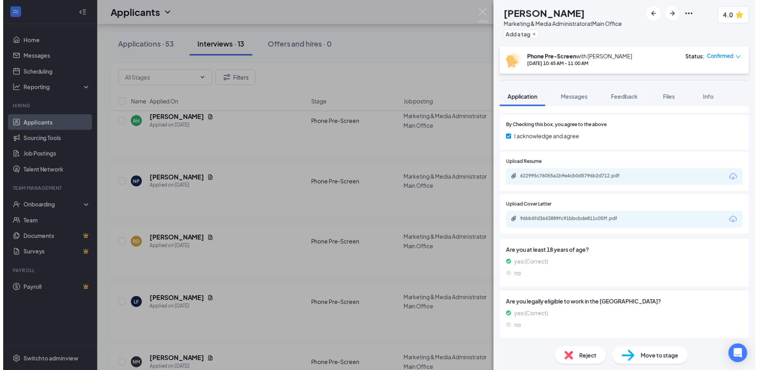
scroll to position [1081, 0]
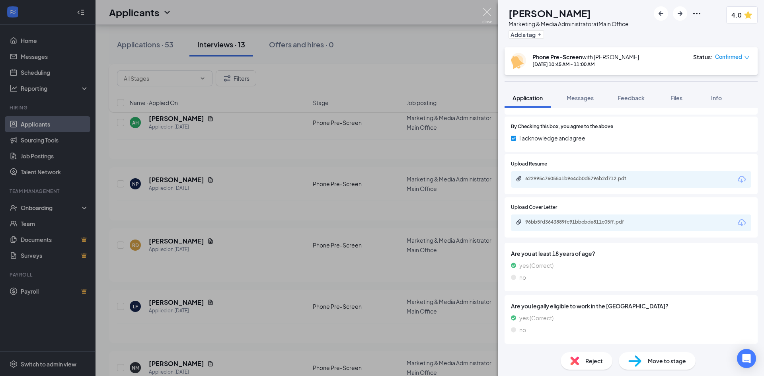
click at [488, 10] on img at bounding box center [487, 16] width 10 height 16
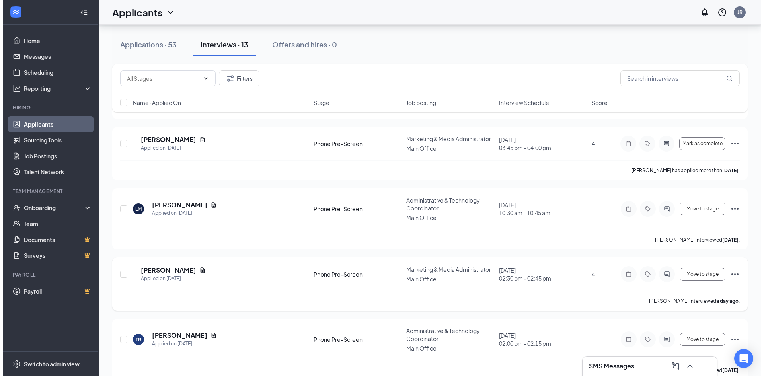
scroll to position [581, 0]
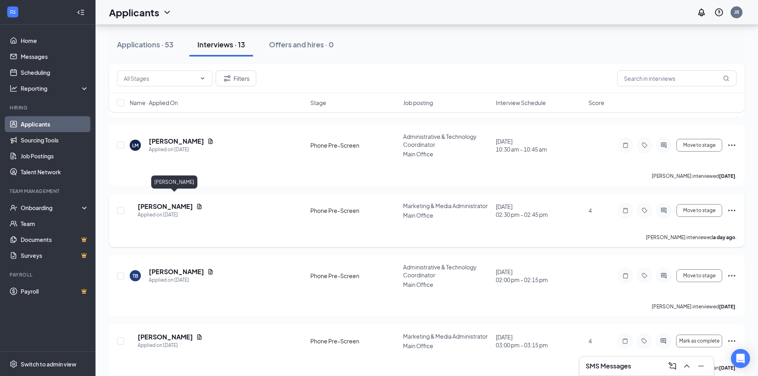
click at [174, 202] on h5 "[PERSON_NAME]" at bounding box center [165, 206] width 55 height 9
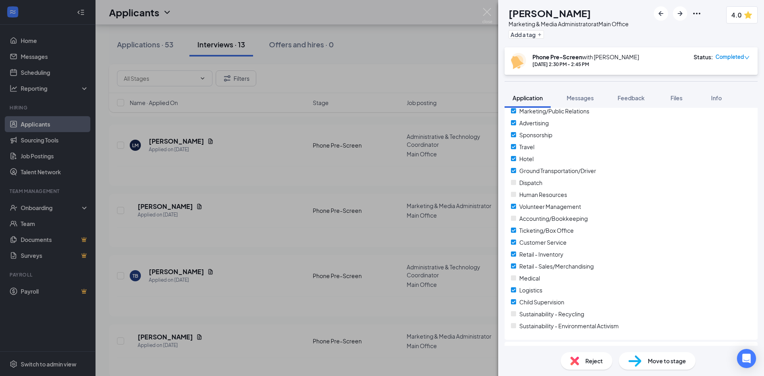
scroll to position [1132, 0]
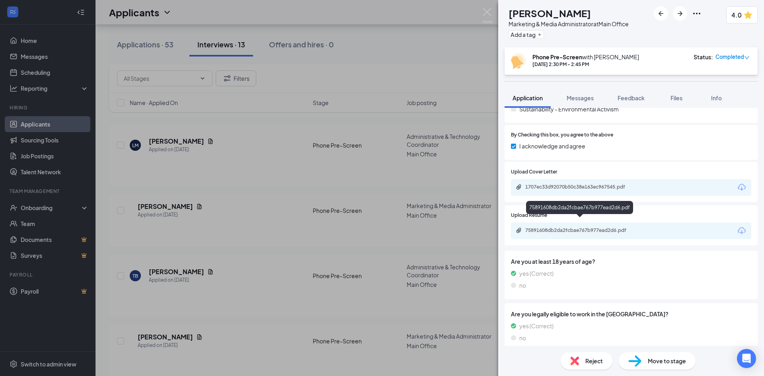
click at [573, 227] on div "75891608db2da2fcbae767b977ead2d6.pdf" at bounding box center [580, 230] width 111 height 6
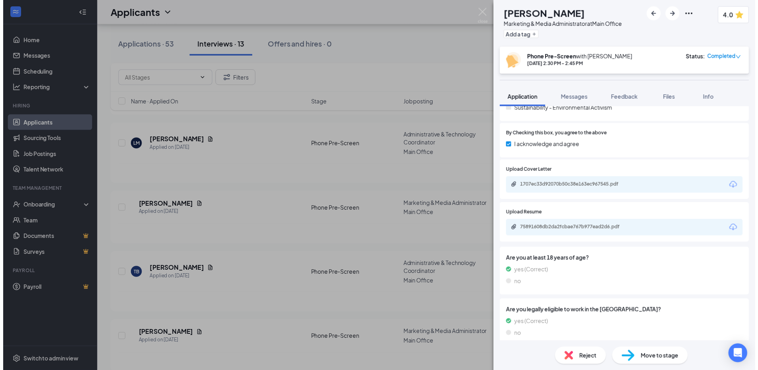
scroll to position [1129, 0]
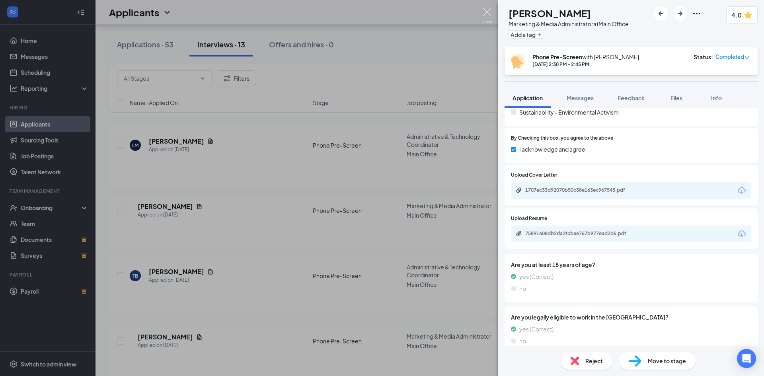
click at [483, 13] on img at bounding box center [487, 16] width 10 height 16
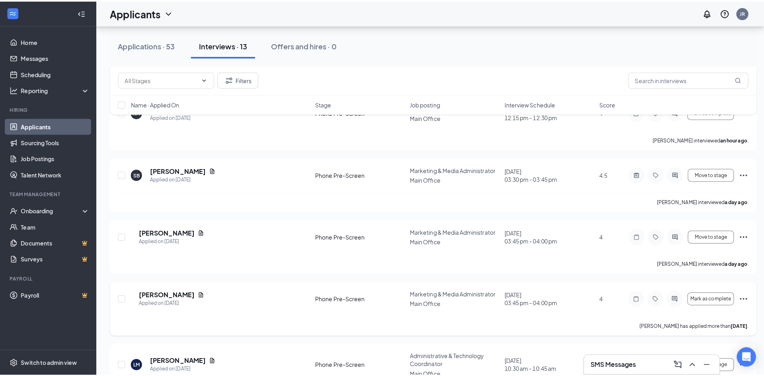
scroll to position [348, 0]
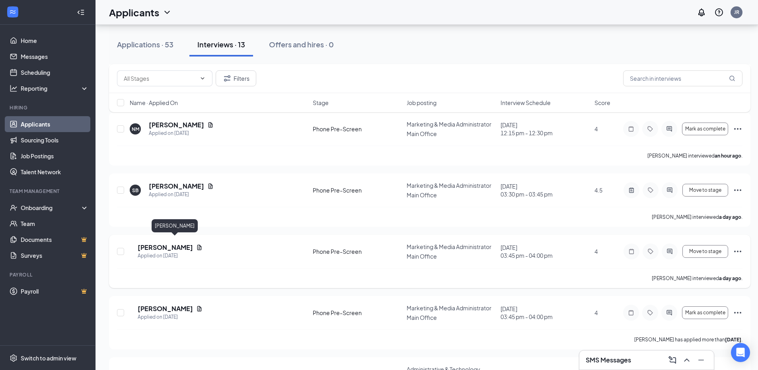
click at [175, 243] on h5 "[PERSON_NAME]" at bounding box center [165, 247] width 55 height 9
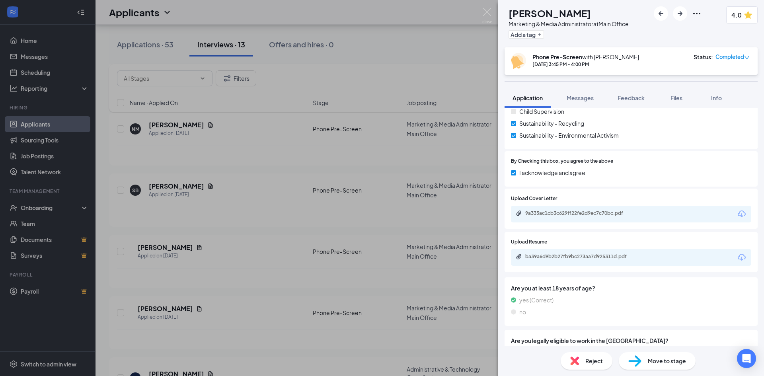
scroll to position [1159, 0]
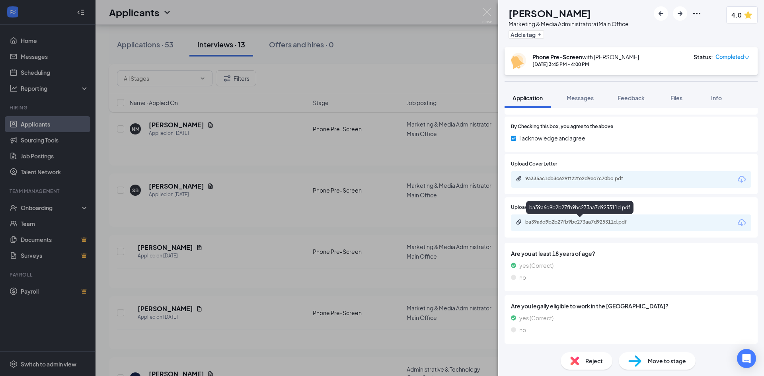
click at [574, 220] on div "ba39a6d9b2b27fb9bc273aa7d925311d.pdf" at bounding box center [580, 222] width 111 height 6
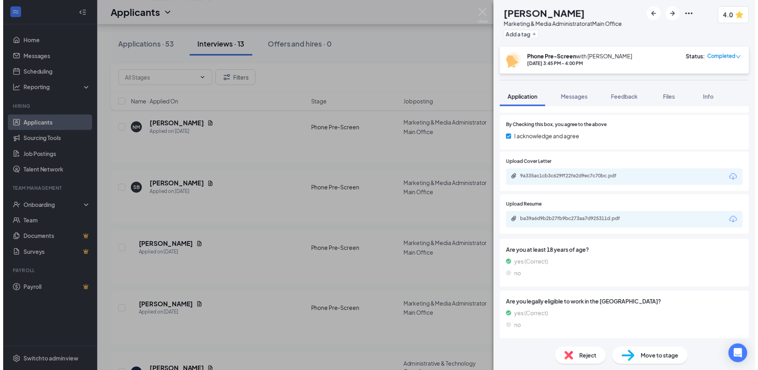
scroll to position [1155, 0]
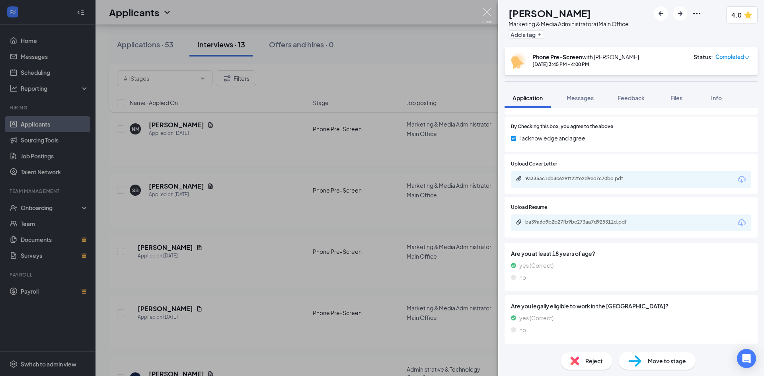
click at [482, 12] on img at bounding box center [487, 16] width 10 height 16
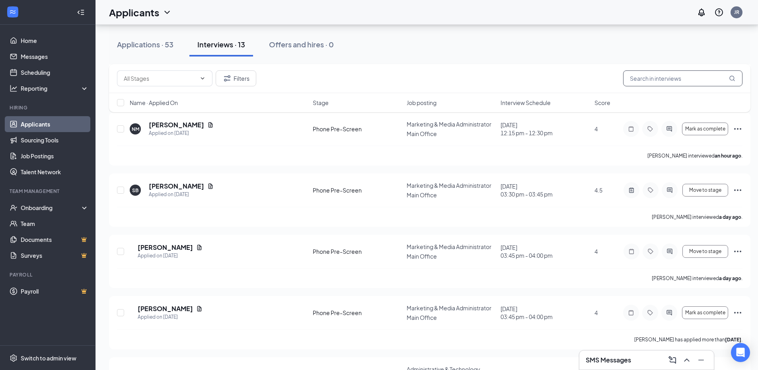
click at [639, 81] on input "text" at bounding box center [682, 78] width 119 height 16
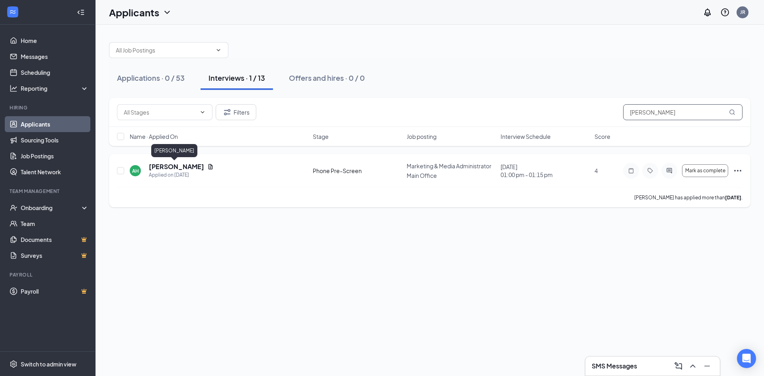
type input "[PERSON_NAME]"
click at [159, 166] on h5 "[PERSON_NAME]" at bounding box center [176, 166] width 55 height 9
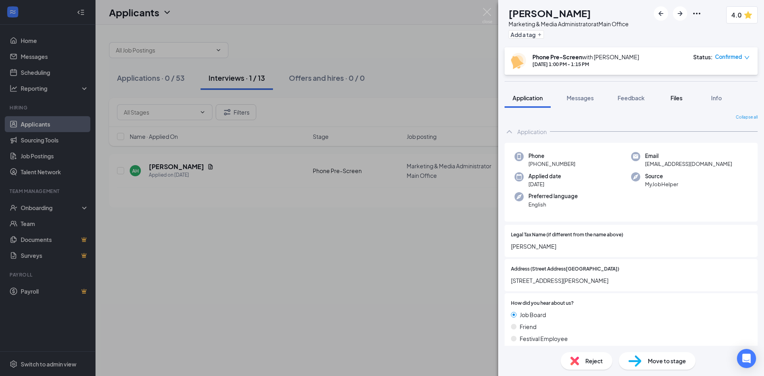
click at [683, 96] on span "Files" at bounding box center [677, 97] width 12 height 7
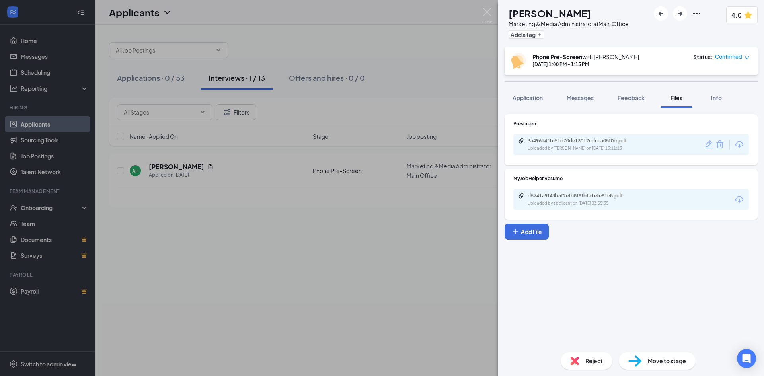
click at [488, 6] on div "AH [PERSON_NAME] Marketing & Media Administrator at Main Office Add a tag 4.0 P…" at bounding box center [382, 188] width 764 height 376
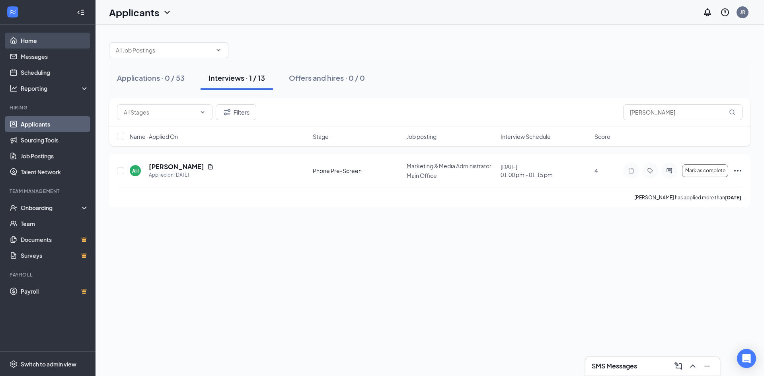
click at [26, 41] on link "Home" at bounding box center [55, 41] width 68 height 16
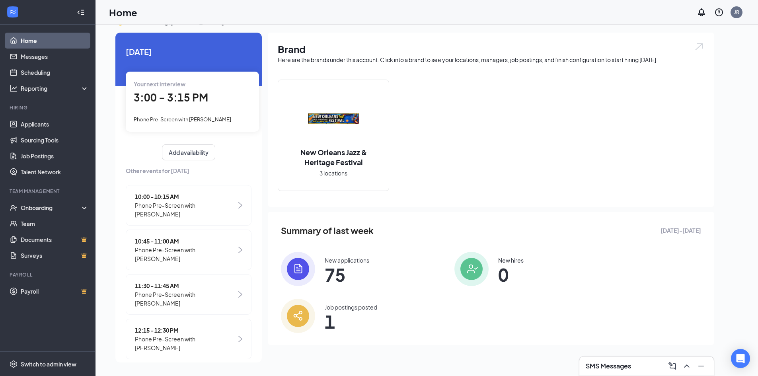
click at [179, 96] on span "3:00 - 3:15 PM" at bounding box center [171, 97] width 74 height 13
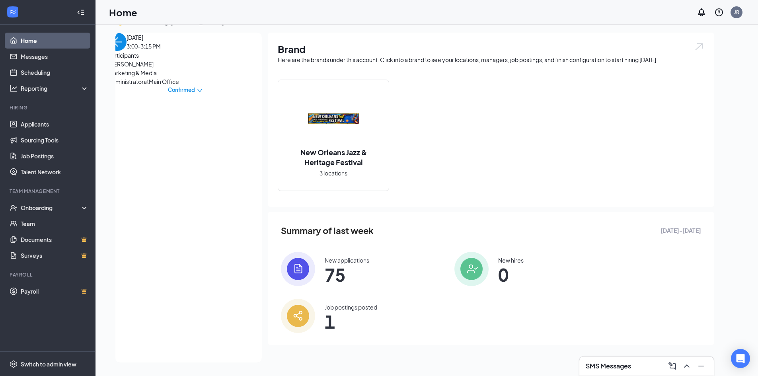
click at [128, 68] on span "[PERSON_NAME]" at bounding box center [150, 64] width 84 height 9
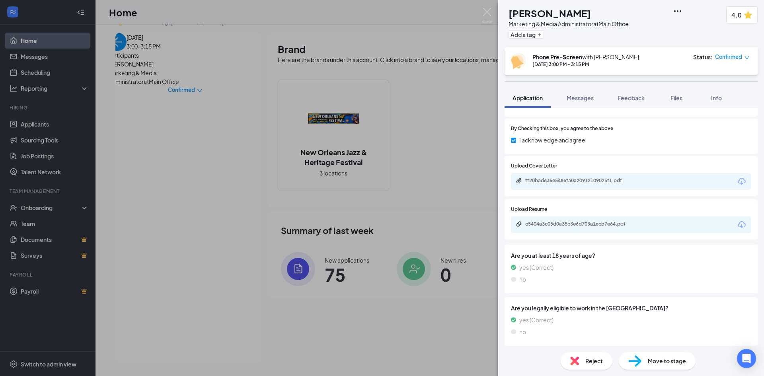
scroll to position [1106, 0]
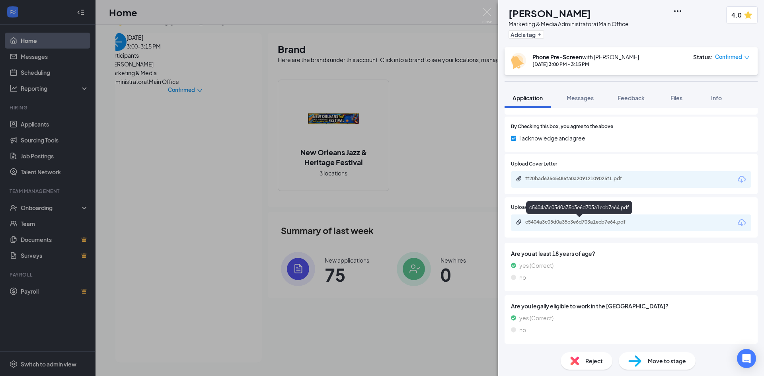
click at [552, 220] on div "c5404a3c05d0a35c3e6d703a1ecb7e64.pdf" at bounding box center [580, 222] width 111 height 6
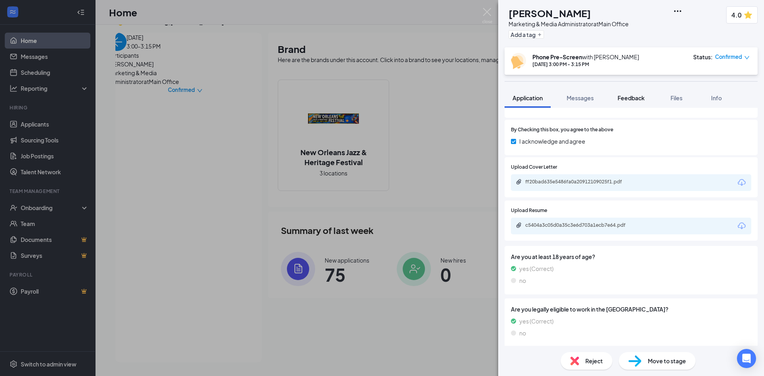
click at [640, 97] on span "Feedback" at bounding box center [631, 97] width 27 height 7
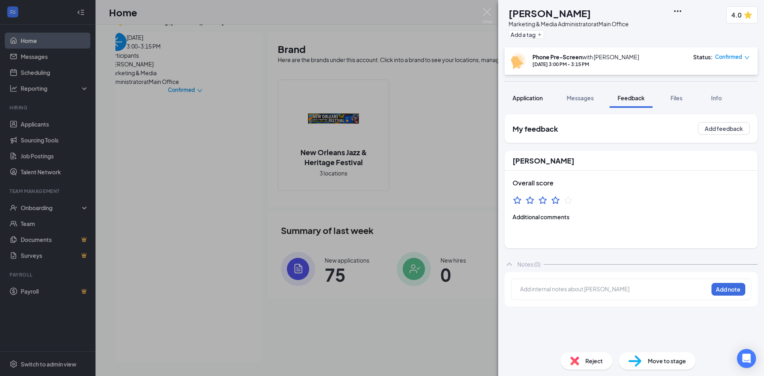
click at [533, 100] on span "Application" at bounding box center [528, 97] width 30 height 7
